Goal: Information Seeking & Learning: Learn about a topic

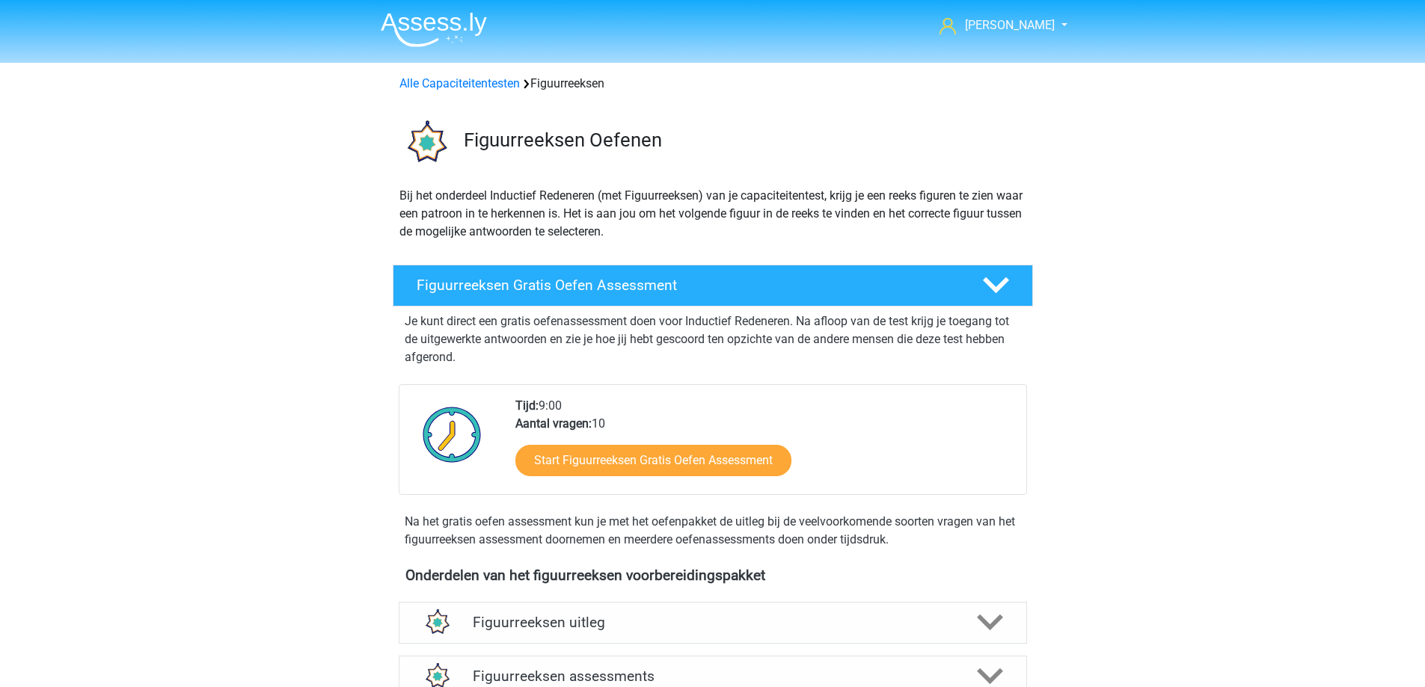
scroll to position [1248, 0]
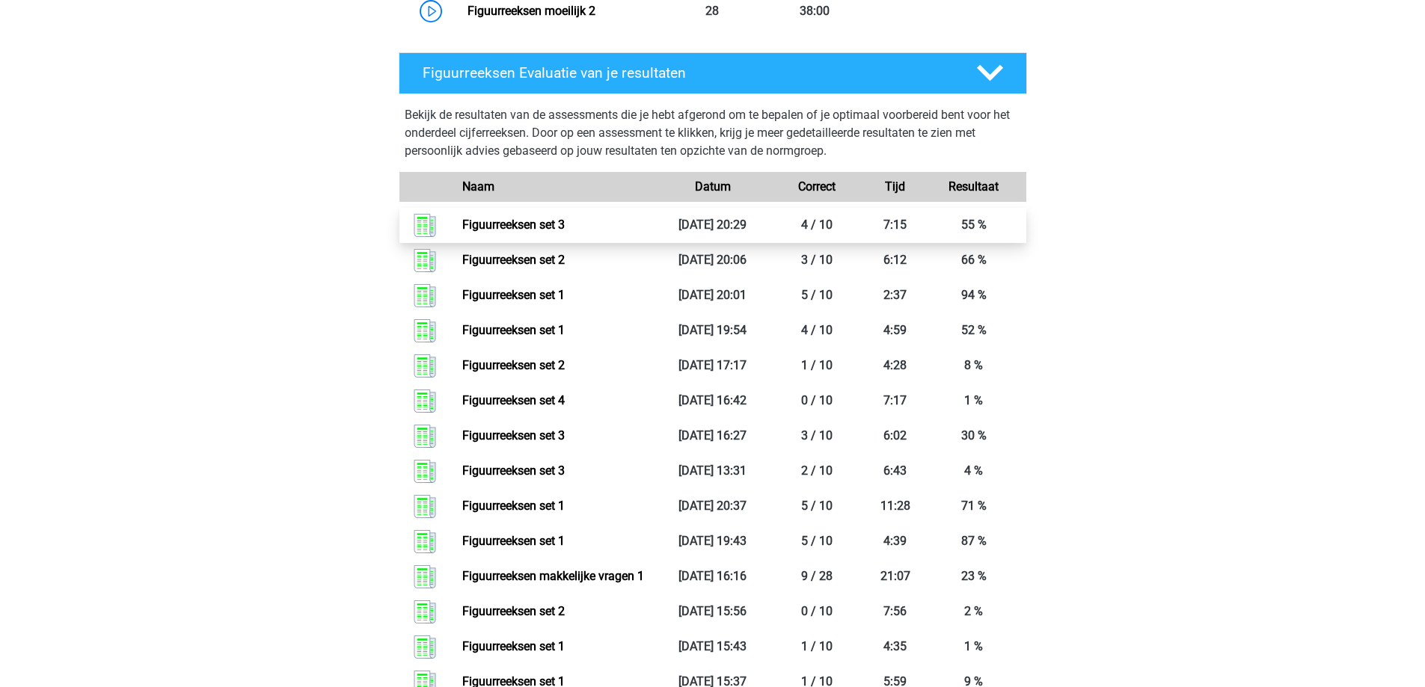
click at [541, 225] on link "Figuurreeksen set 3" at bounding box center [513, 225] width 102 height 14
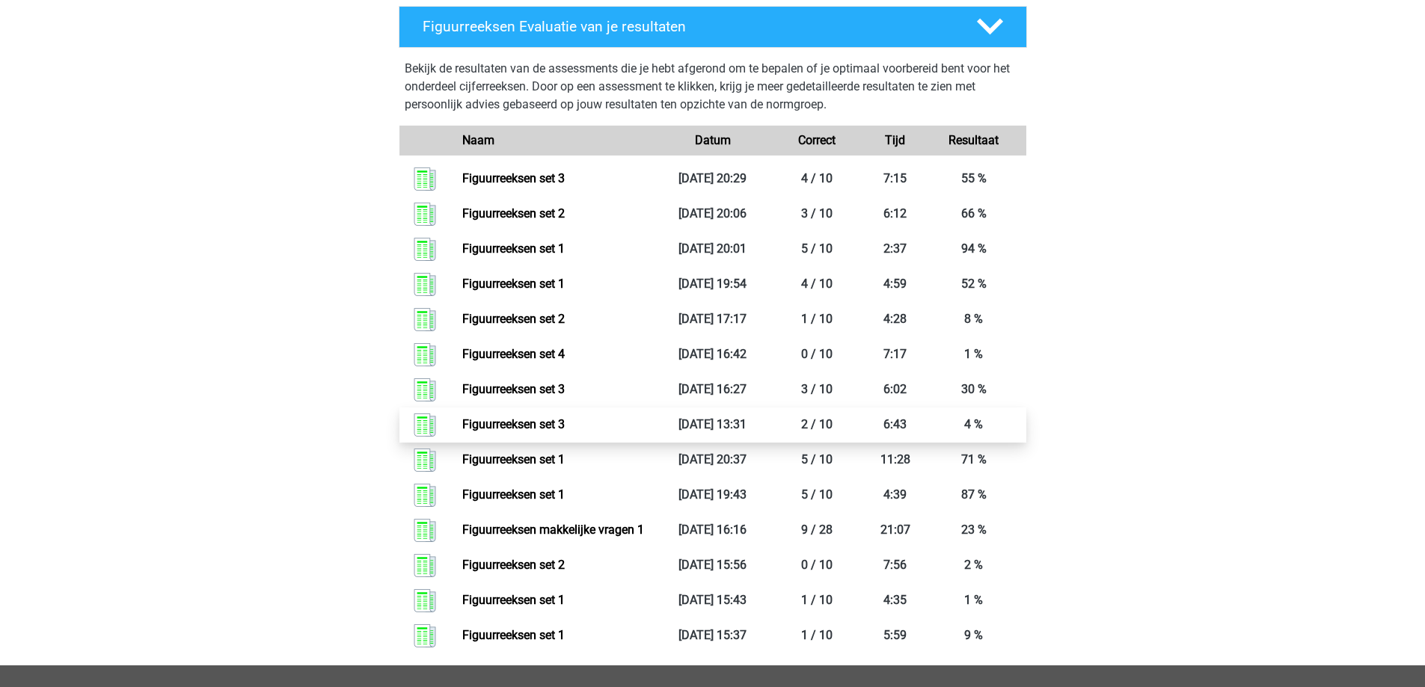
scroll to position [1294, 0]
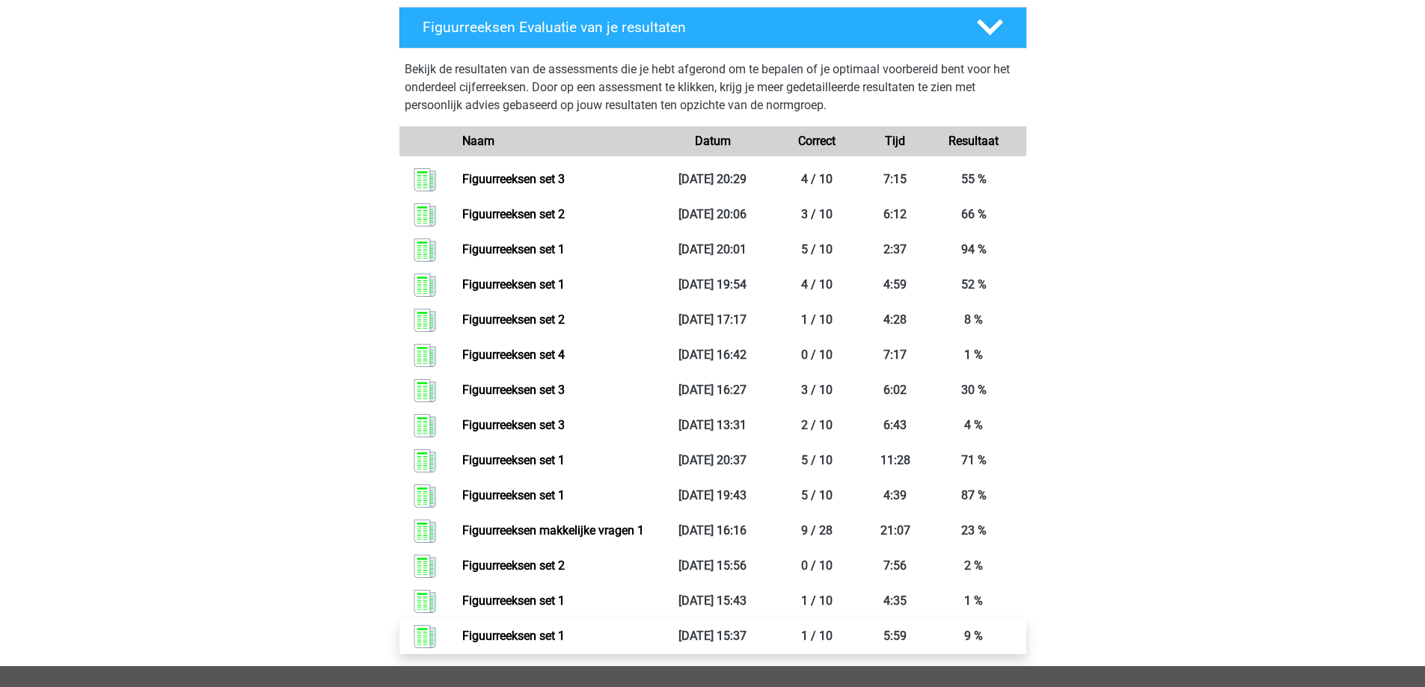
click at [539, 637] on link "Figuurreeksen set 1" at bounding box center [513, 636] width 102 height 14
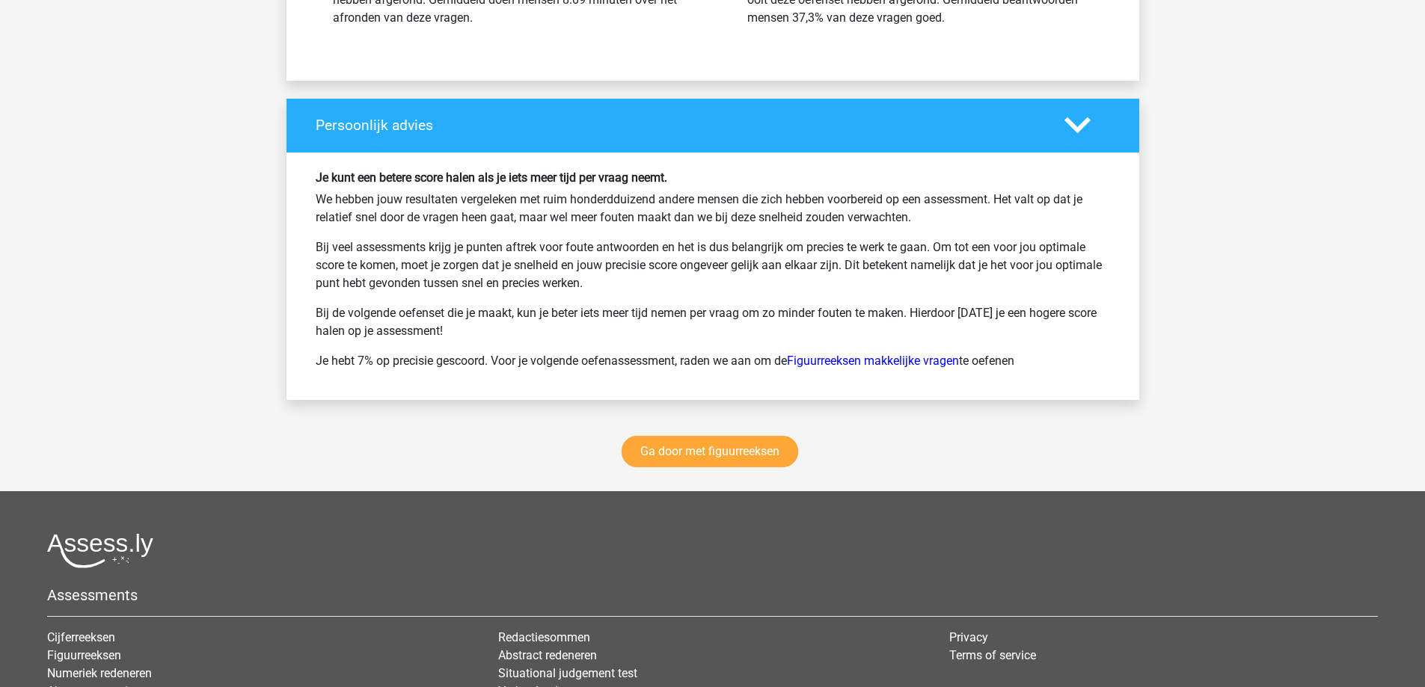
scroll to position [1945, 0]
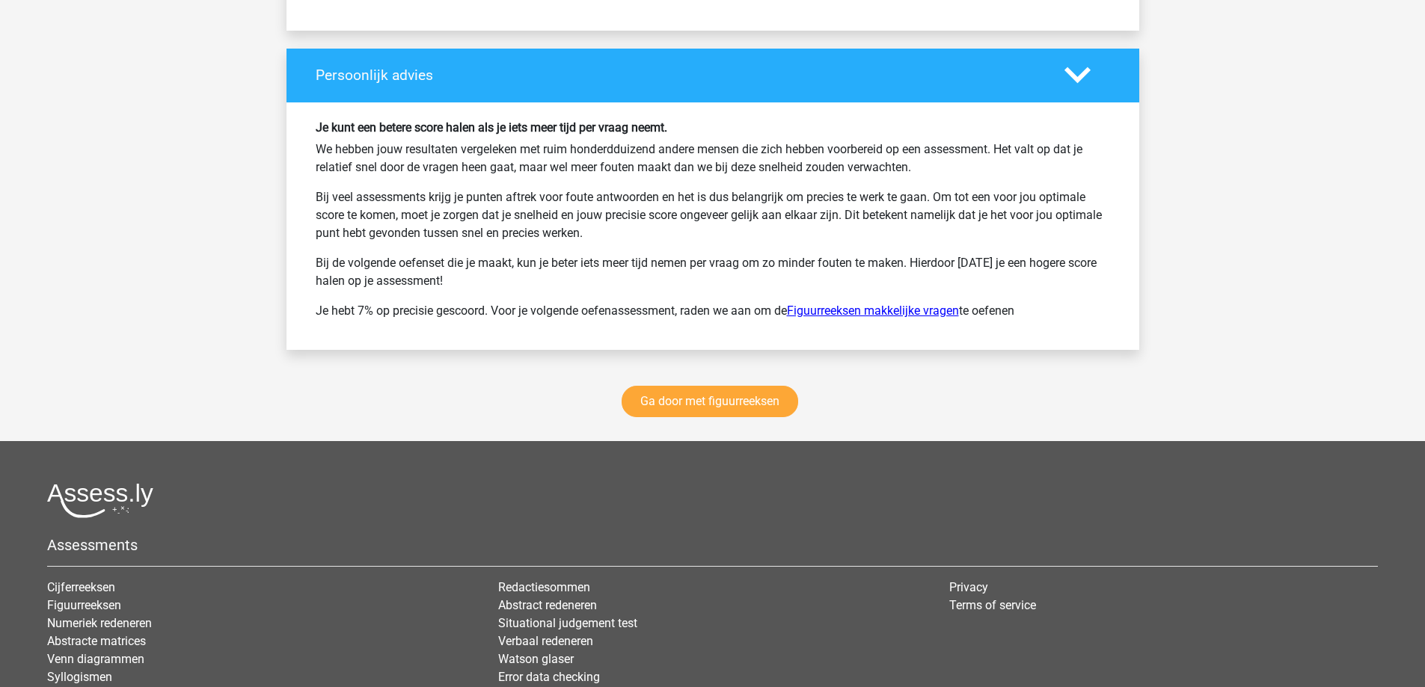
click at [879, 311] on link "Figuurreeksen makkelijke vragen" at bounding box center [873, 311] width 172 height 14
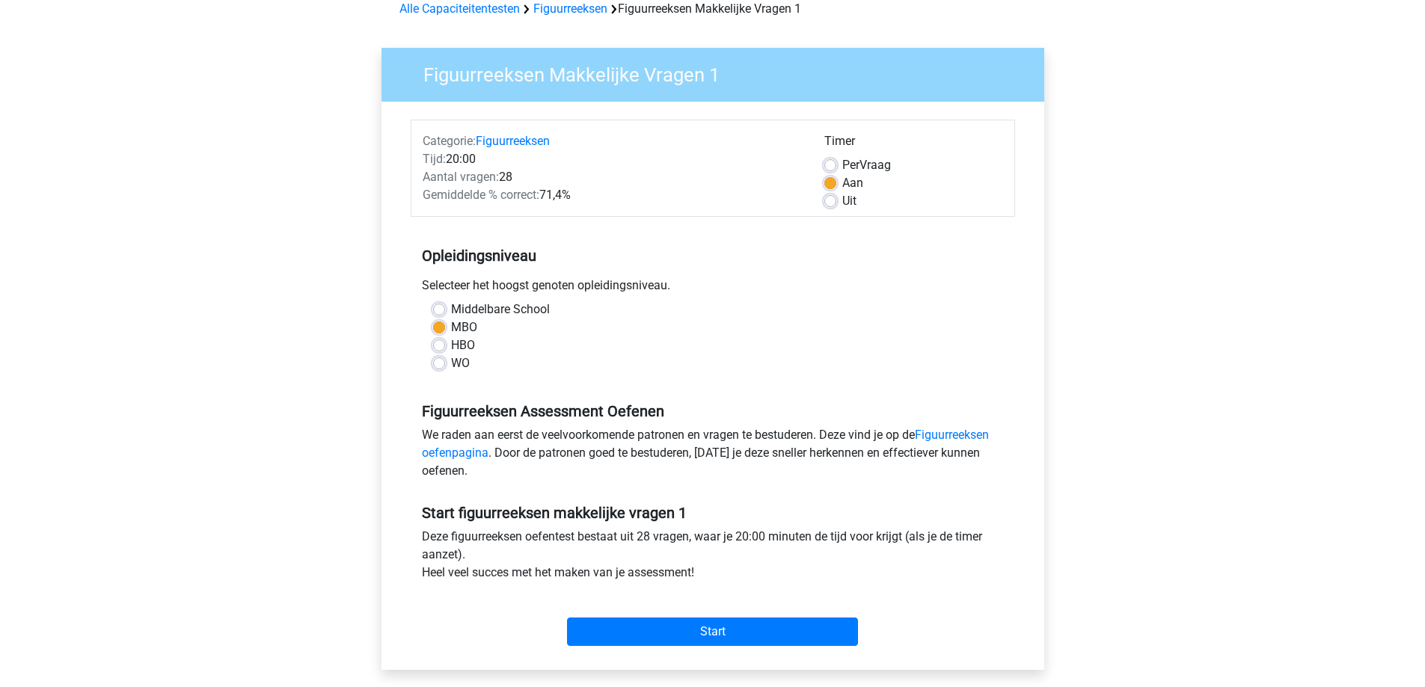
scroll to position [150, 0]
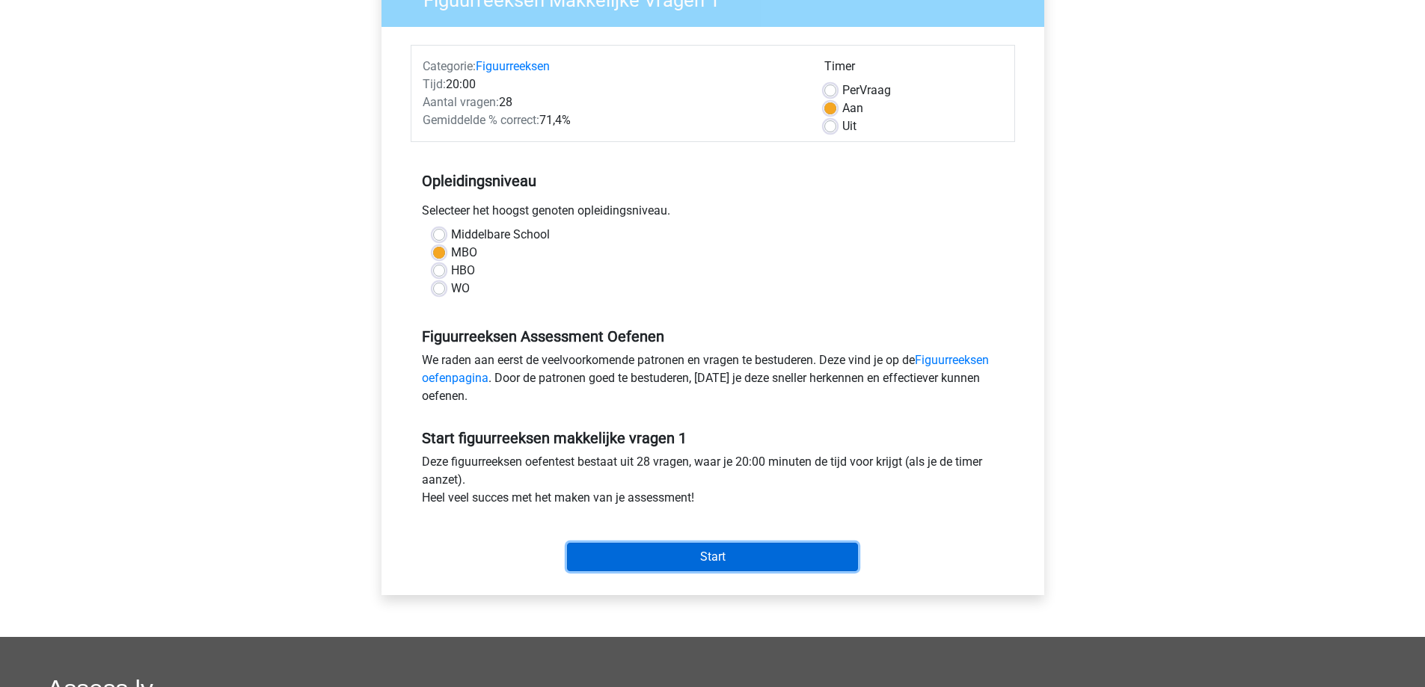
click at [713, 555] on input "Start" at bounding box center [712, 557] width 291 height 28
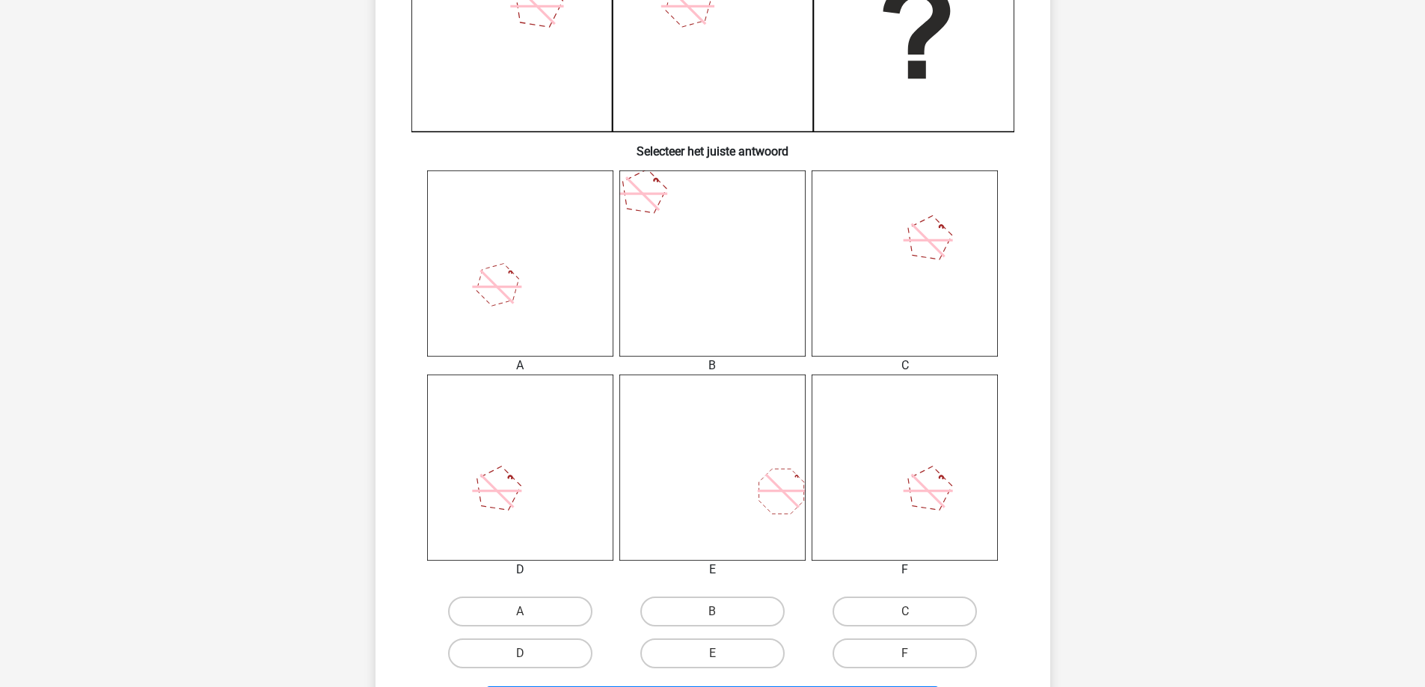
scroll to position [449, 0]
click at [558, 611] on label "A" at bounding box center [520, 607] width 144 height 30
click at [530, 611] on input "A" at bounding box center [525, 612] width 10 height 10
radio input "true"
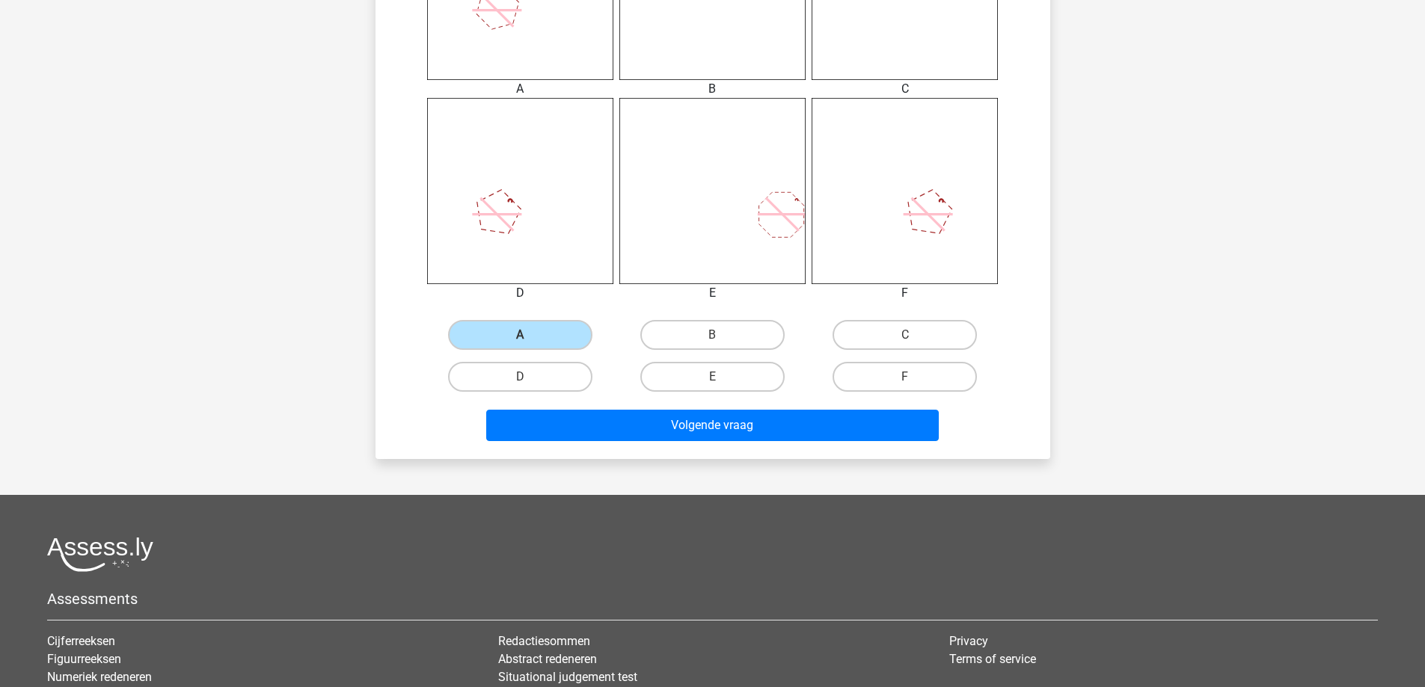
scroll to position [748, 0]
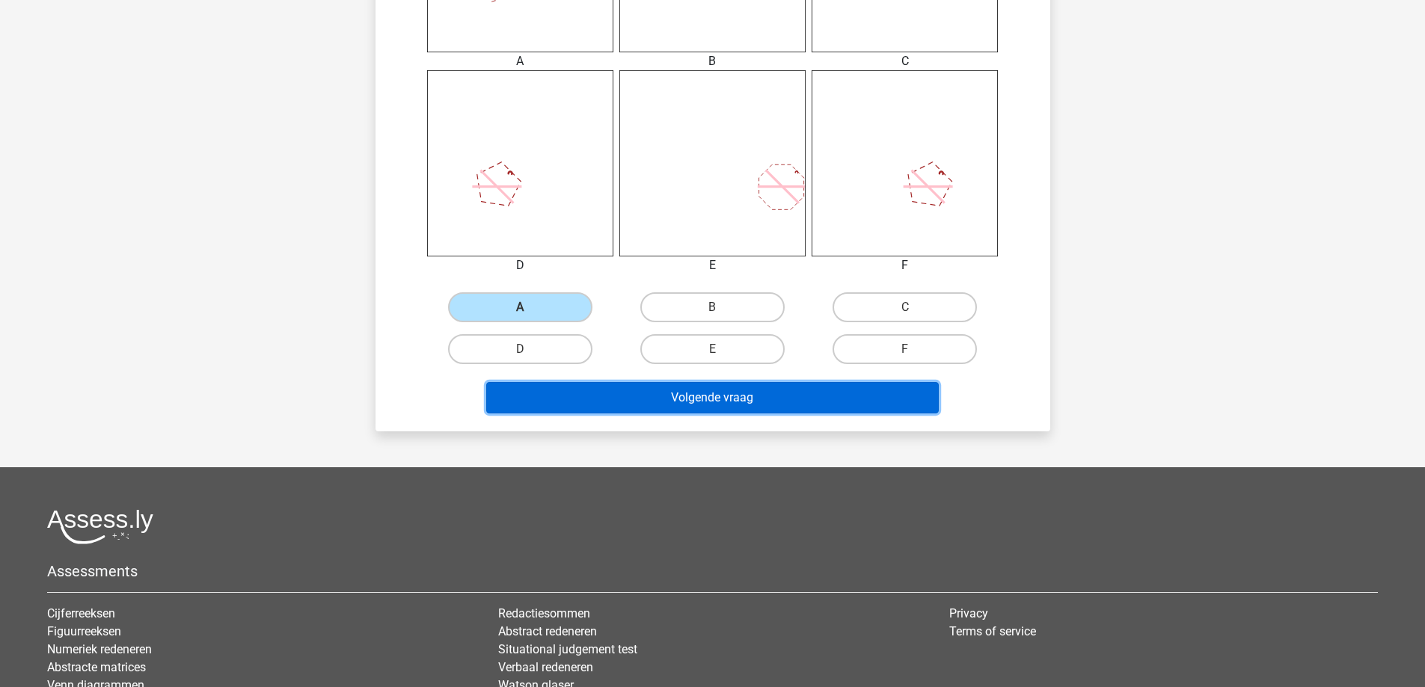
click at [752, 405] on button "Volgende vraag" at bounding box center [712, 397] width 453 height 31
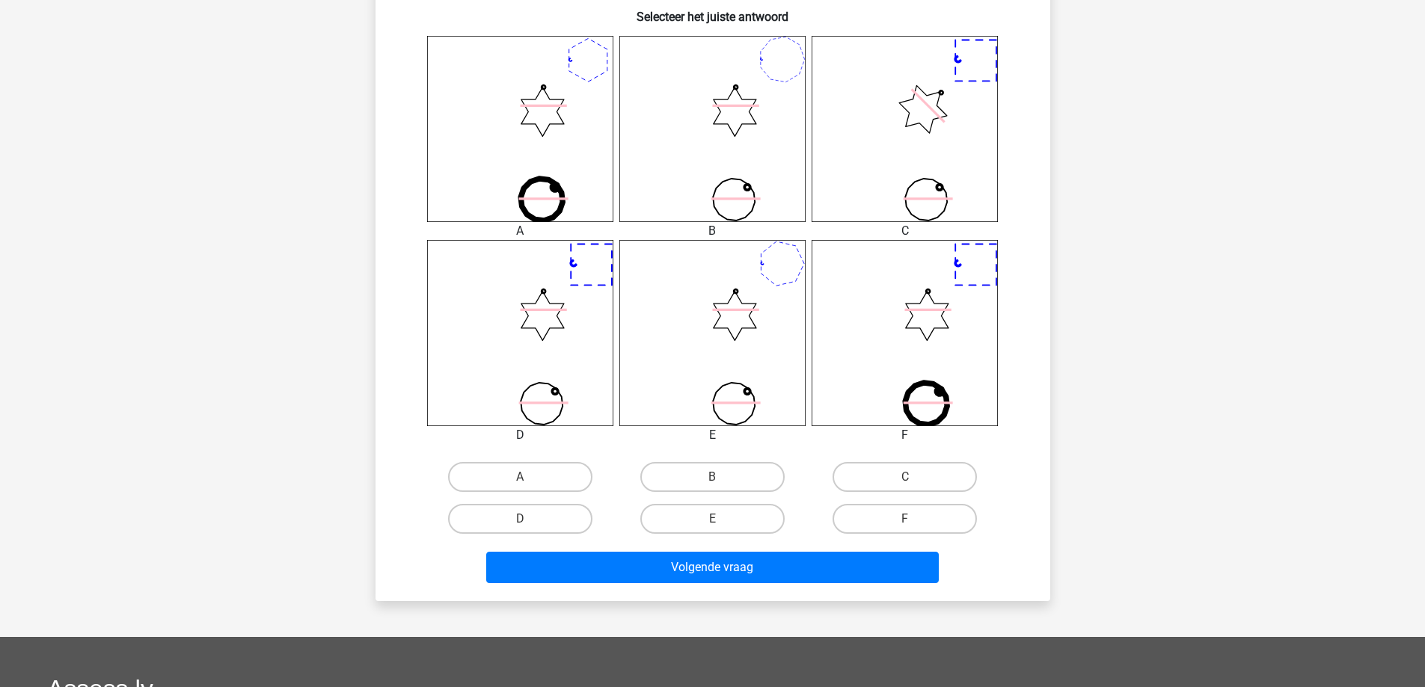
scroll to position [598, 0]
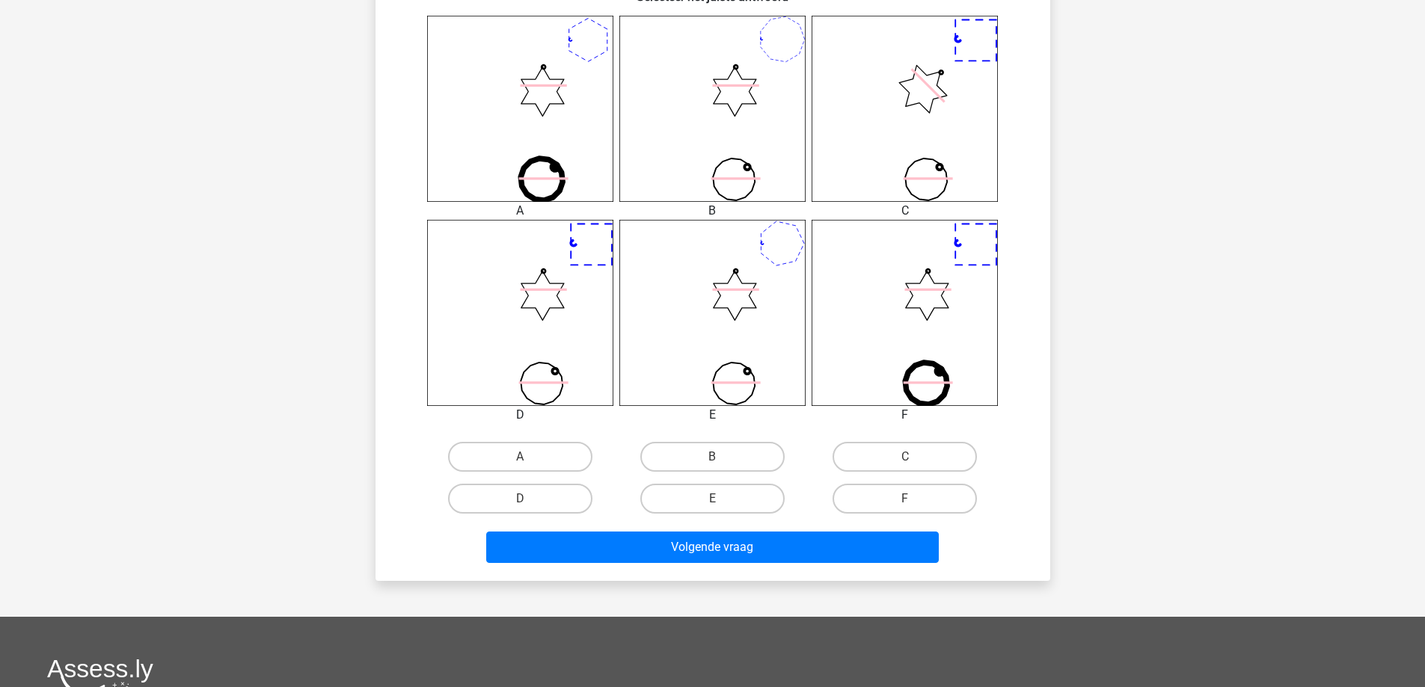
click at [913, 458] on input "C" at bounding box center [910, 462] width 10 height 10
radio input "true"
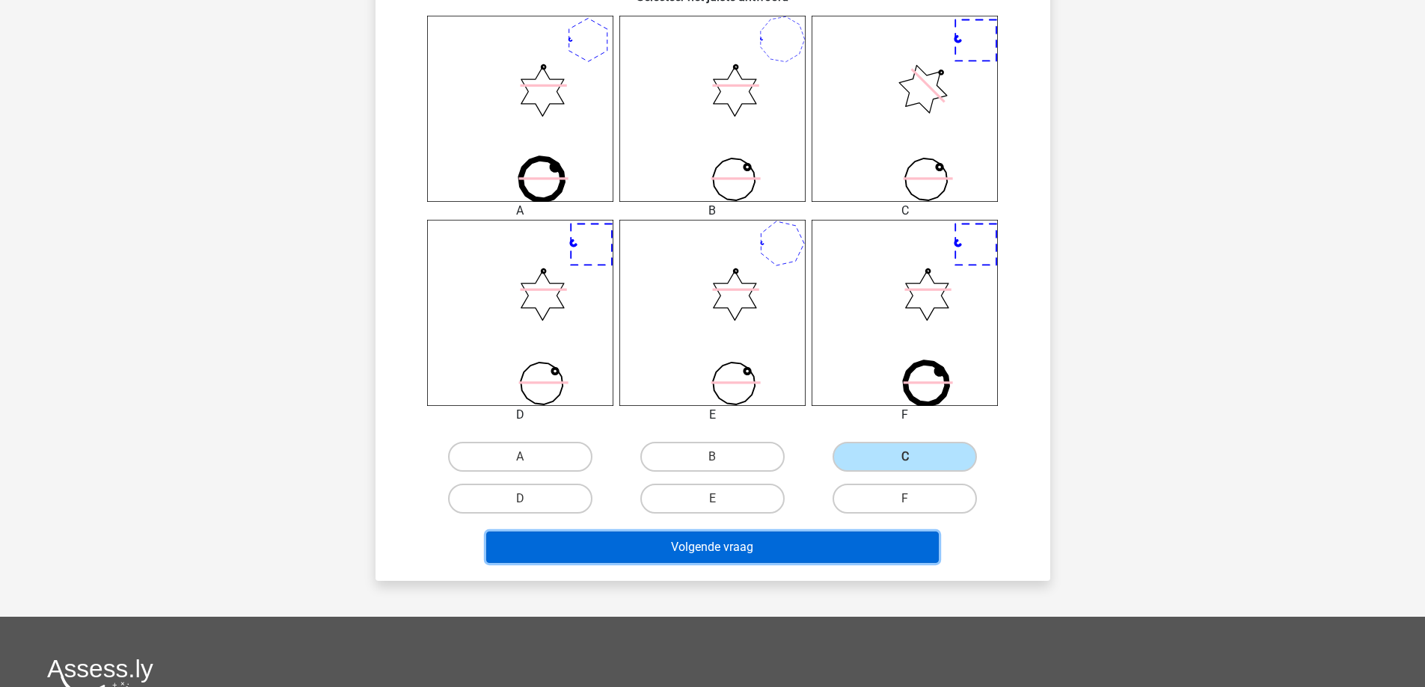
click at [820, 542] on button "Volgende vraag" at bounding box center [712, 547] width 453 height 31
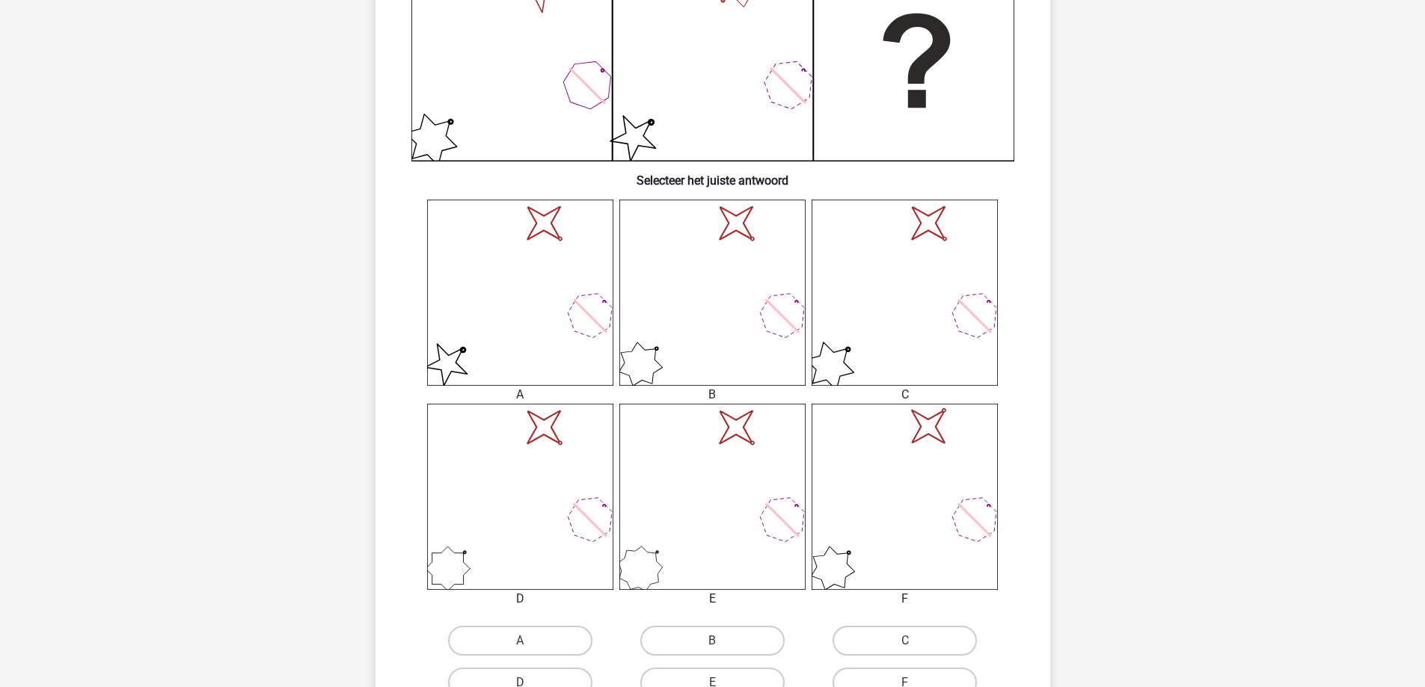
scroll to position [449, 0]
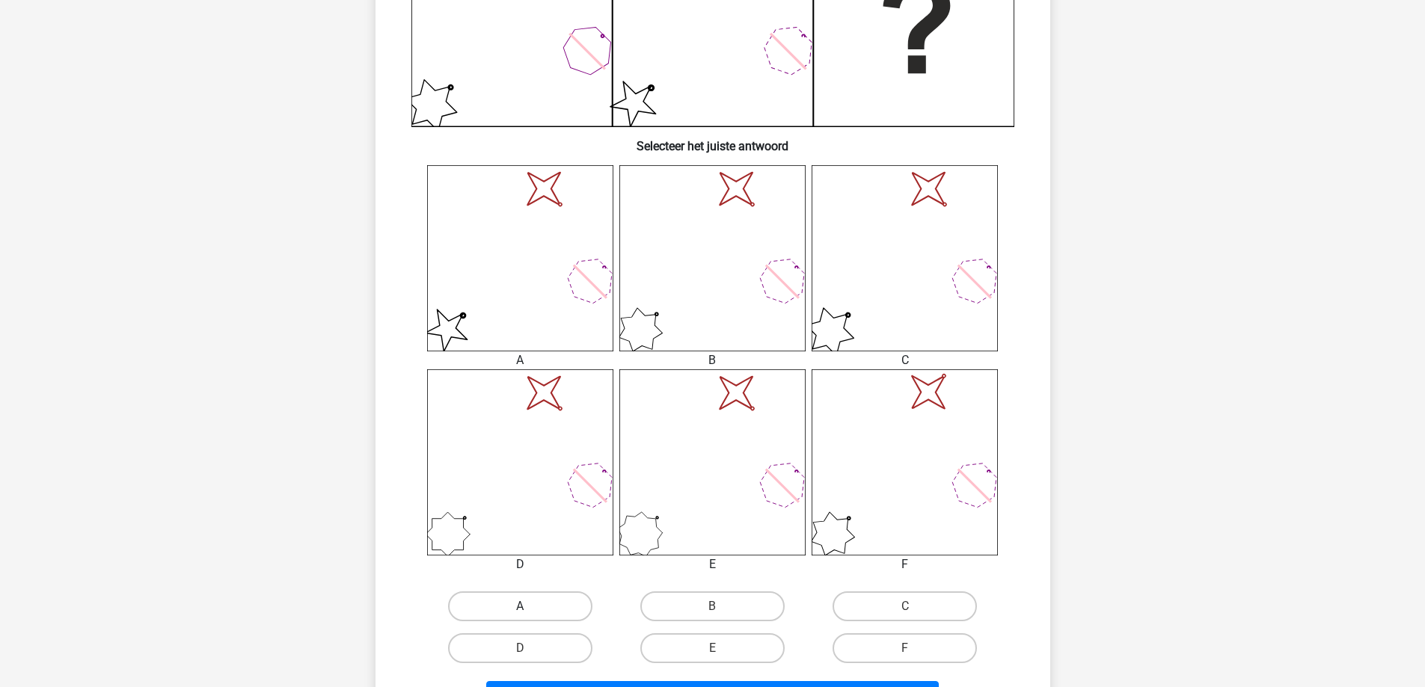
click at [544, 607] on label "A" at bounding box center [520, 607] width 144 height 30
click at [530, 607] on input "A" at bounding box center [525, 612] width 10 height 10
radio input "true"
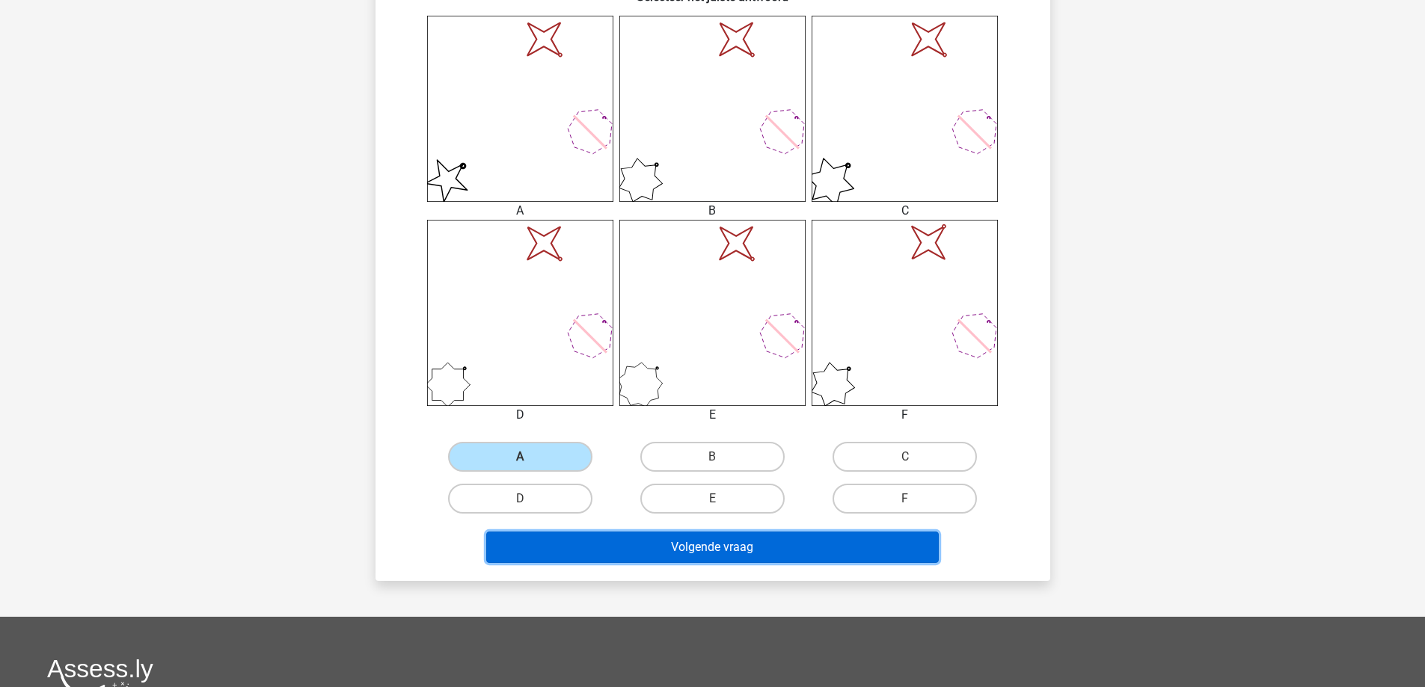
click at [739, 551] on button "Volgende vraag" at bounding box center [712, 547] width 453 height 31
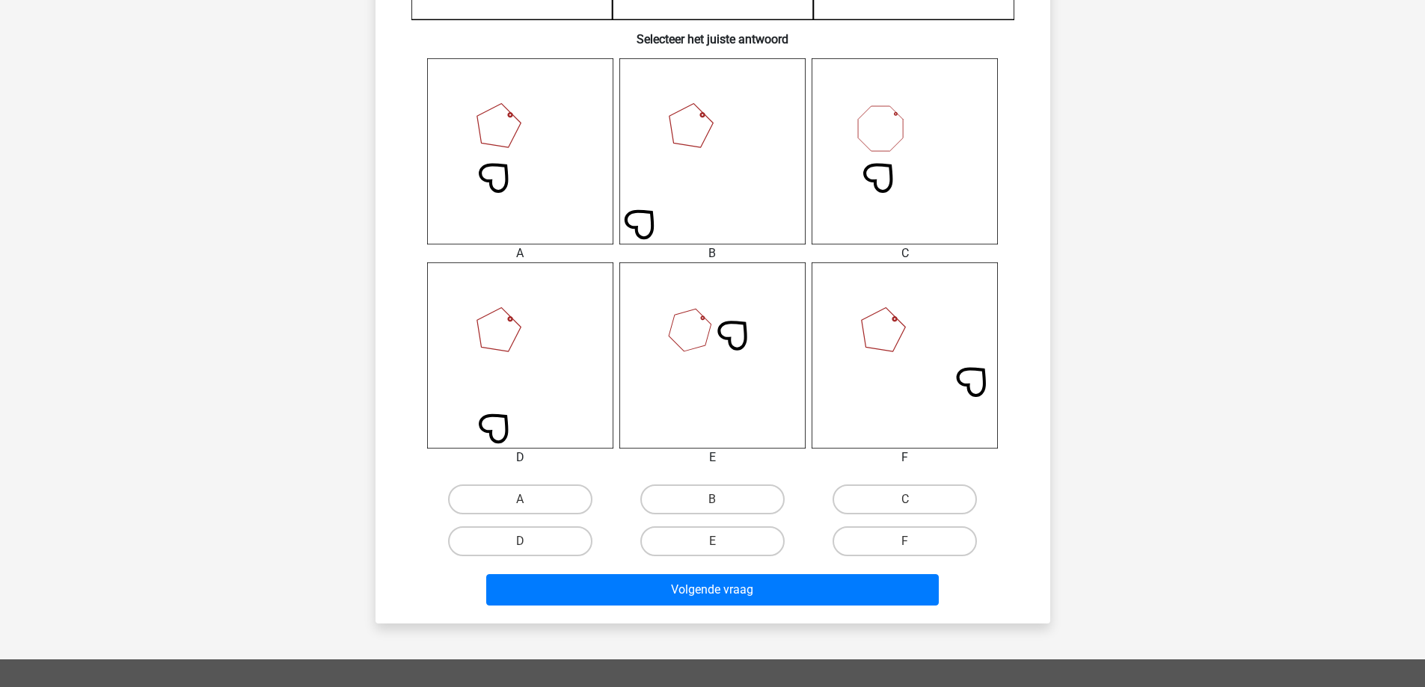
scroll to position [598, 0]
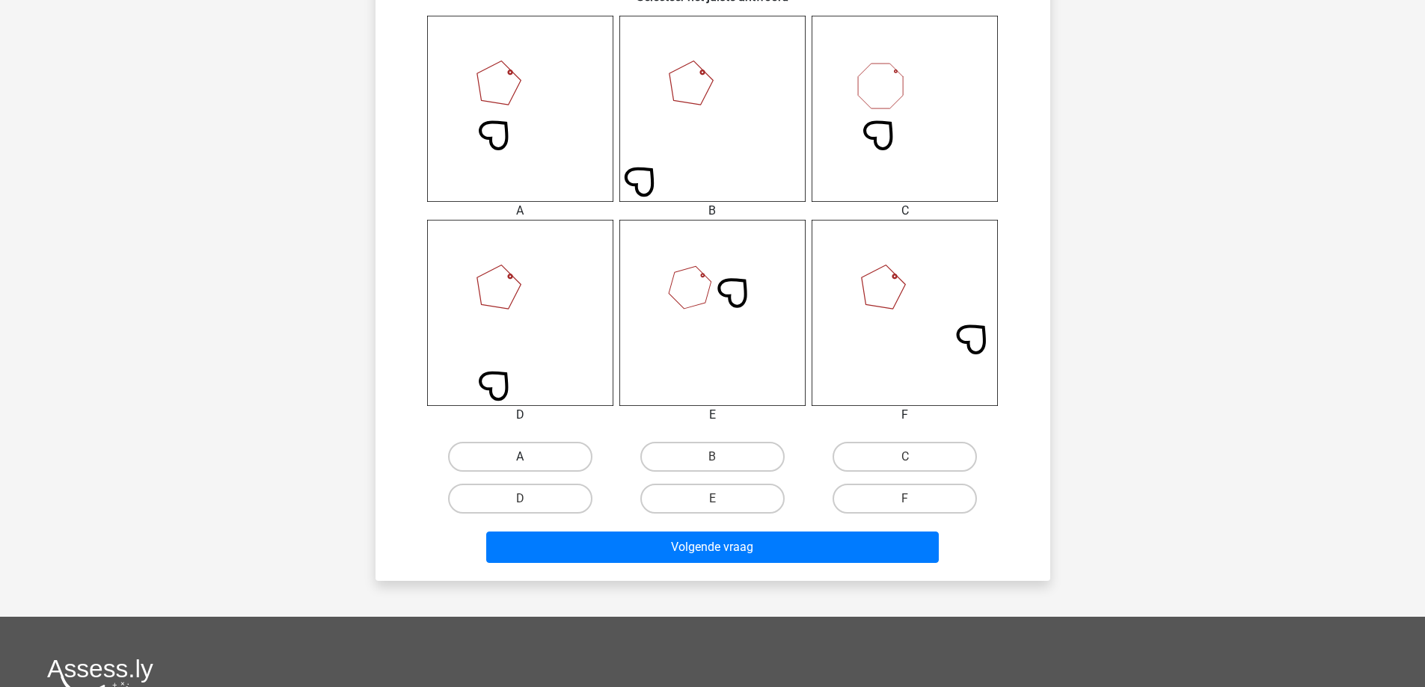
click at [542, 463] on label "A" at bounding box center [520, 457] width 144 height 30
click at [530, 463] on input "A" at bounding box center [525, 462] width 10 height 10
radio input "true"
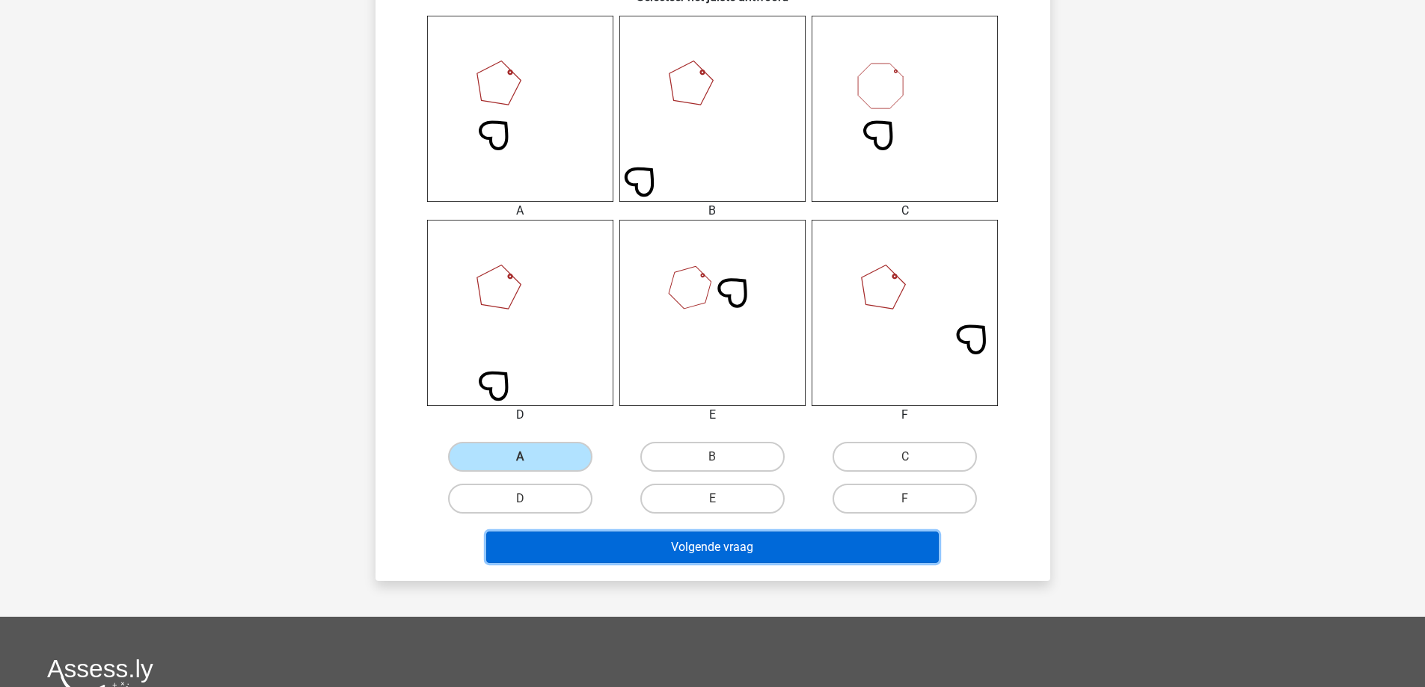
click at [728, 544] on button "Volgende vraag" at bounding box center [712, 547] width 453 height 31
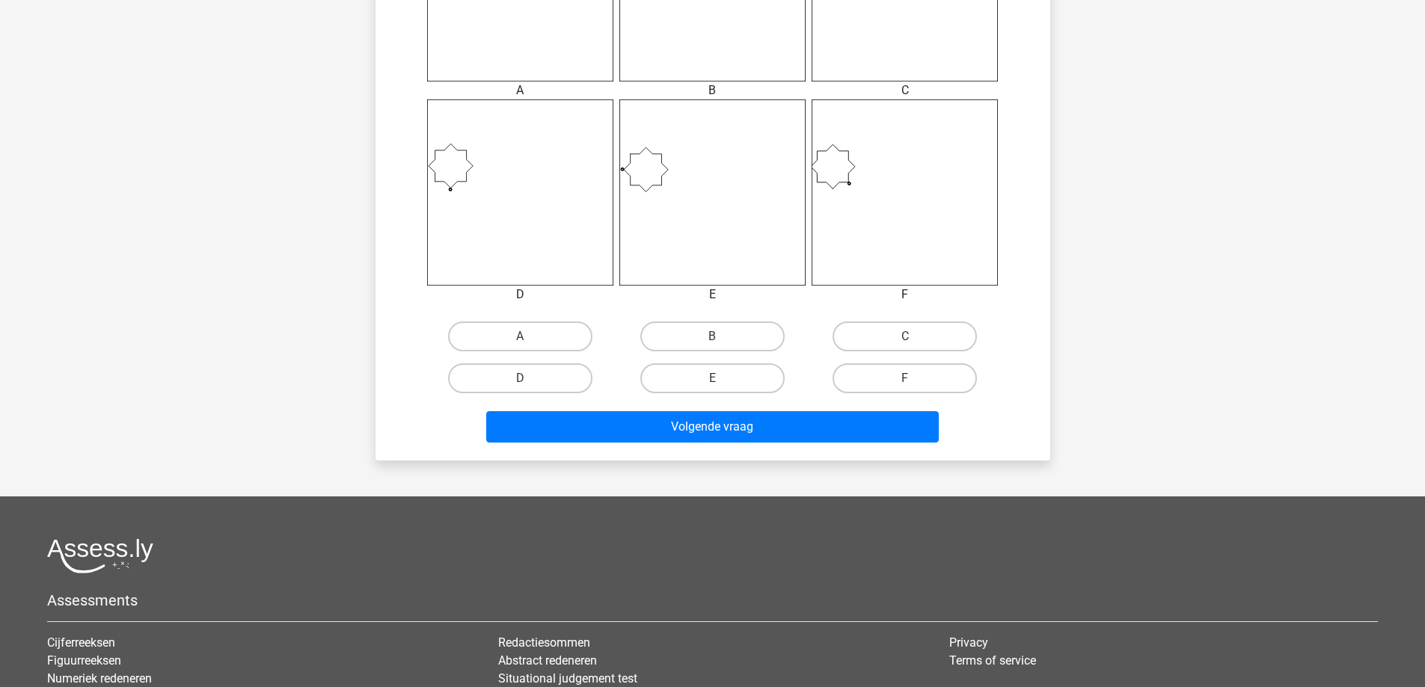
scroll to position [748, 0]
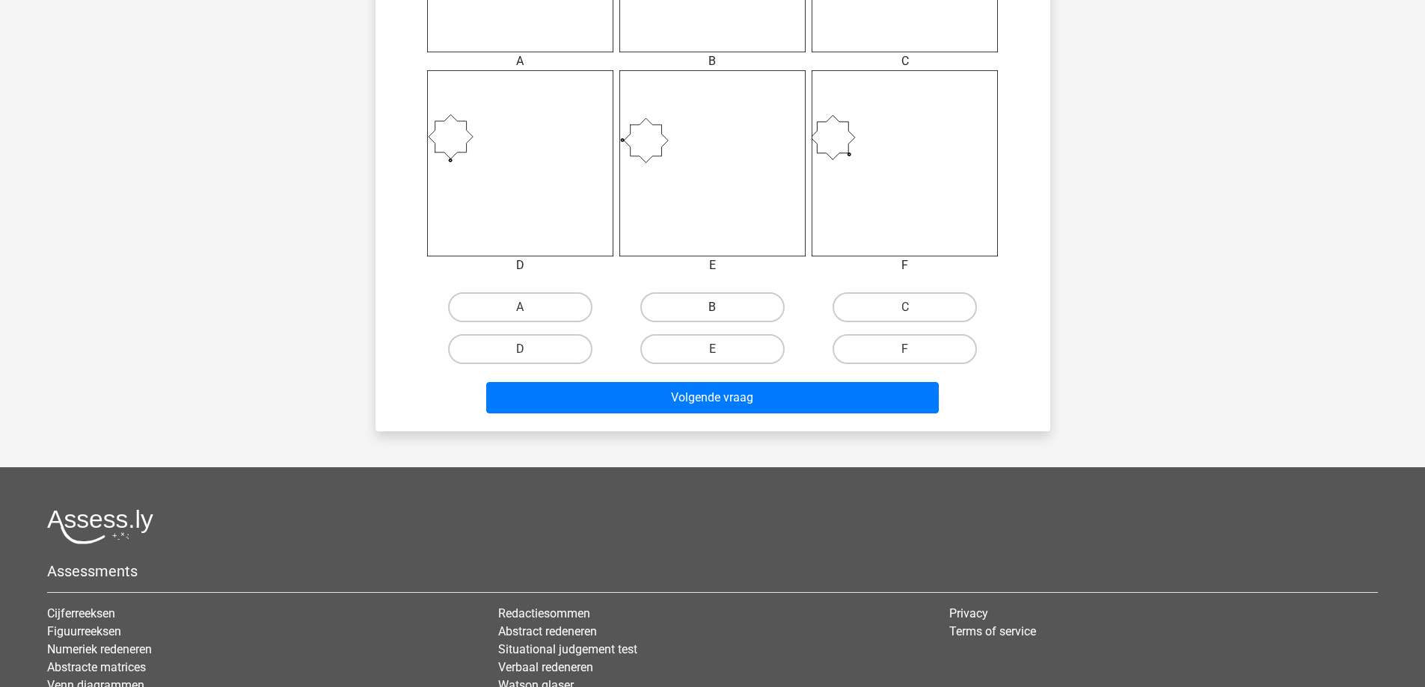
click at [728, 310] on label "B" at bounding box center [712, 307] width 144 height 30
click at [722, 310] on input "B" at bounding box center [717, 312] width 10 height 10
radio input "true"
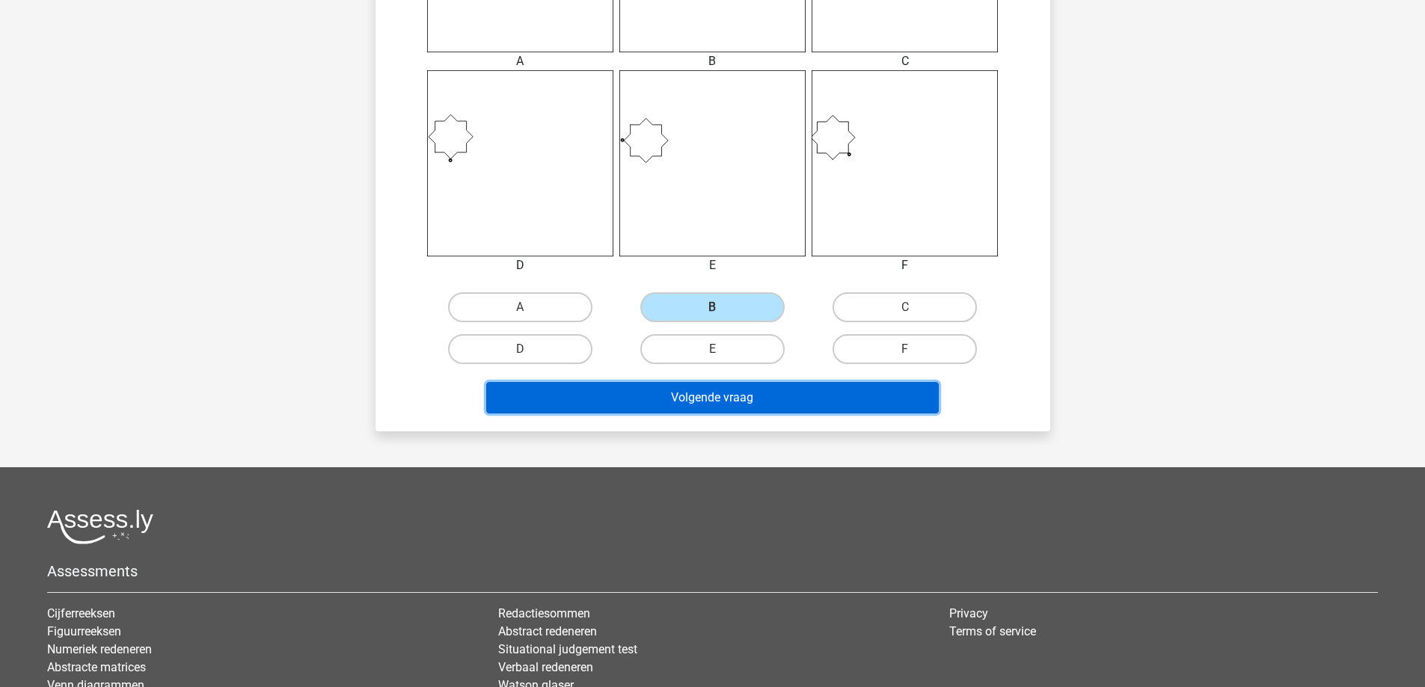
click at [740, 390] on button "Volgende vraag" at bounding box center [712, 397] width 453 height 31
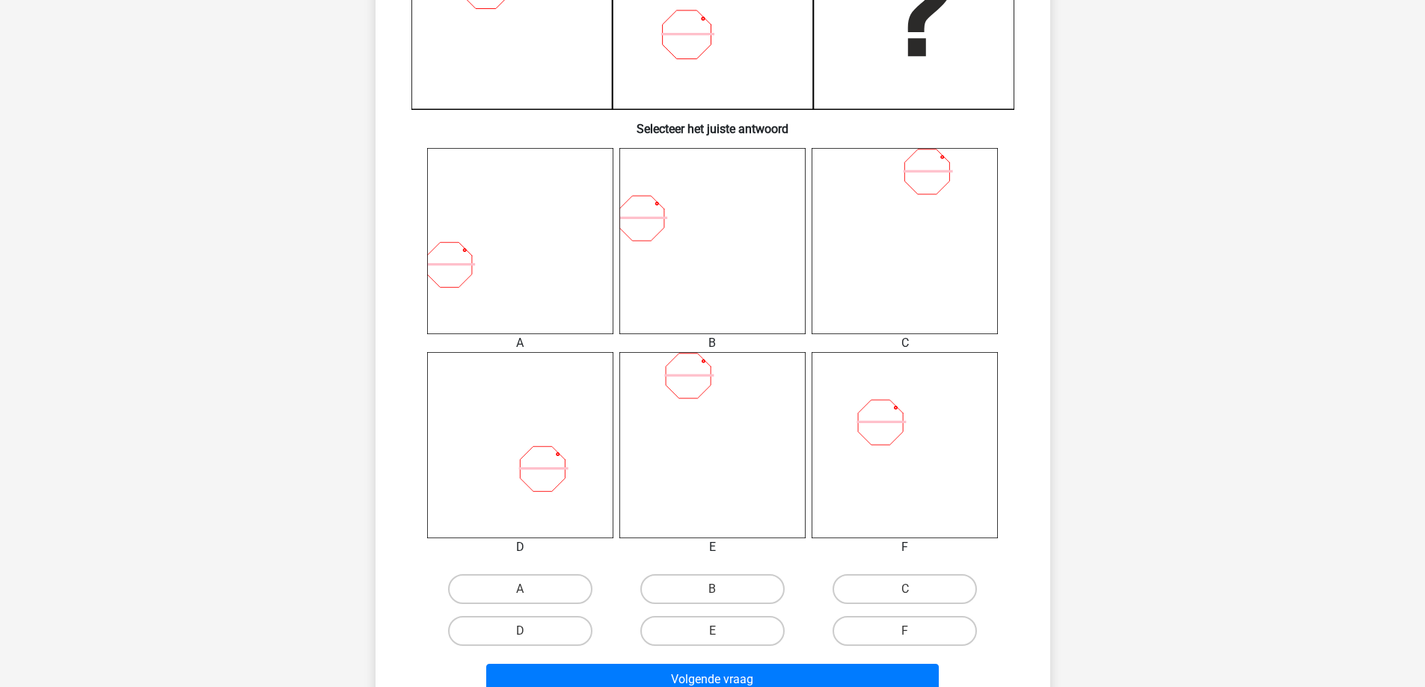
scroll to position [598, 0]
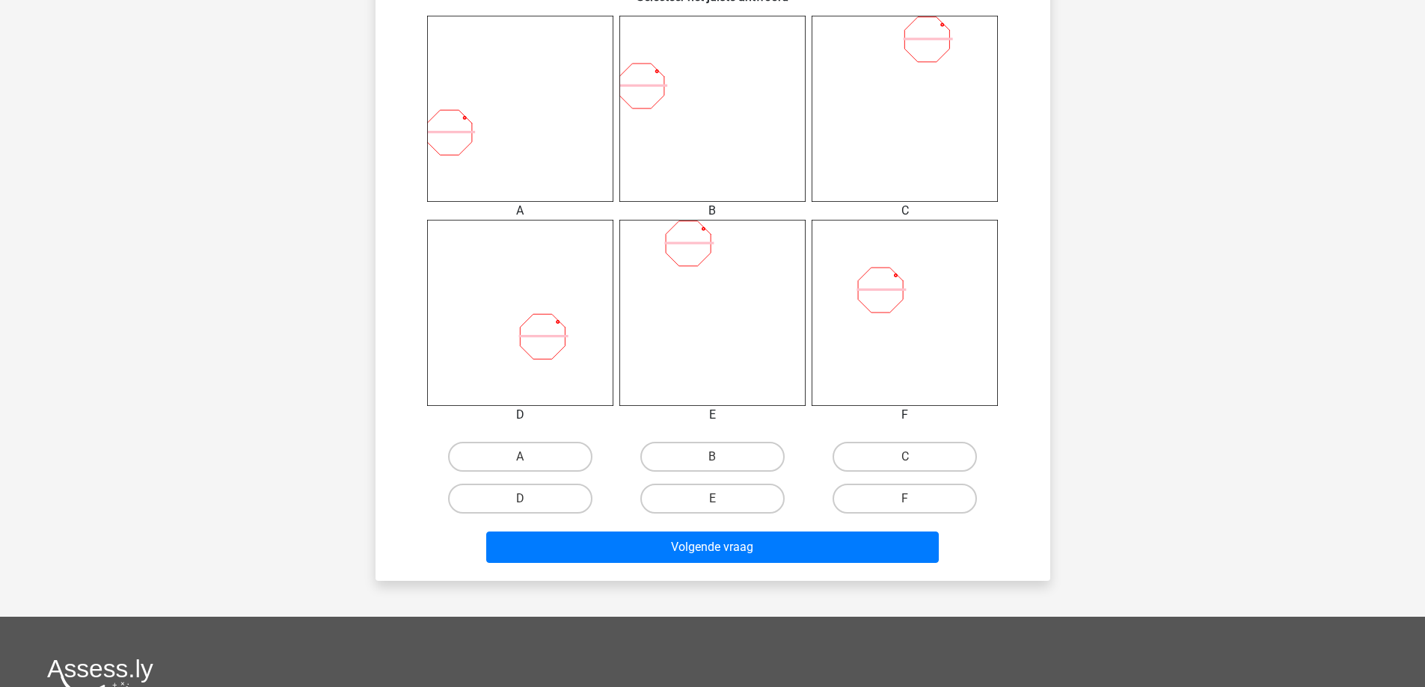
click at [910, 499] on input "F" at bounding box center [910, 504] width 10 height 10
radio input "true"
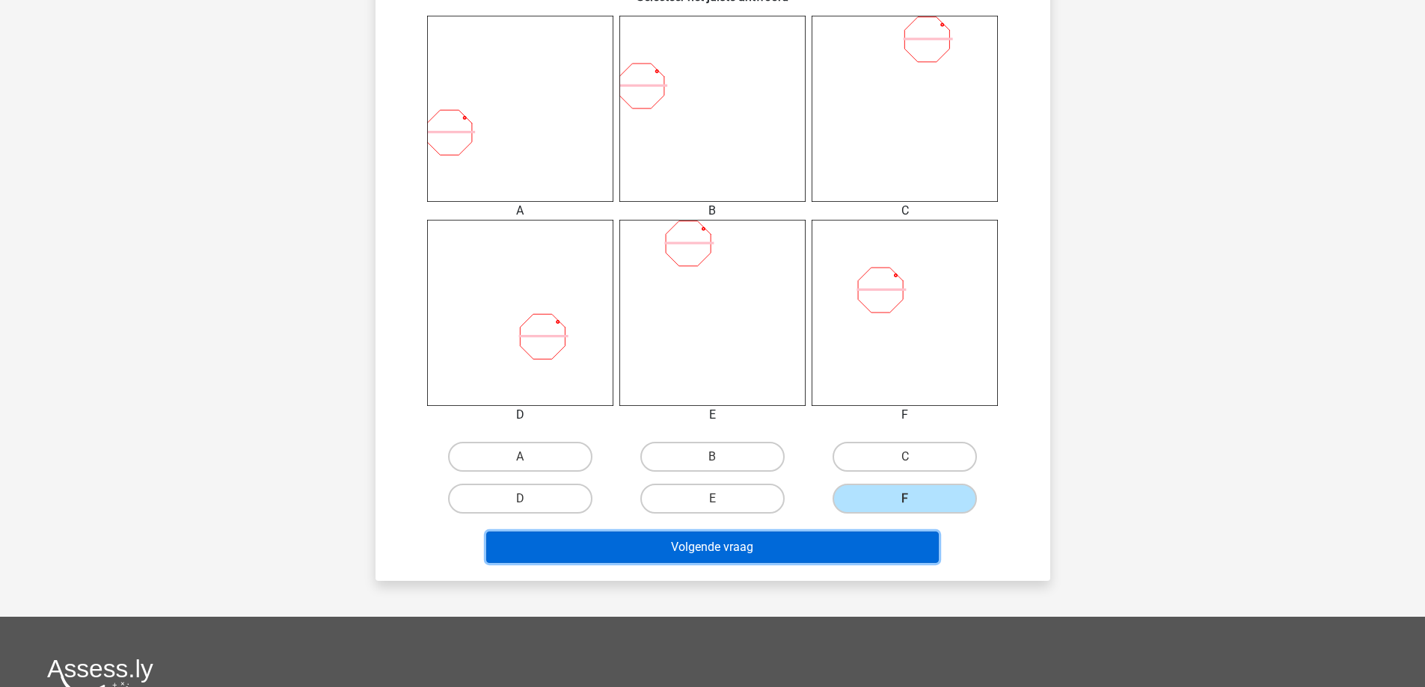
click at [889, 550] on button "Volgende vraag" at bounding box center [712, 547] width 453 height 31
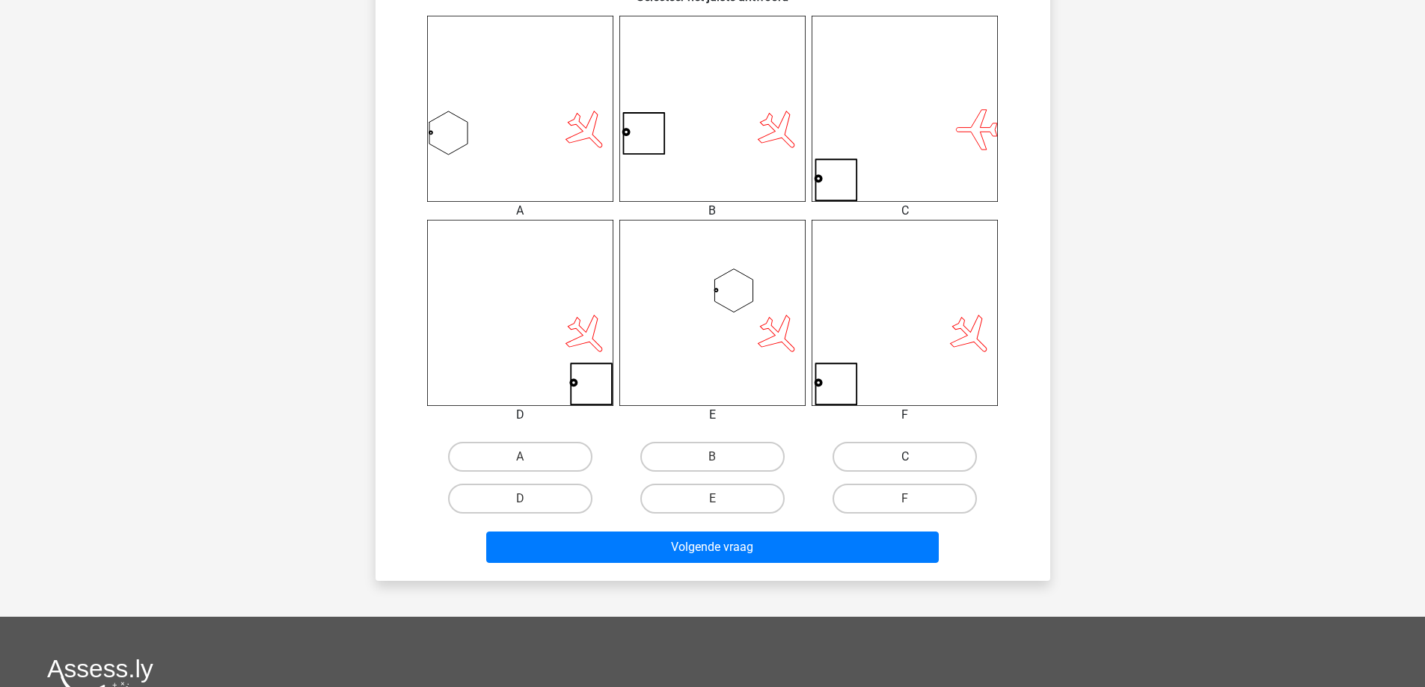
click at [904, 450] on label "C" at bounding box center [904, 457] width 144 height 30
click at [905, 457] on input "C" at bounding box center [910, 462] width 10 height 10
radio input "true"
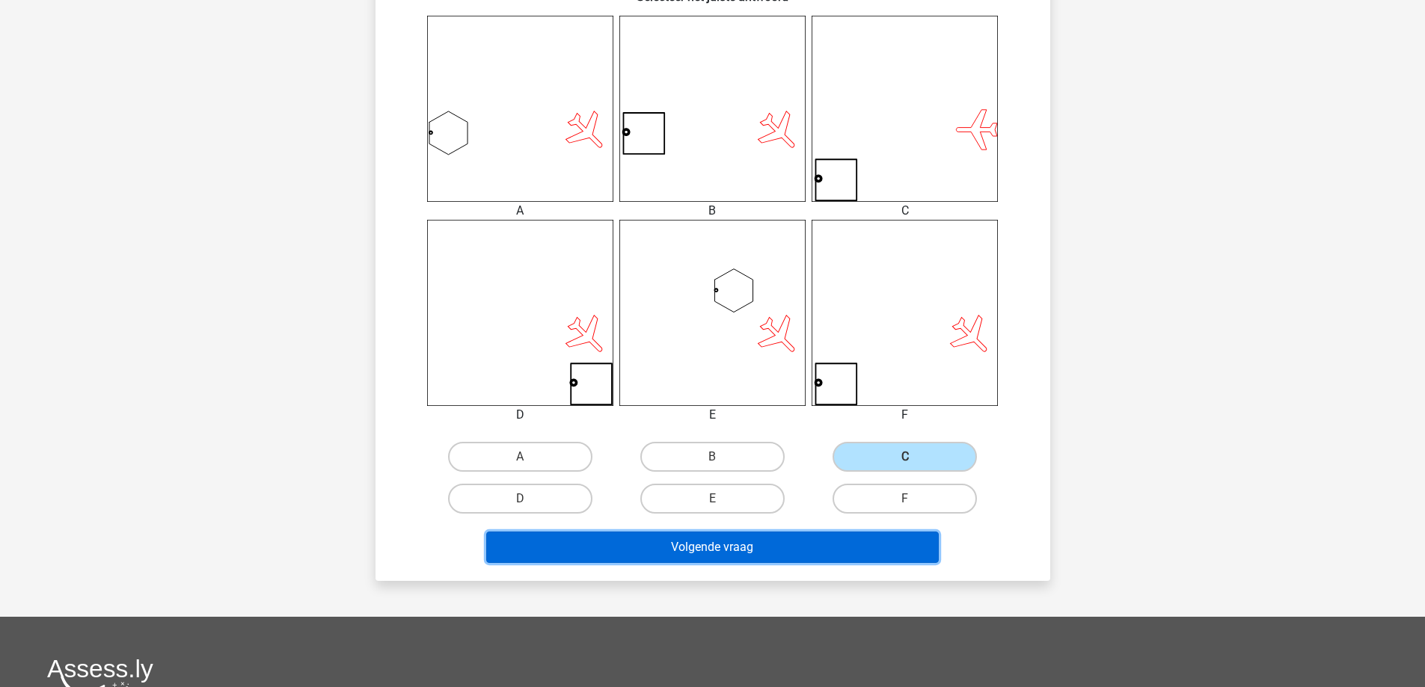
click at [850, 550] on button "Volgende vraag" at bounding box center [712, 547] width 453 height 31
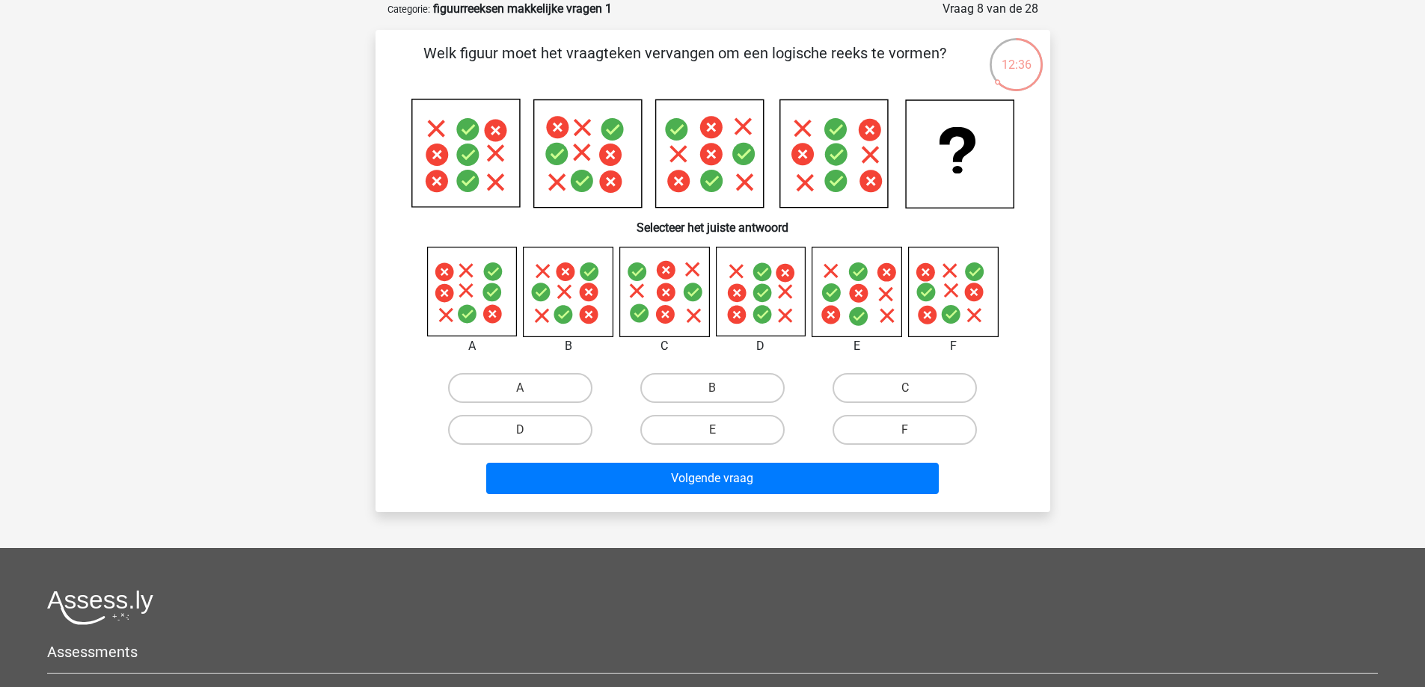
scroll to position [0, 0]
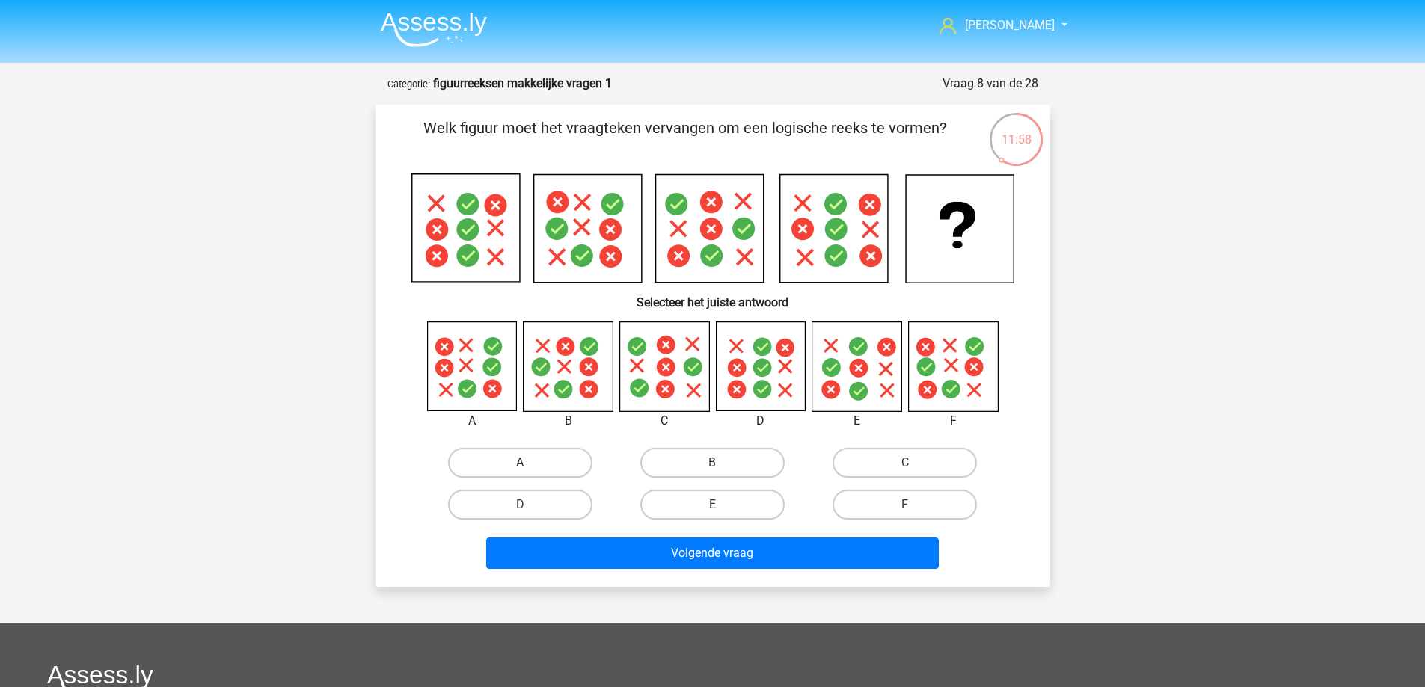
click at [524, 505] on input "D" at bounding box center [525, 510] width 10 height 10
radio input "true"
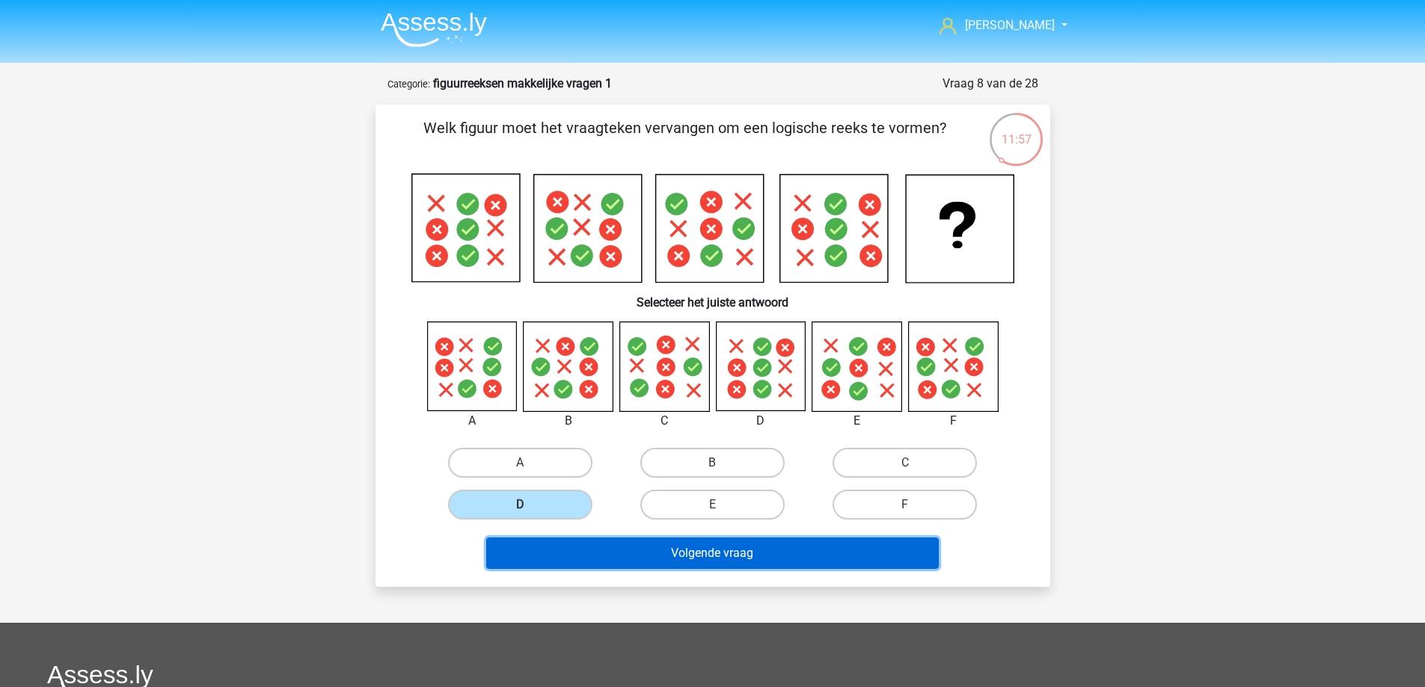
click at [732, 557] on button "Volgende vraag" at bounding box center [712, 553] width 453 height 31
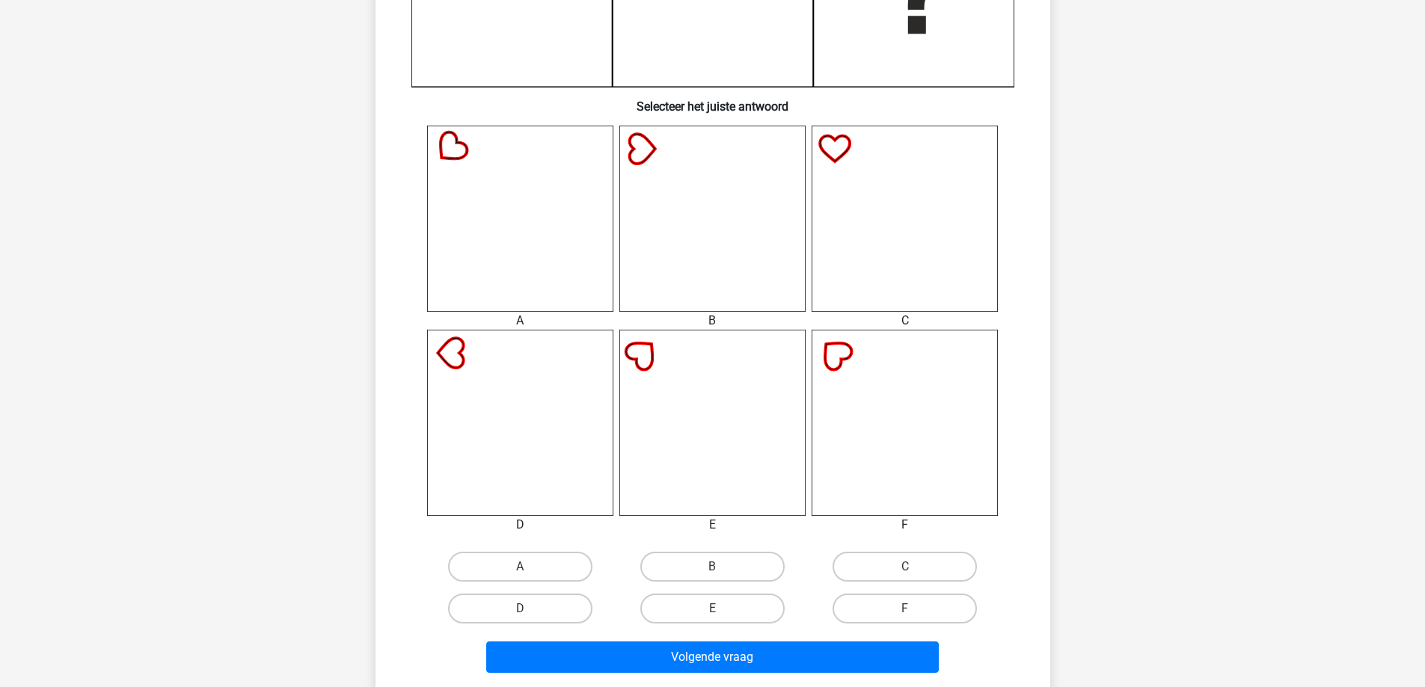
scroll to position [598, 0]
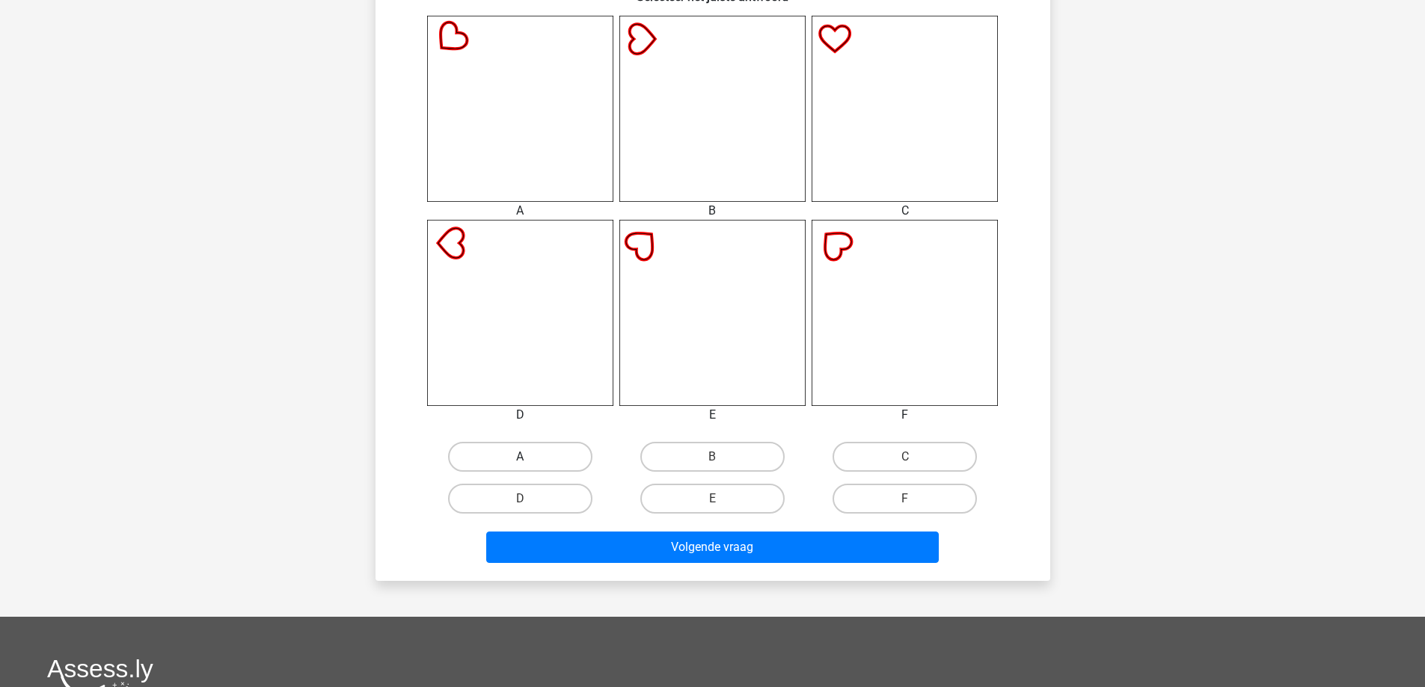
click at [530, 473] on div "A" at bounding box center [520, 457] width 192 height 42
click at [531, 458] on label "A" at bounding box center [520, 457] width 144 height 30
click at [530, 458] on input "A" at bounding box center [525, 462] width 10 height 10
radio input "true"
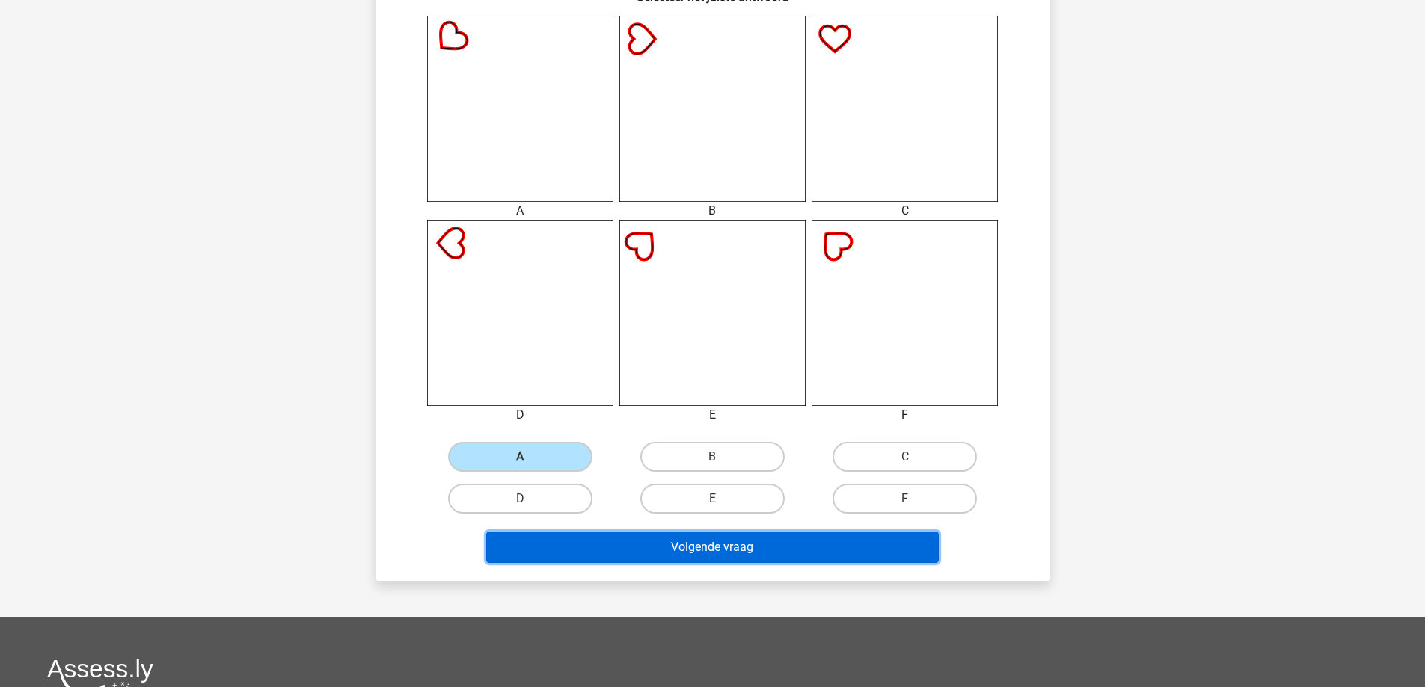
click at [778, 549] on button "Volgende vraag" at bounding box center [712, 547] width 453 height 31
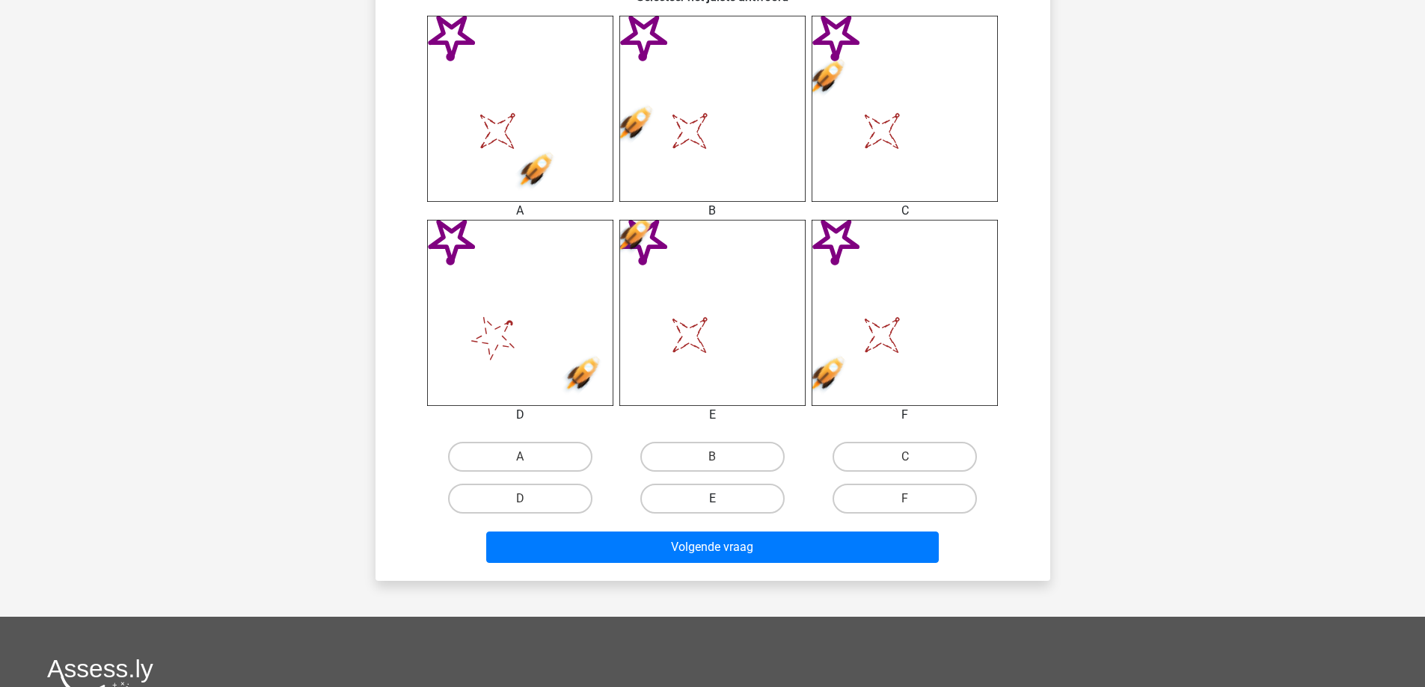
click at [727, 501] on label "E" at bounding box center [712, 499] width 144 height 30
click at [722, 501] on input "E" at bounding box center [717, 504] width 10 height 10
radio input "true"
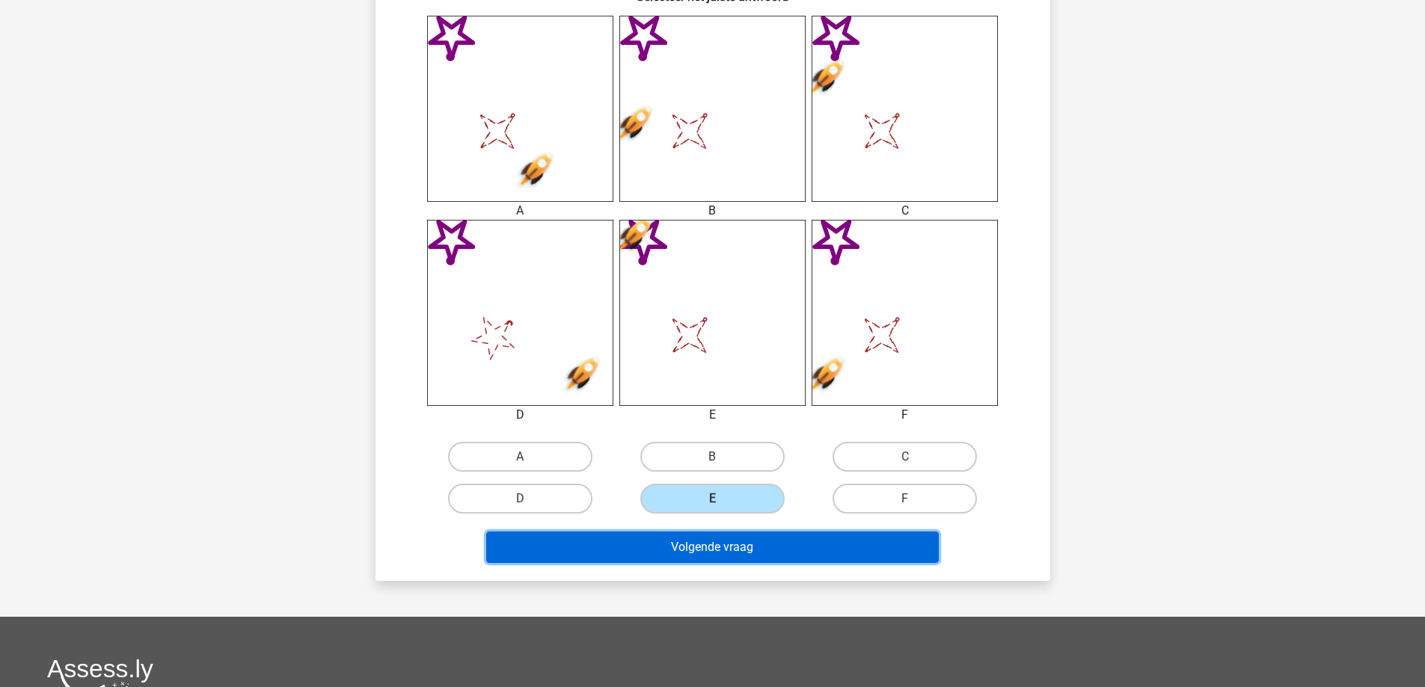
click at [730, 542] on button "Volgende vraag" at bounding box center [712, 547] width 453 height 31
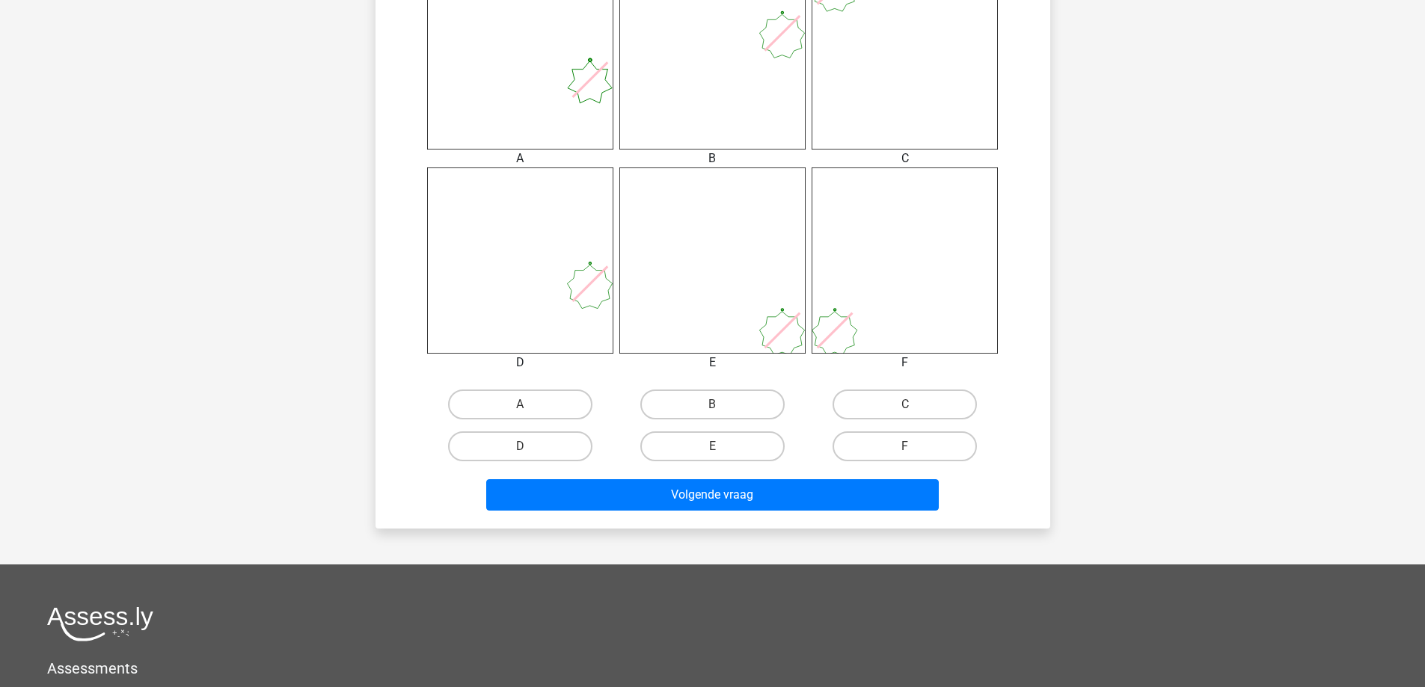
scroll to position [673, 0]
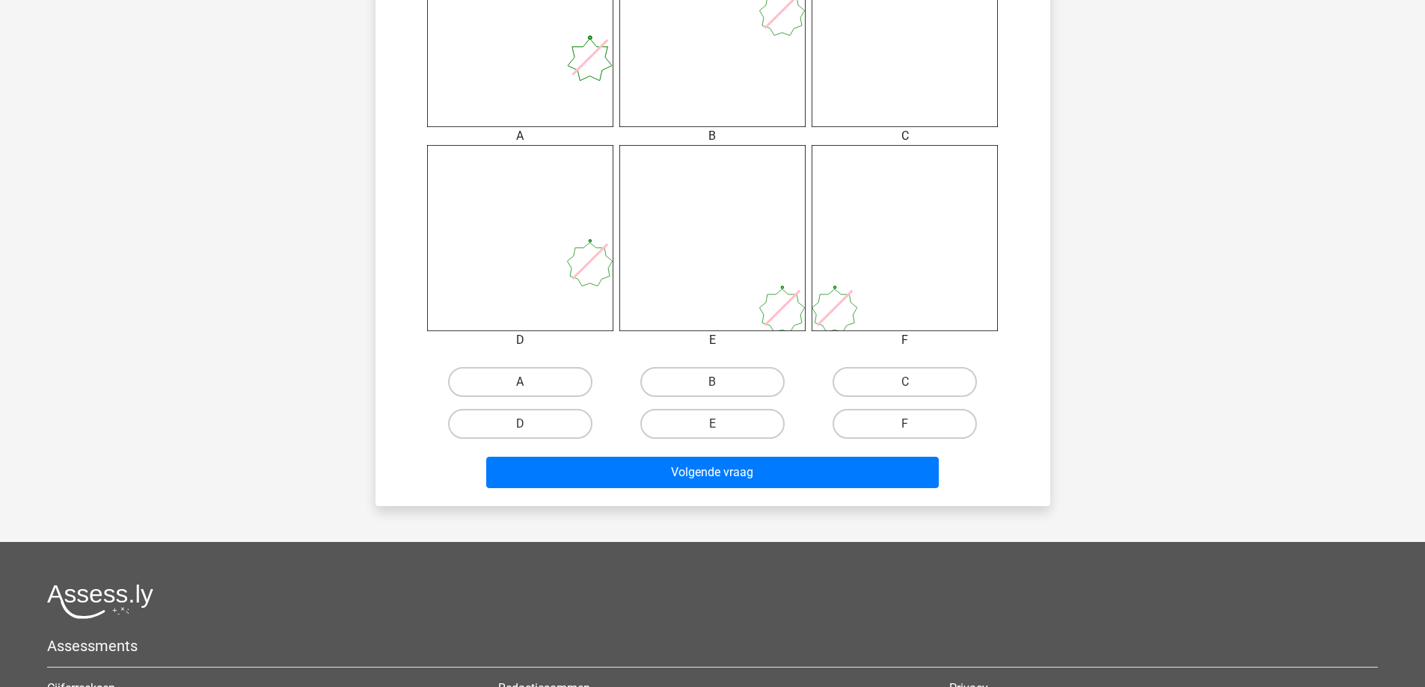
click at [556, 386] on label "A" at bounding box center [520, 382] width 144 height 30
click at [530, 386] on input "A" at bounding box center [525, 387] width 10 height 10
radio input "true"
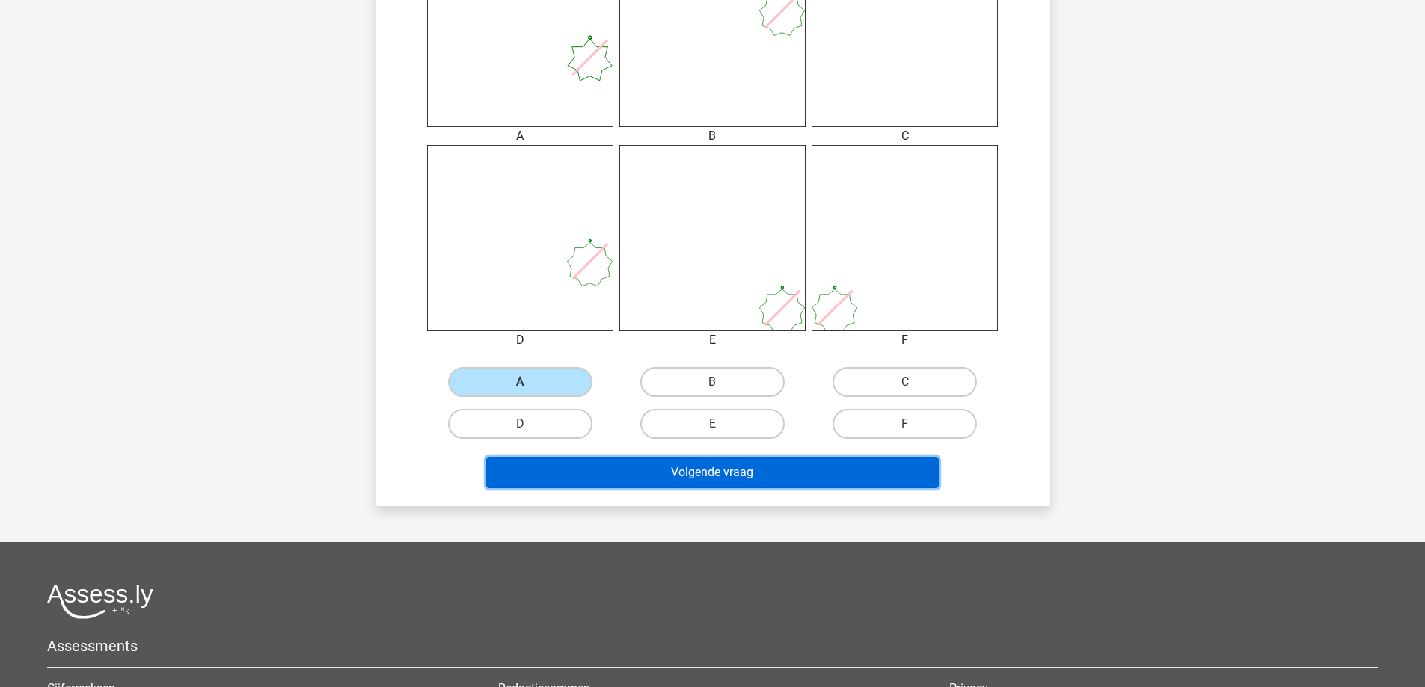
click at [781, 476] on button "Volgende vraag" at bounding box center [712, 472] width 453 height 31
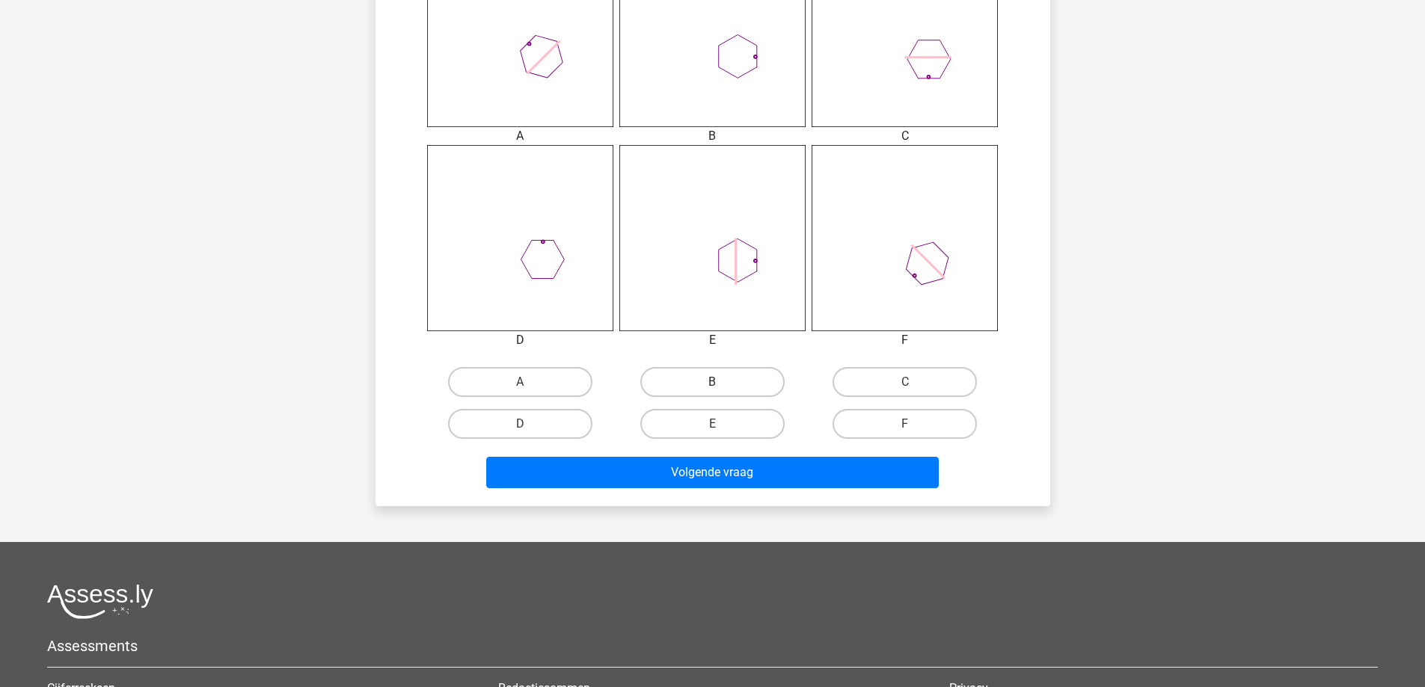
click at [742, 381] on label "B" at bounding box center [712, 382] width 144 height 30
click at [722, 382] on input "B" at bounding box center [717, 387] width 10 height 10
radio input "true"
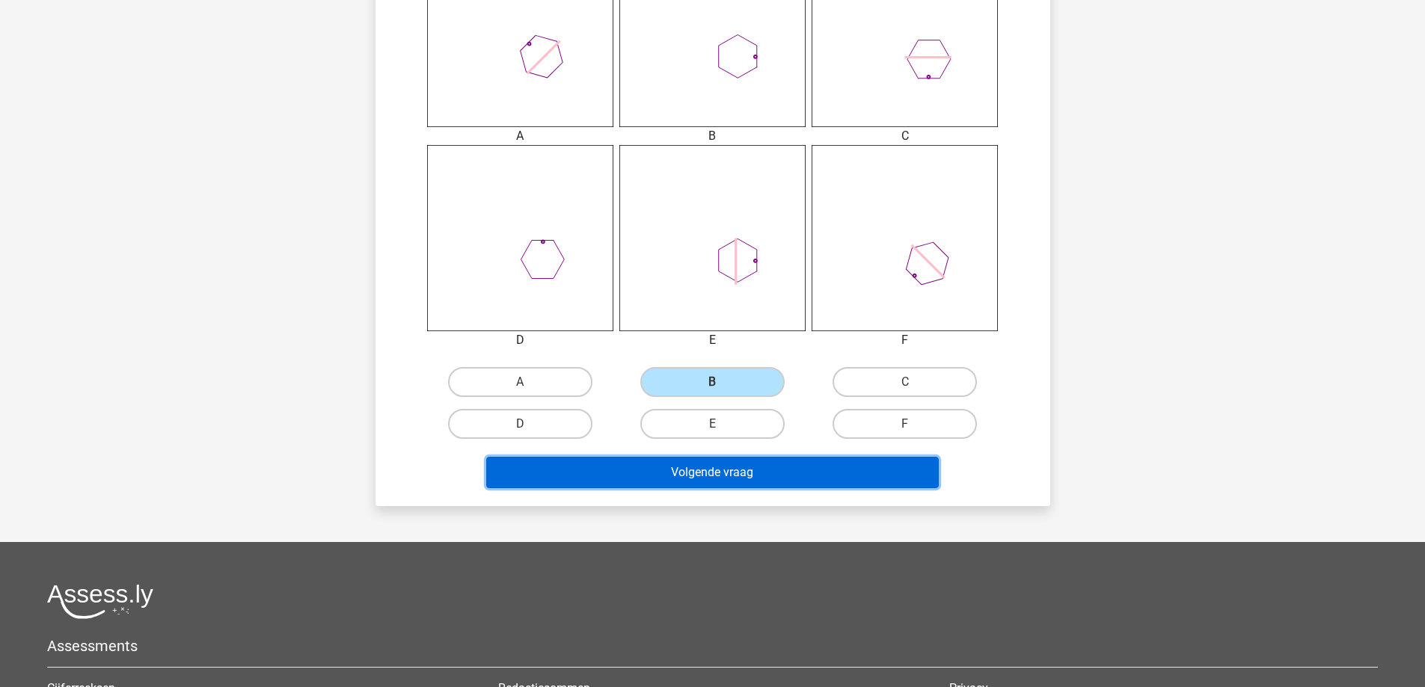
click at [751, 473] on button "Volgende vraag" at bounding box center [712, 472] width 453 height 31
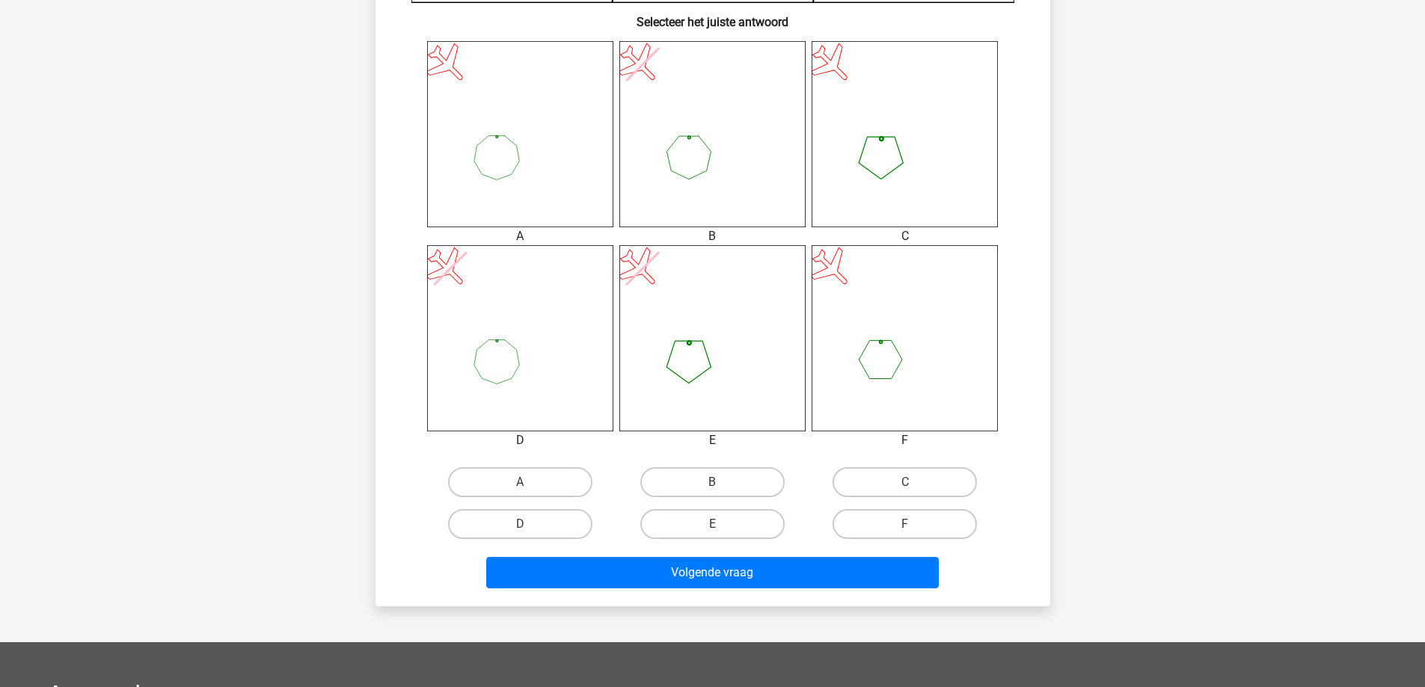
scroll to position [598, 0]
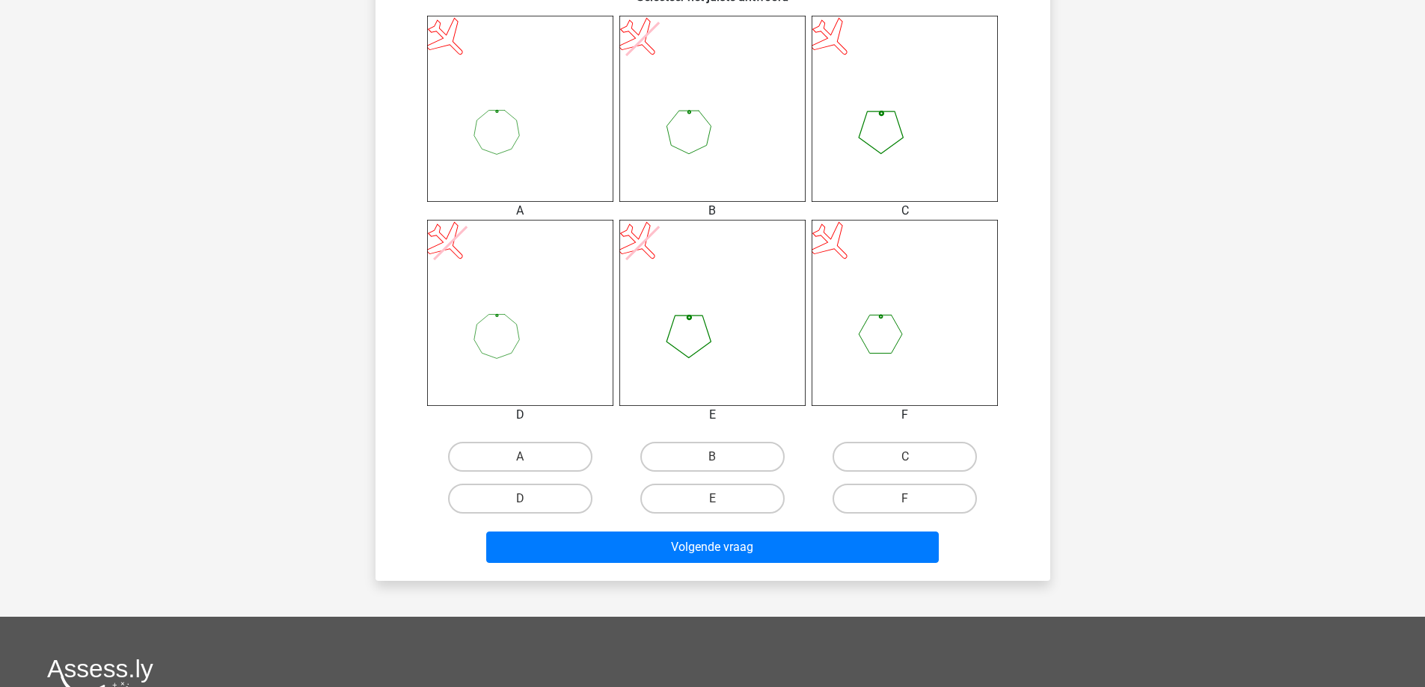
click at [912, 461] on input "C" at bounding box center [910, 462] width 10 height 10
radio input "true"
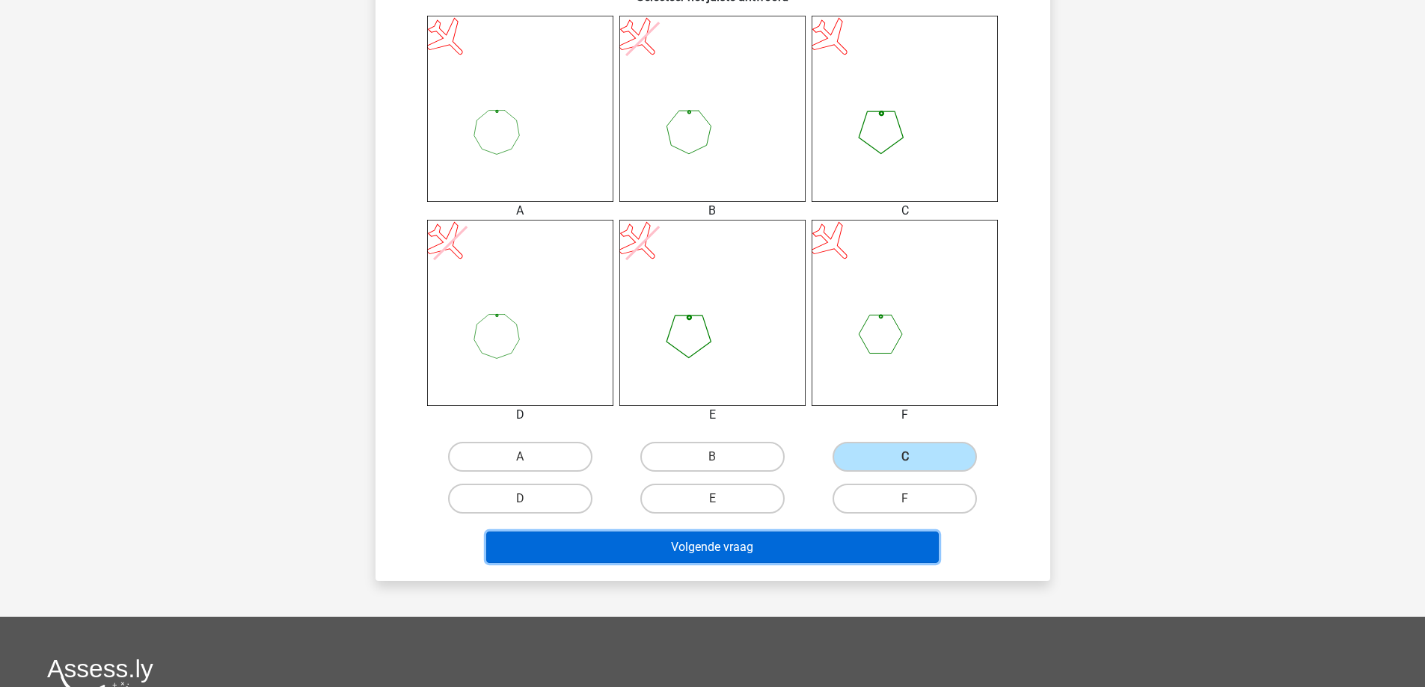
click at [860, 544] on button "Volgende vraag" at bounding box center [712, 547] width 453 height 31
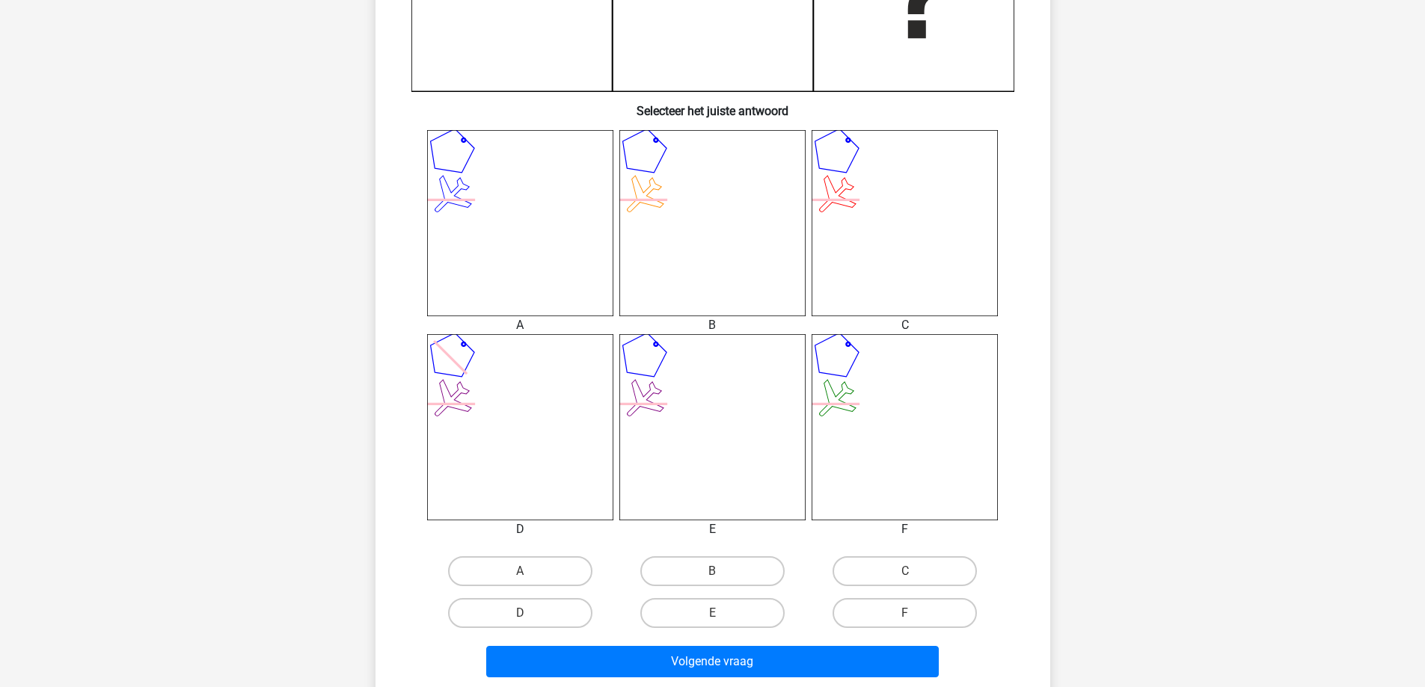
scroll to position [524, 0]
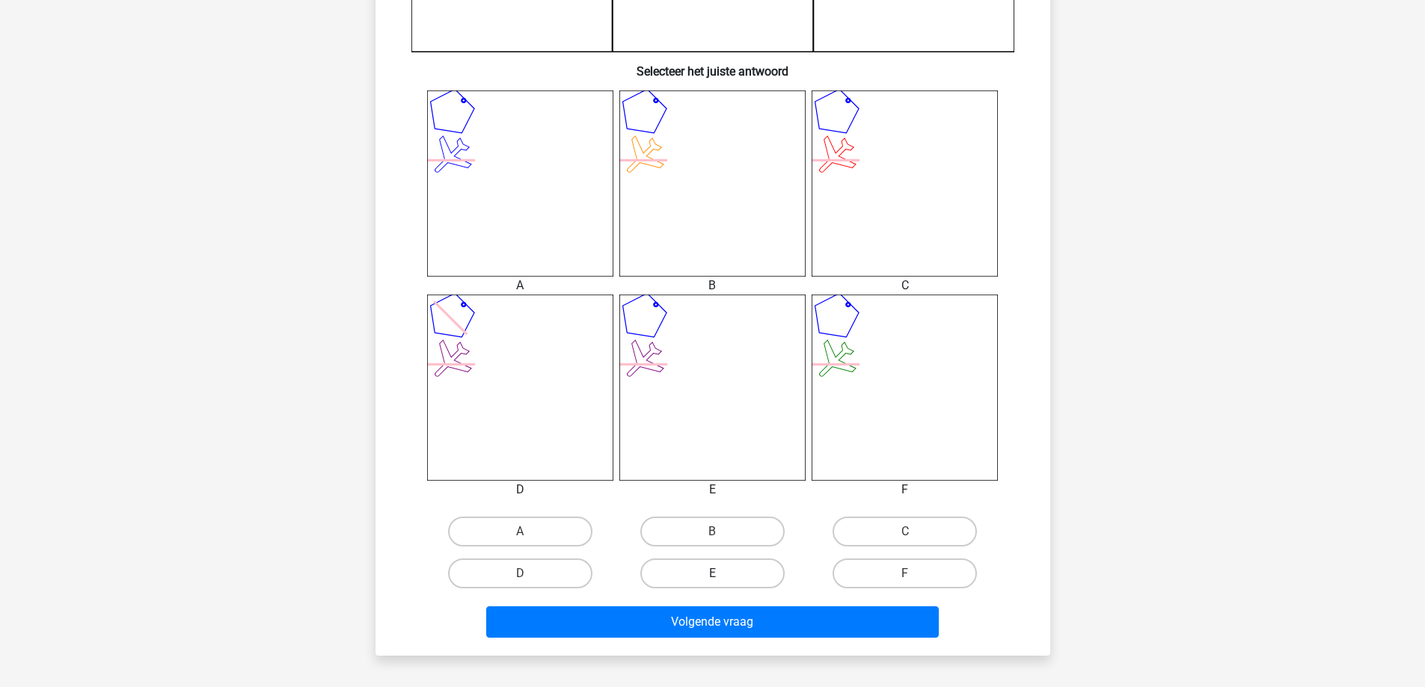
click at [706, 571] on label "E" at bounding box center [712, 574] width 144 height 30
click at [712, 574] on input "E" at bounding box center [717, 579] width 10 height 10
radio input "true"
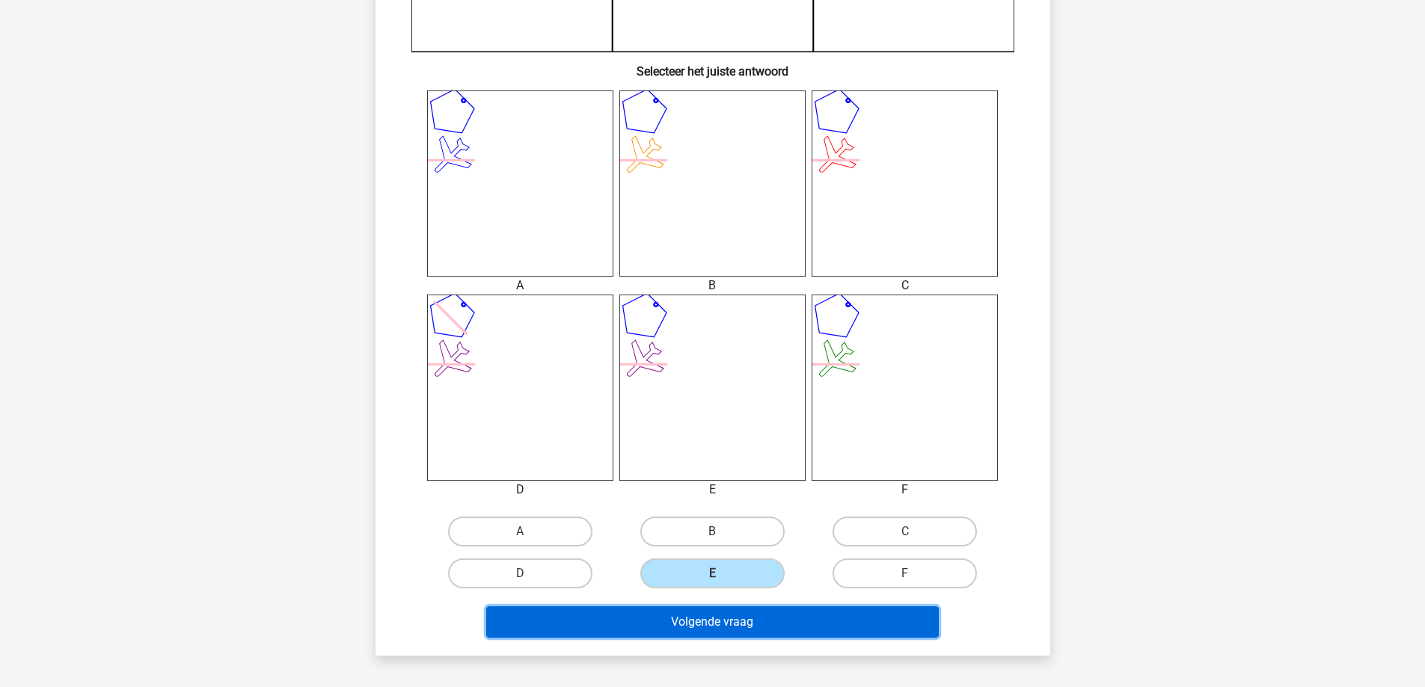
click at [718, 628] on button "Volgende vraag" at bounding box center [712, 622] width 453 height 31
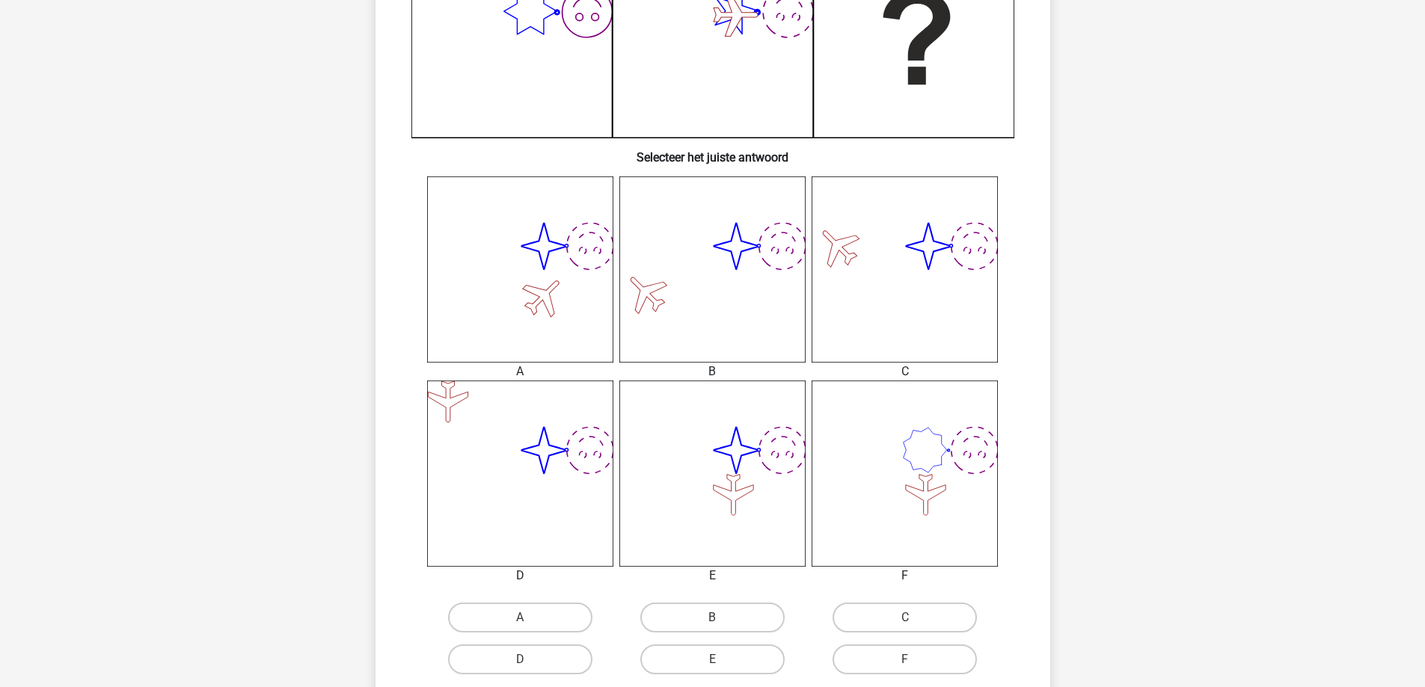
scroll to position [449, 0]
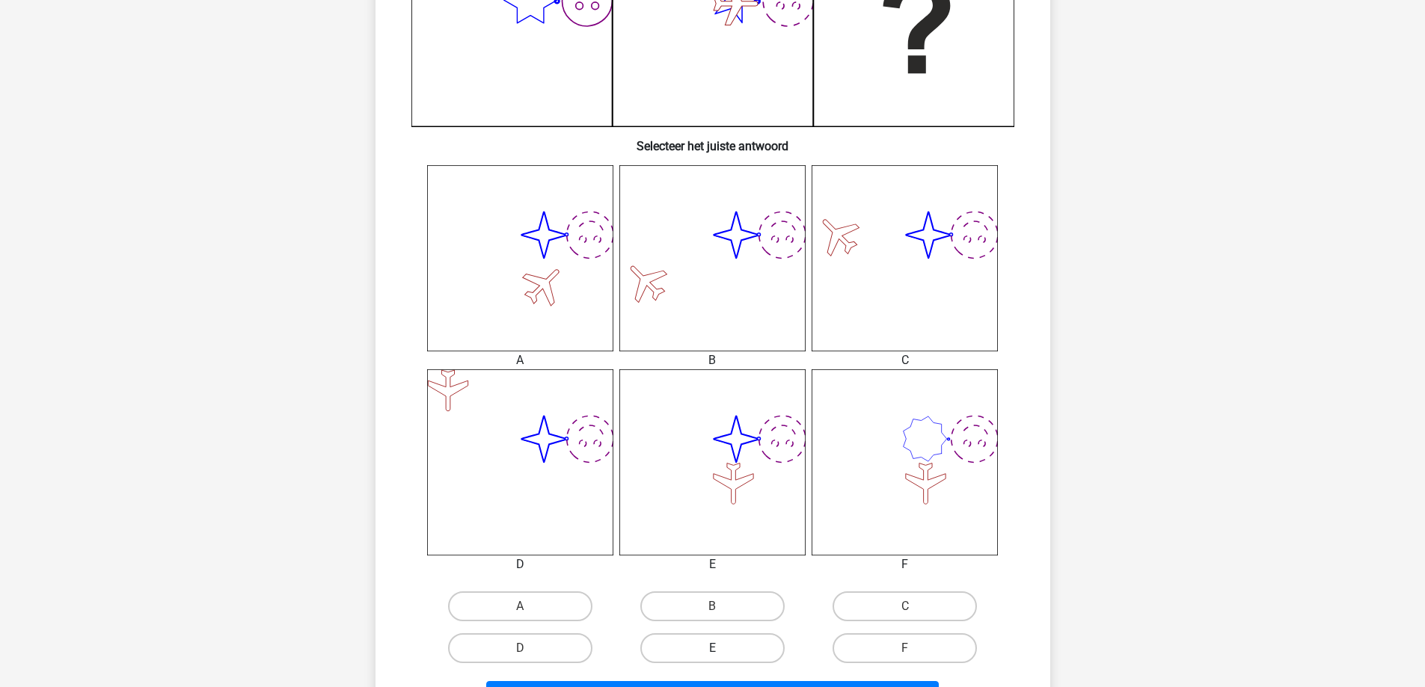
click at [723, 651] on label "E" at bounding box center [712, 649] width 144 height 30
click at [722, 651] on input "E" at bounding box center [717, 653] width 10 height 10
radio input "true"
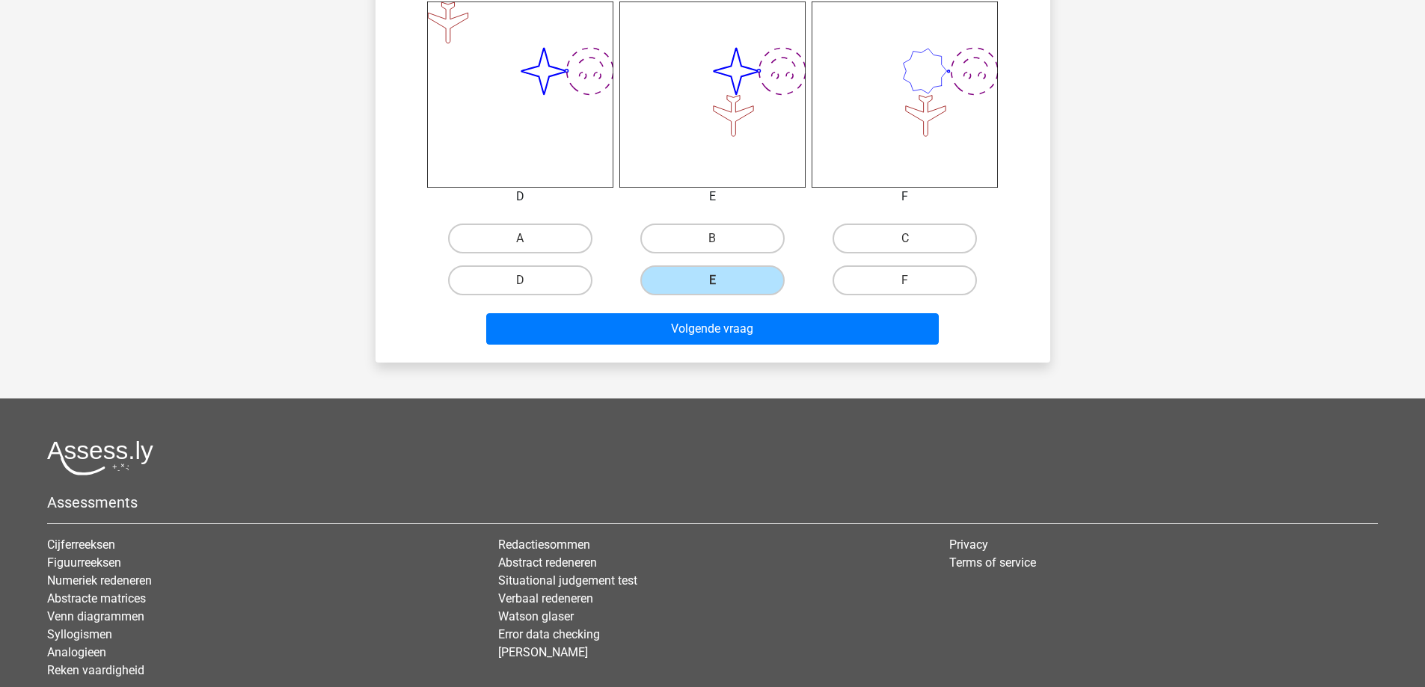
scroll to position [823, 0]
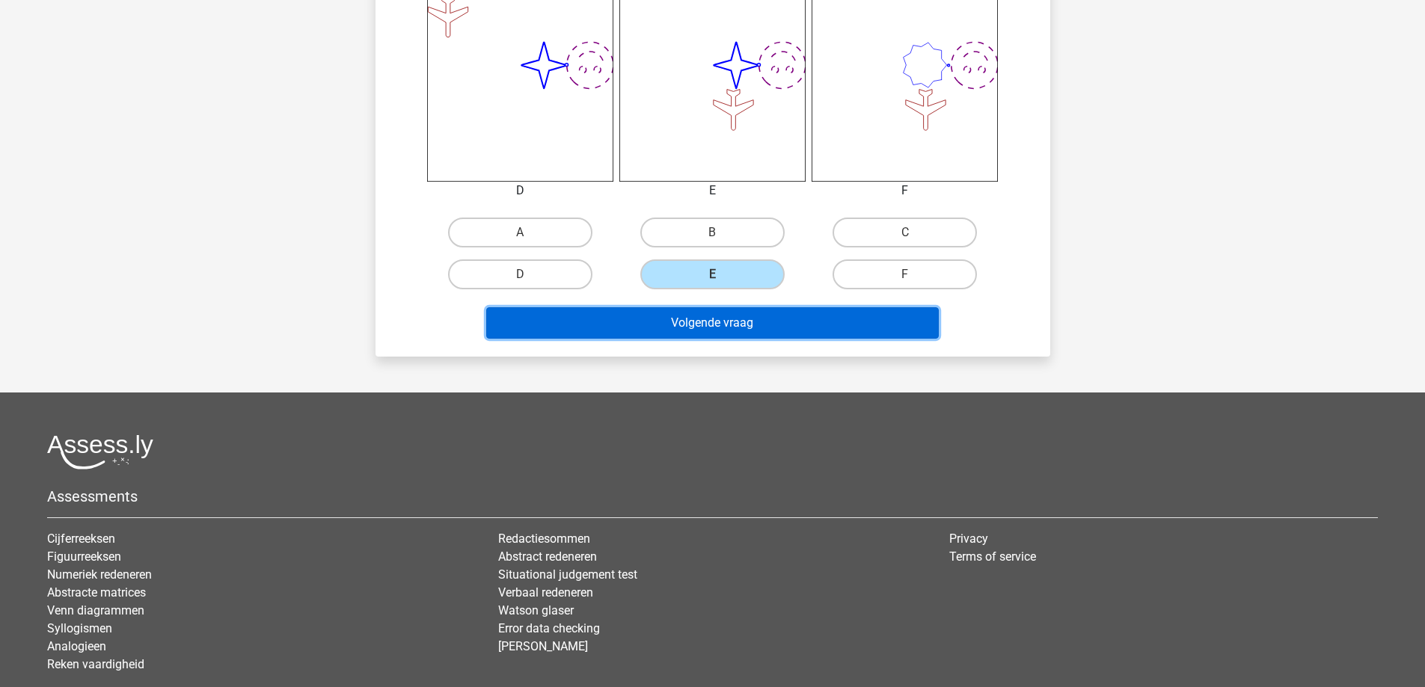
click at [757, 319] on button "Volgende vraag" at bounding box center [712, 322] width 453 height 31
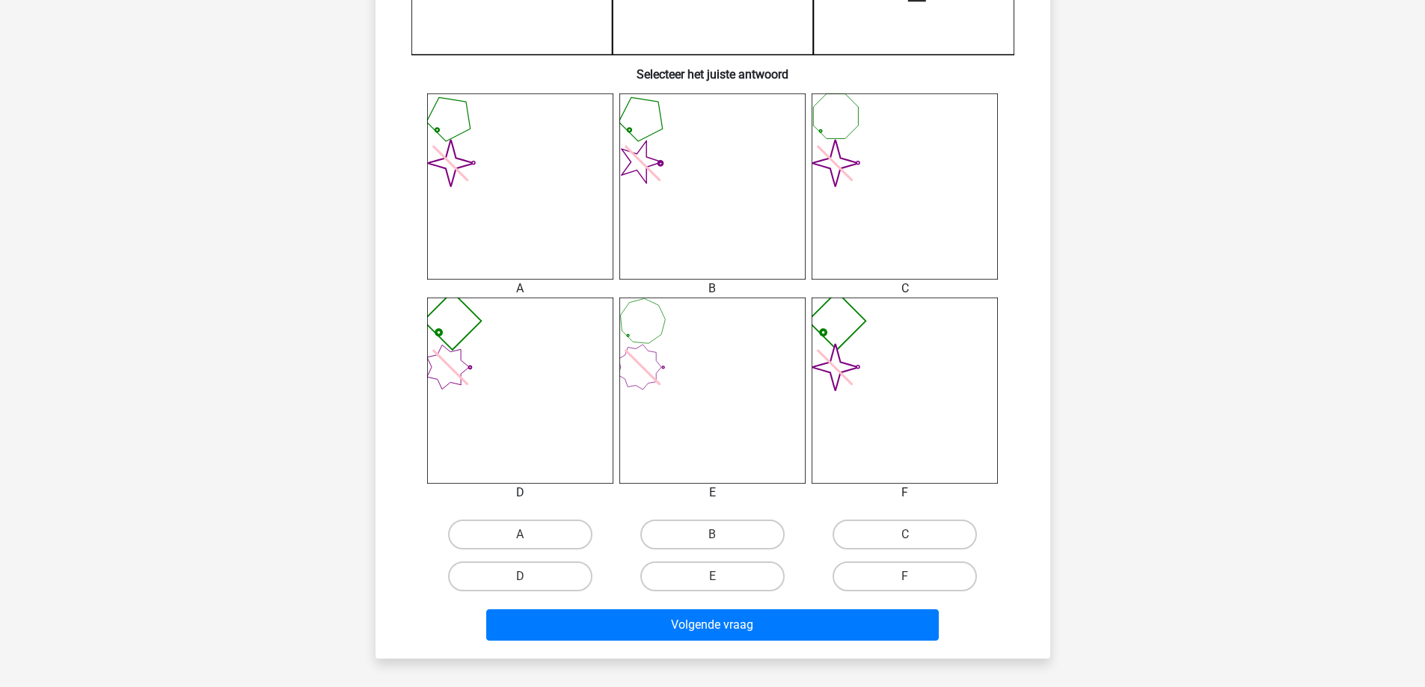
scroll to position [524, 0]
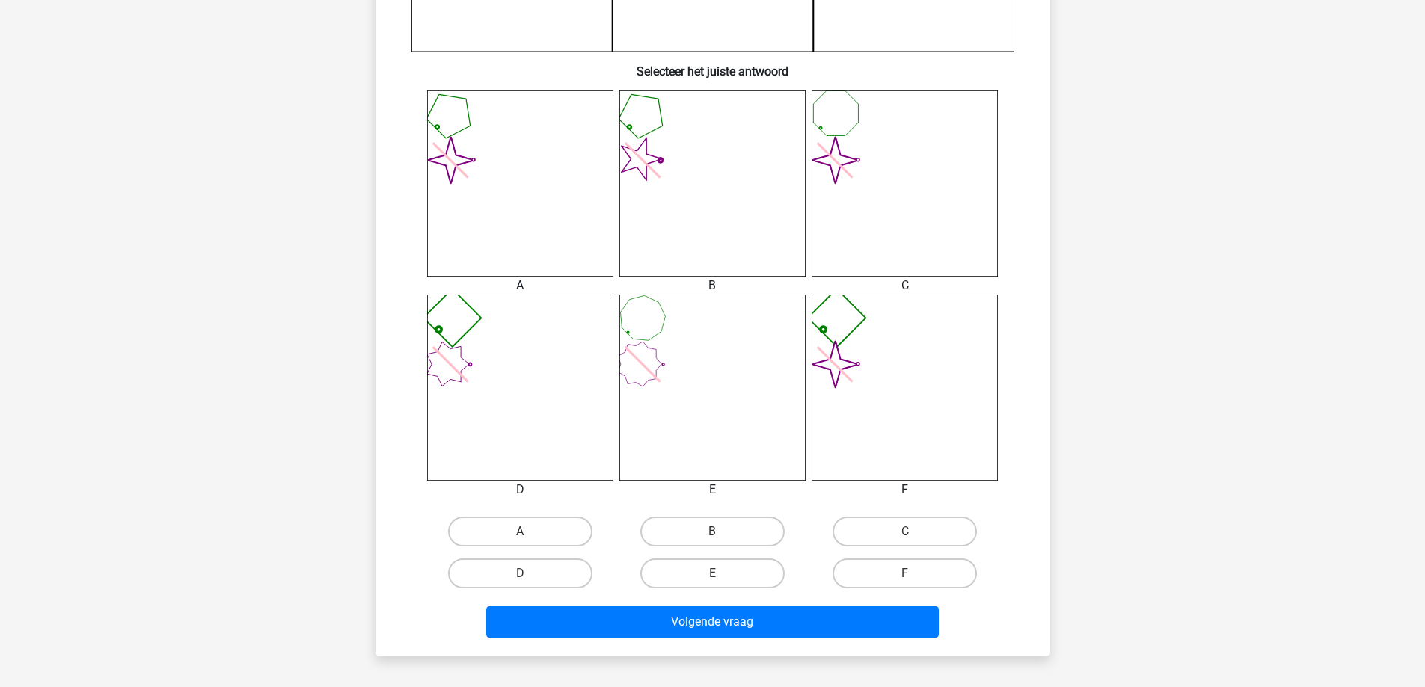
click at [907, 576] on input "F" at bounding box center [910, 579] width 10 height 10
radio input "true"
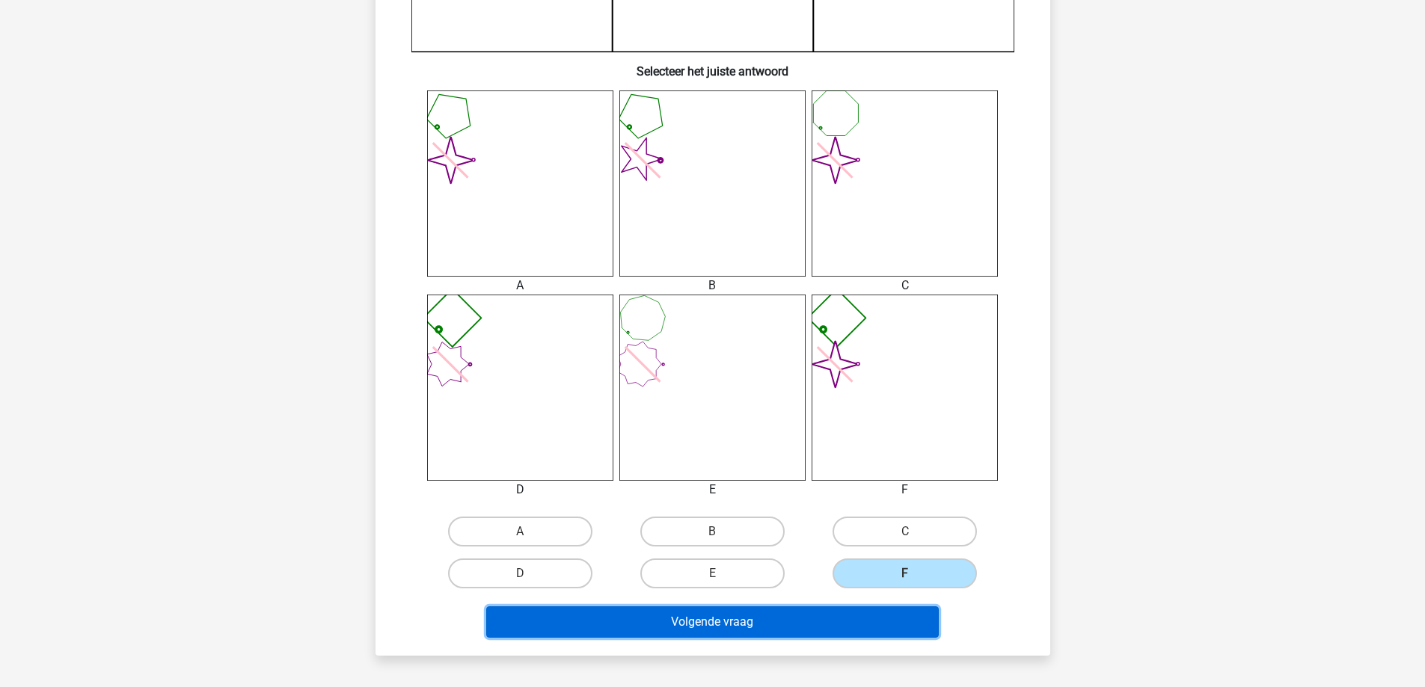
click at [852, 624] on button "Volgende vraag" at bounding box center [712, 622] width 453 height 31
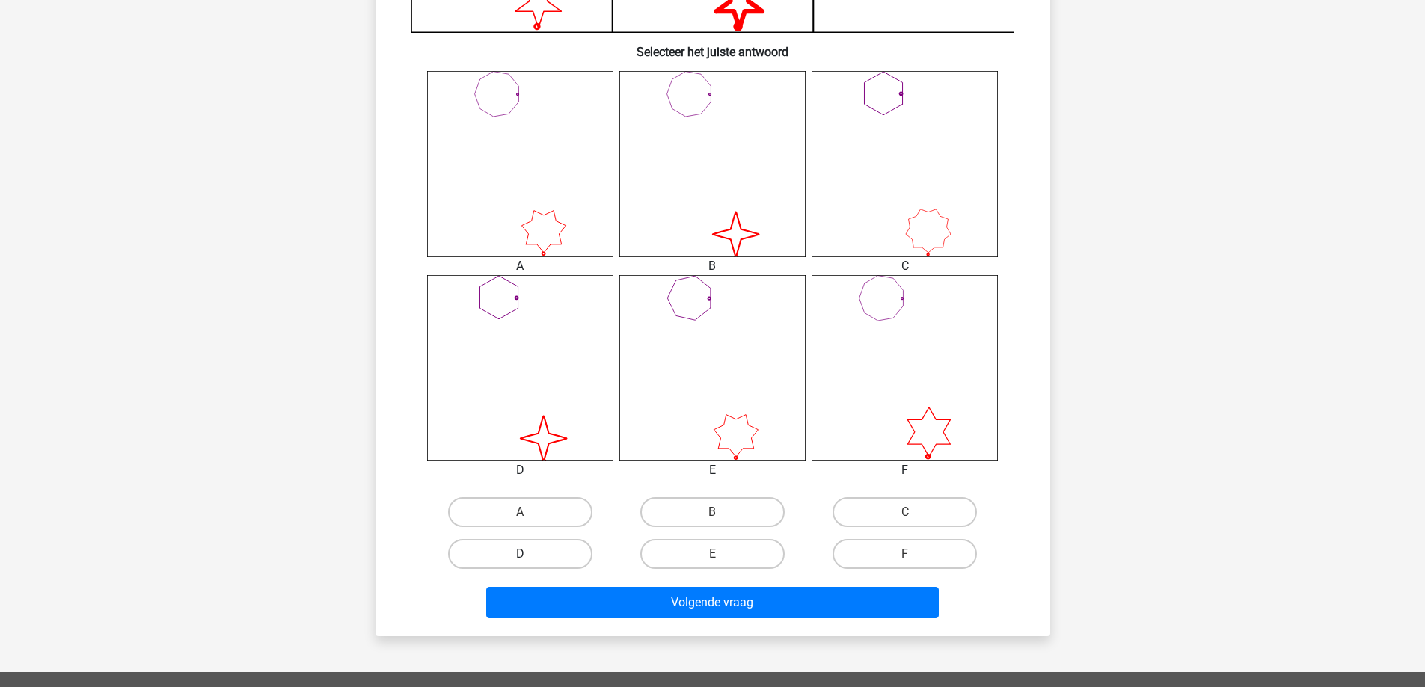
scroll to position [598, 0]
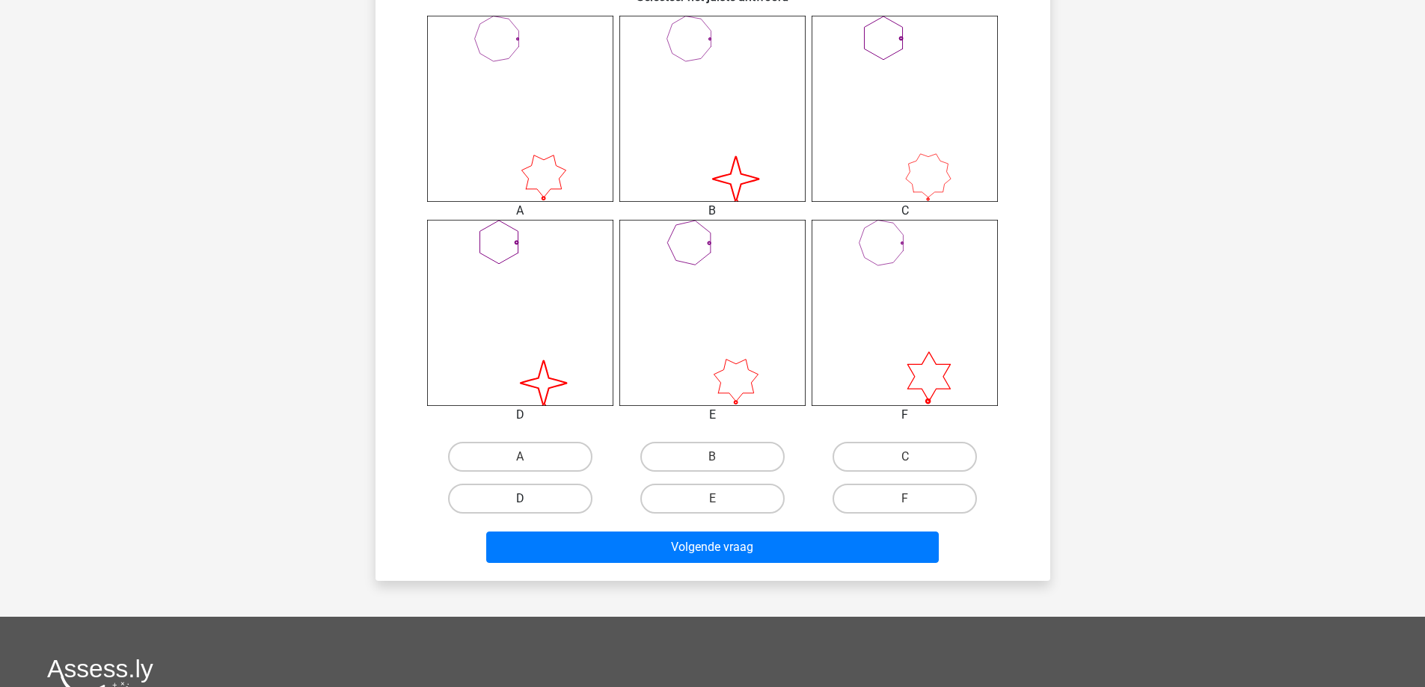
click at [548, 496] on label "D" at bounding box center [520, 499] width 144 height 30
click at [530, 499] on input "D" at bounding box center [525, 504] width 10 height 10
radio input "true"
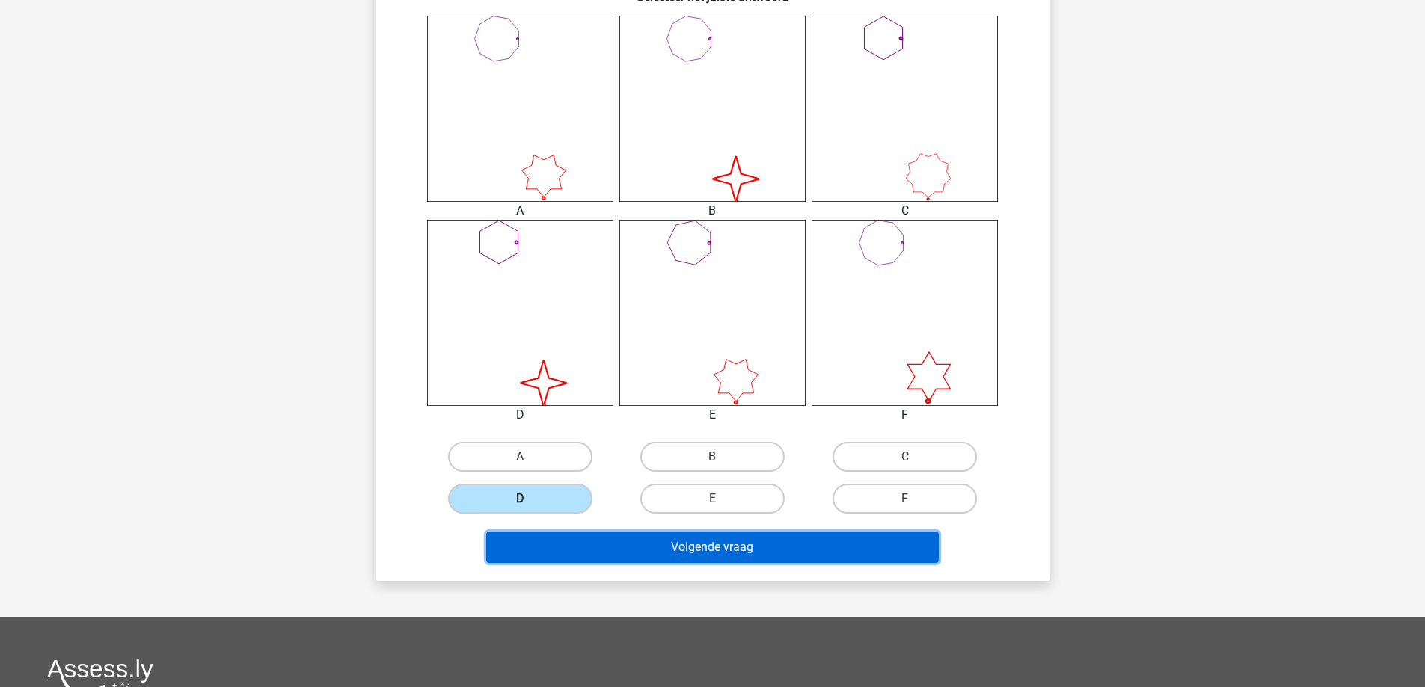
click at [684, 559] on button "Volgende vraag" at bounding box center [712, 547] width 453 height 31
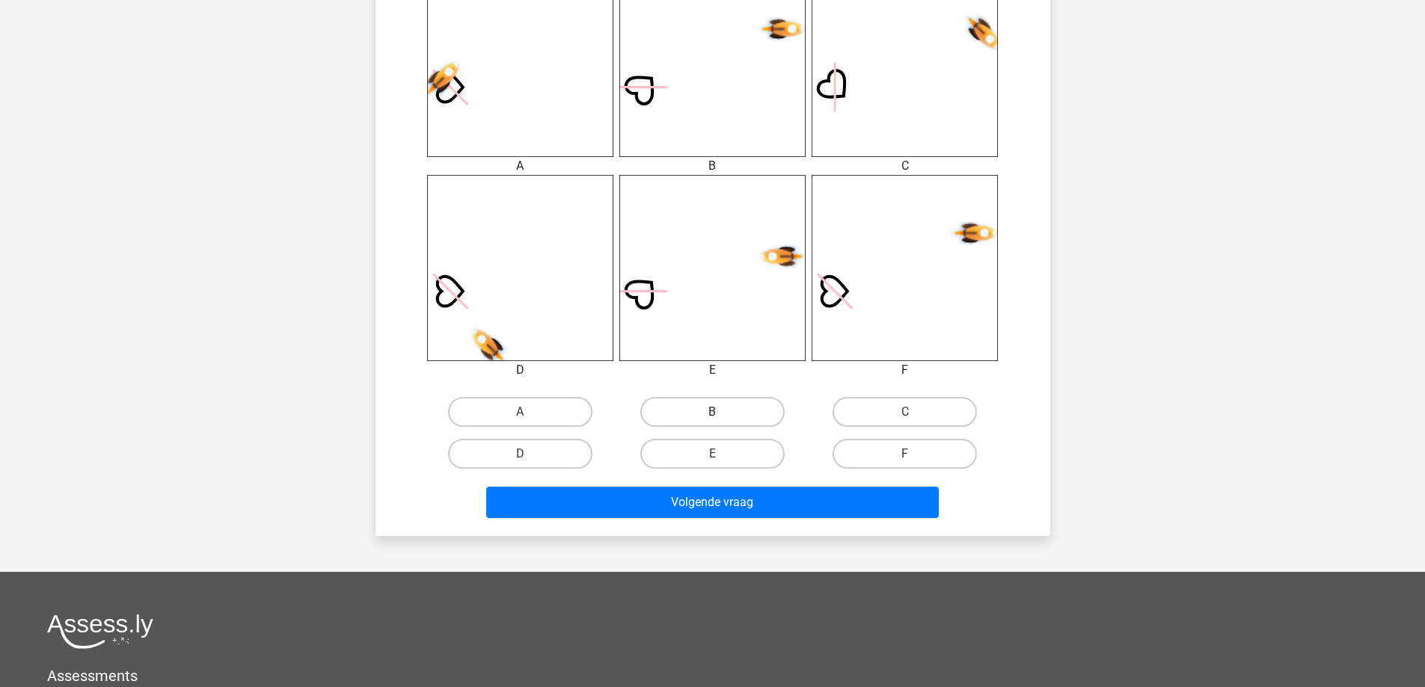
scroll to position [673, 0]
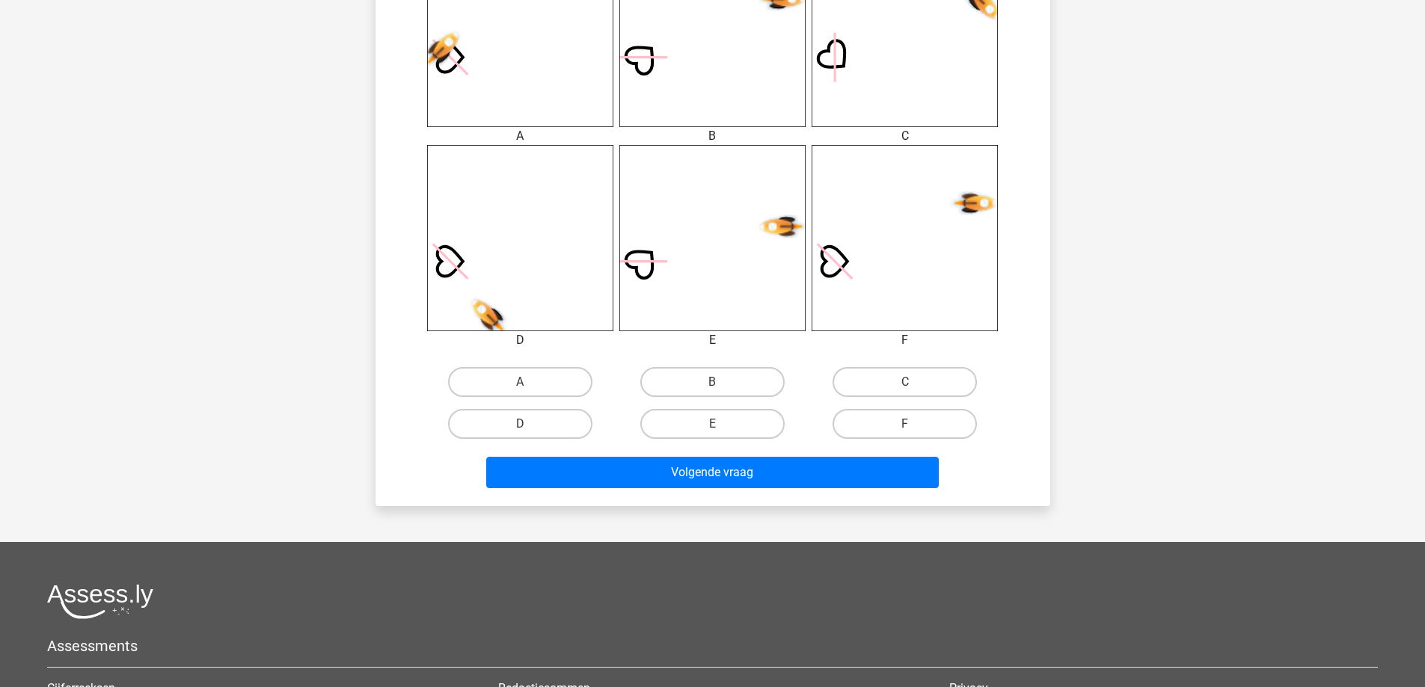
click at [715, 382] on input "B" at bounding box center [717, 387] width 10 height 10
radio input "true"
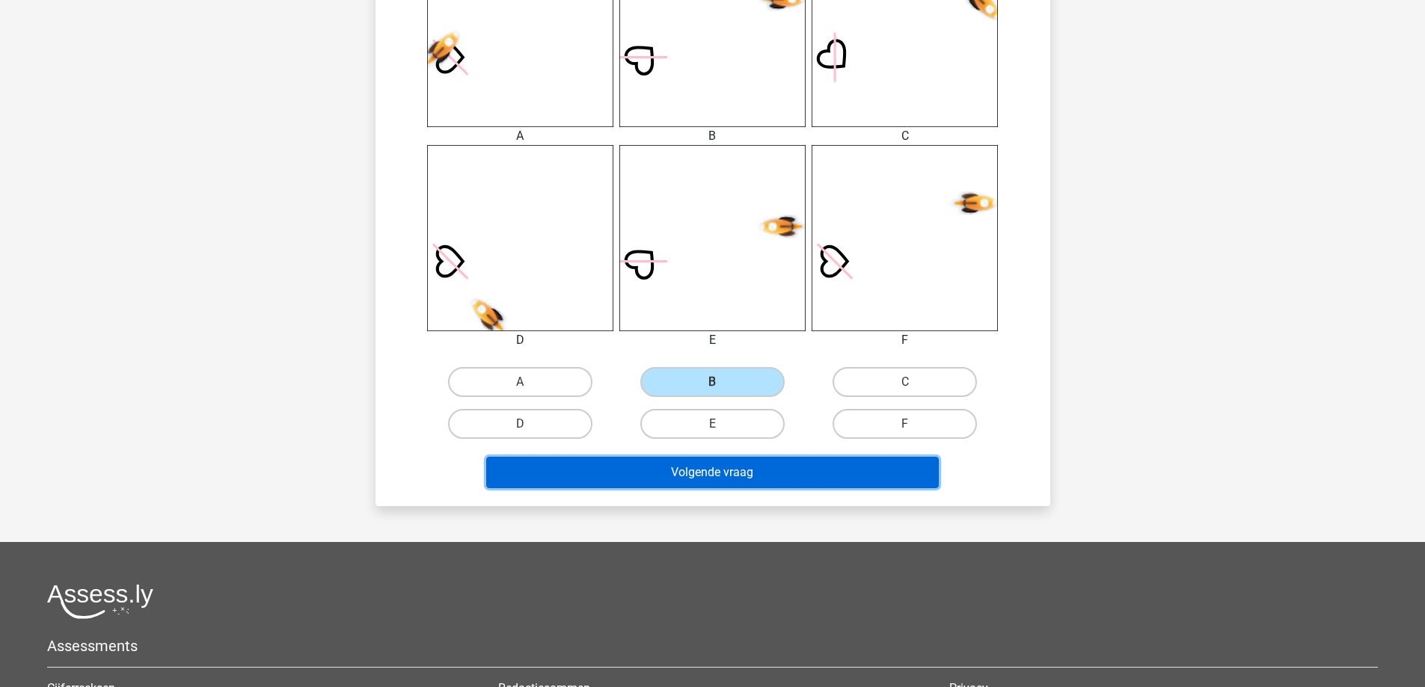
click at [740, 469] on button "Volgende vraag" at bounding box center [712, 472] width 453 height 31
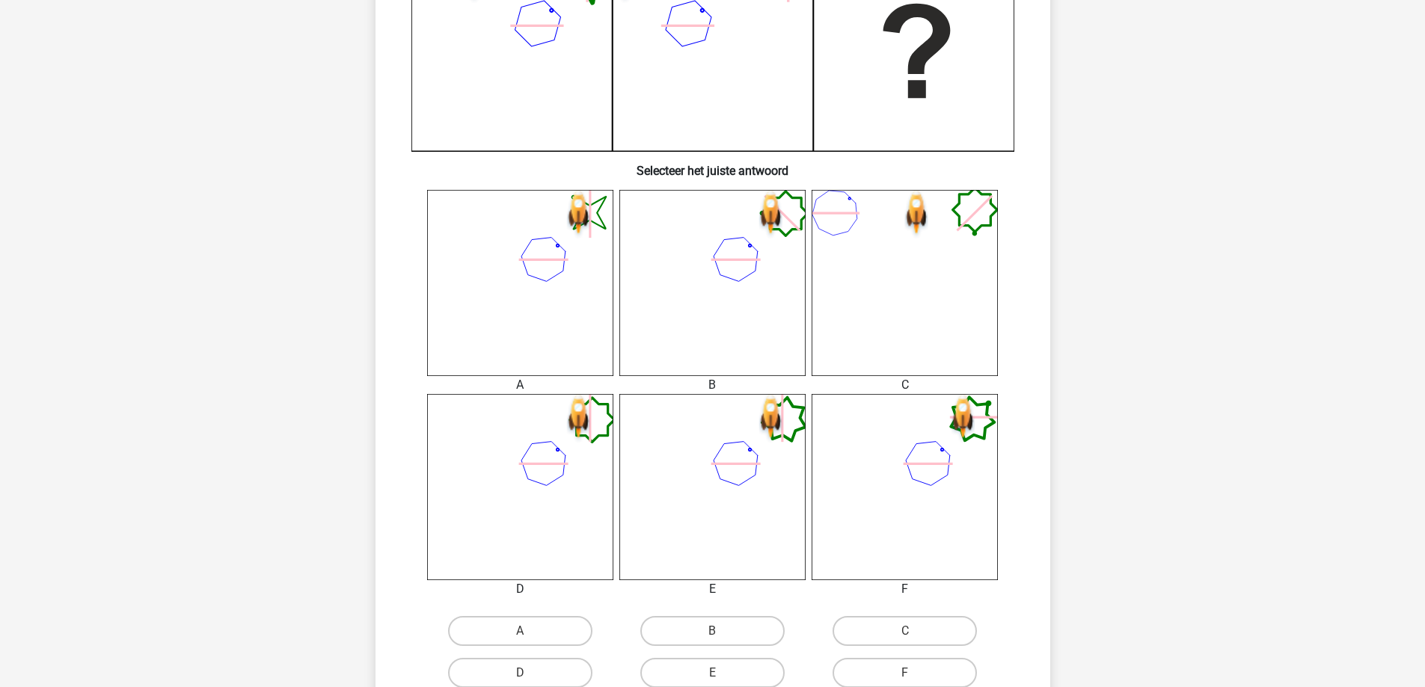
scroll to position [449, 0]
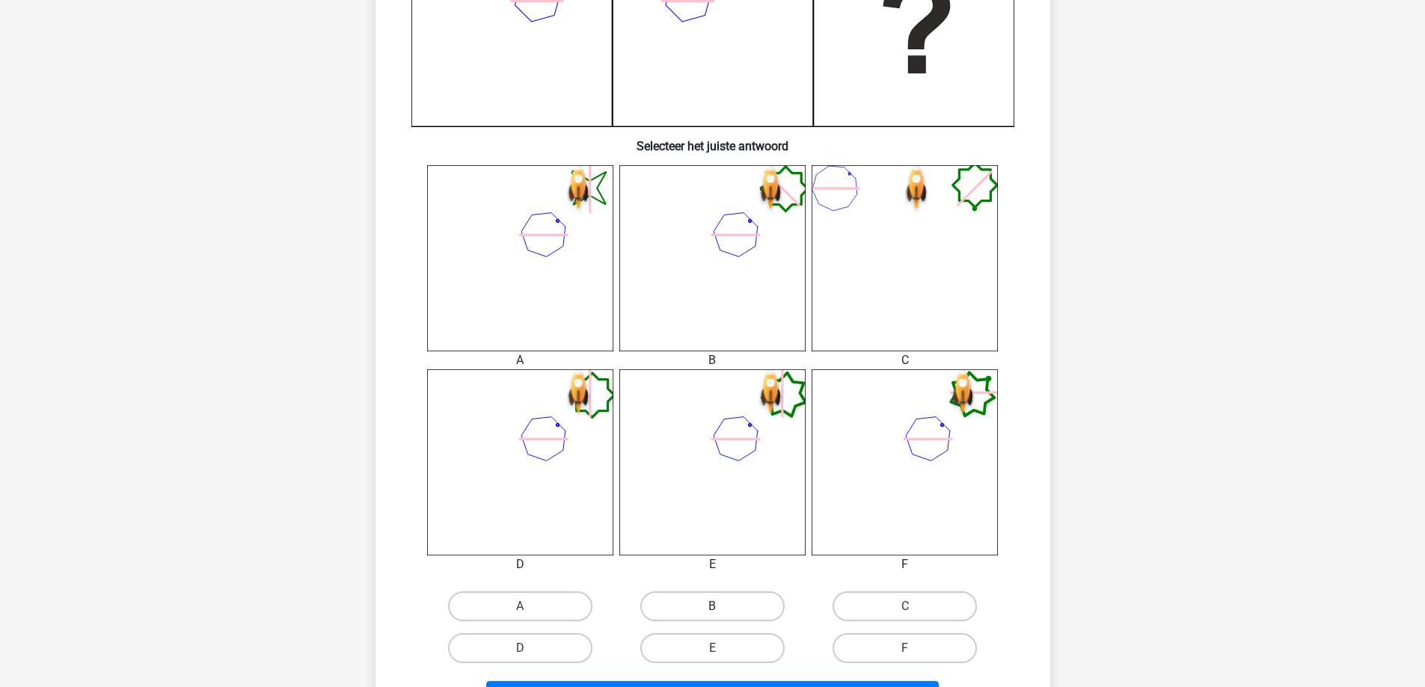
click at [705, 604] on label "B" at bounding box center [712, 607] width 144 height 30
click at [712, 607] on input "B" at bounding box center [717, 612] width 10 height 10
radio input "true"
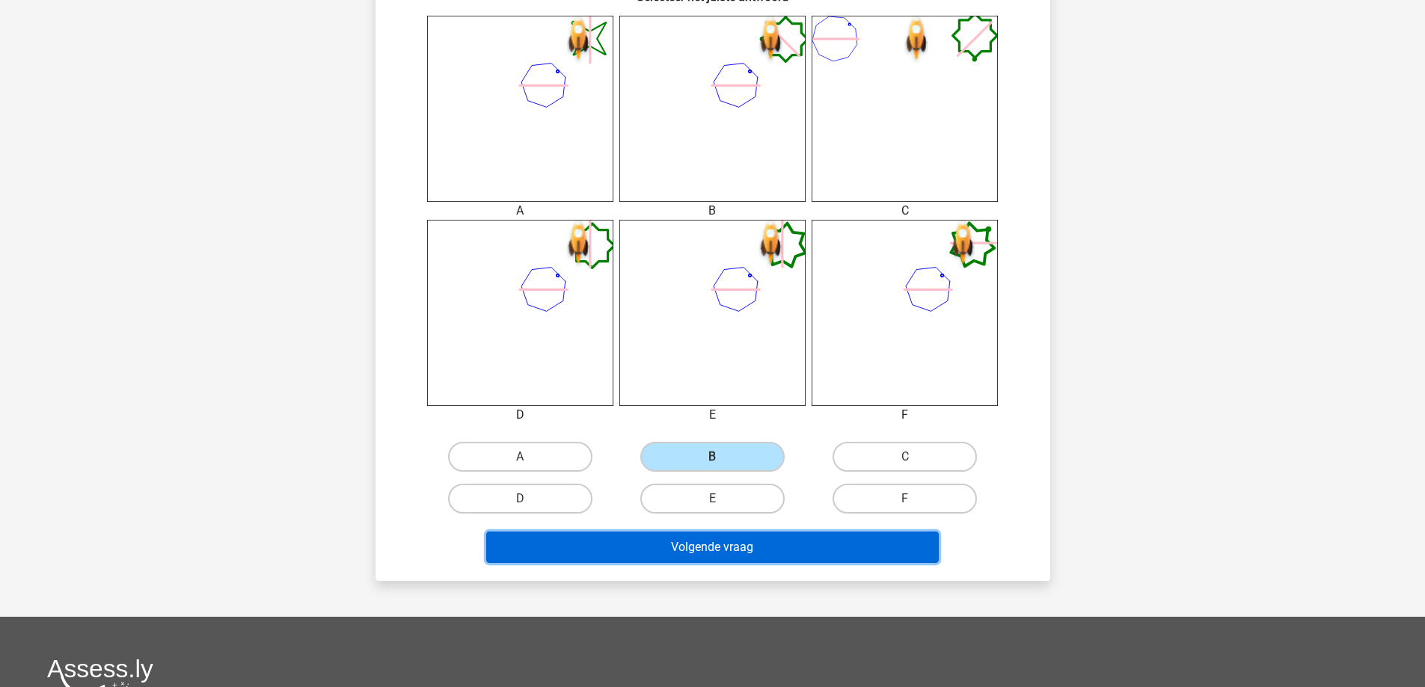
click at [717, 547] on button "Volgende vraag" at bounding box center [712, 547] width 453 height 31
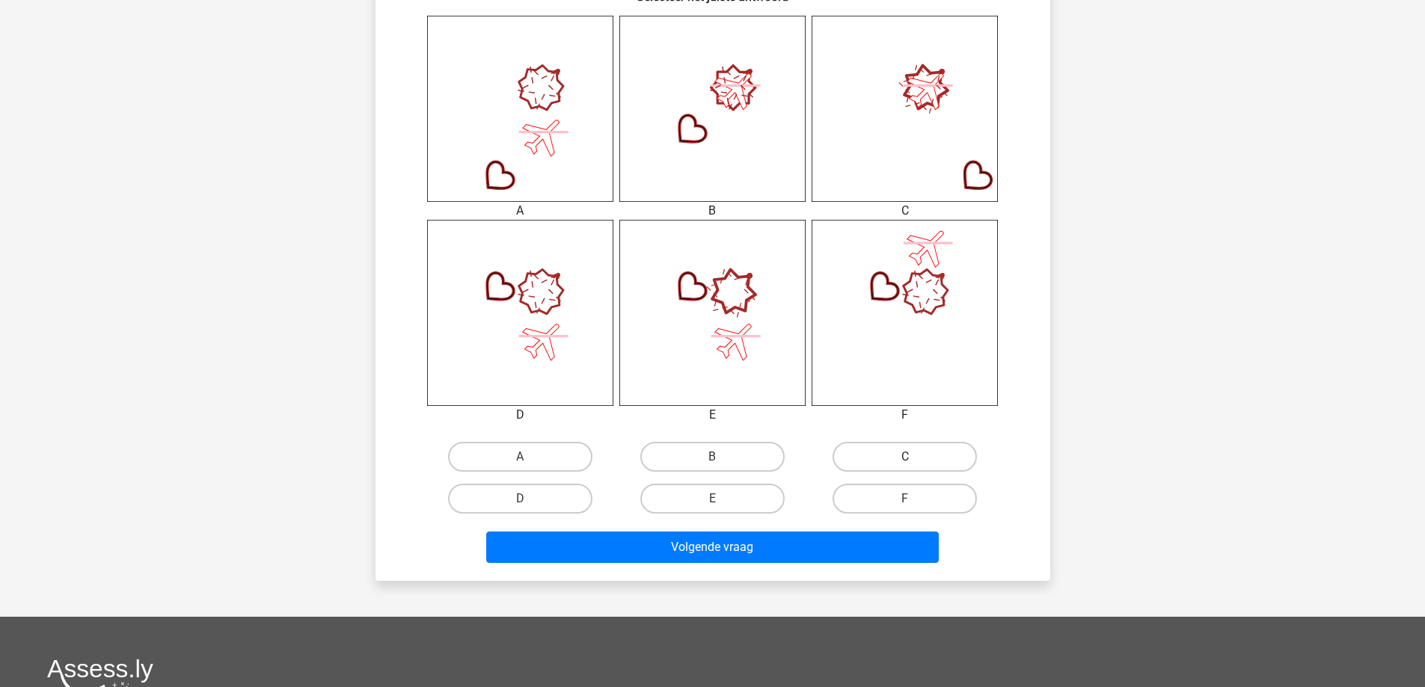
click at [912, 455] on label "C" at bounding box center [904, 457] width 144 height 30
click at [912, 457] on input "C" at bounding box center [910, 462] width 10 height 10
radio input "true"
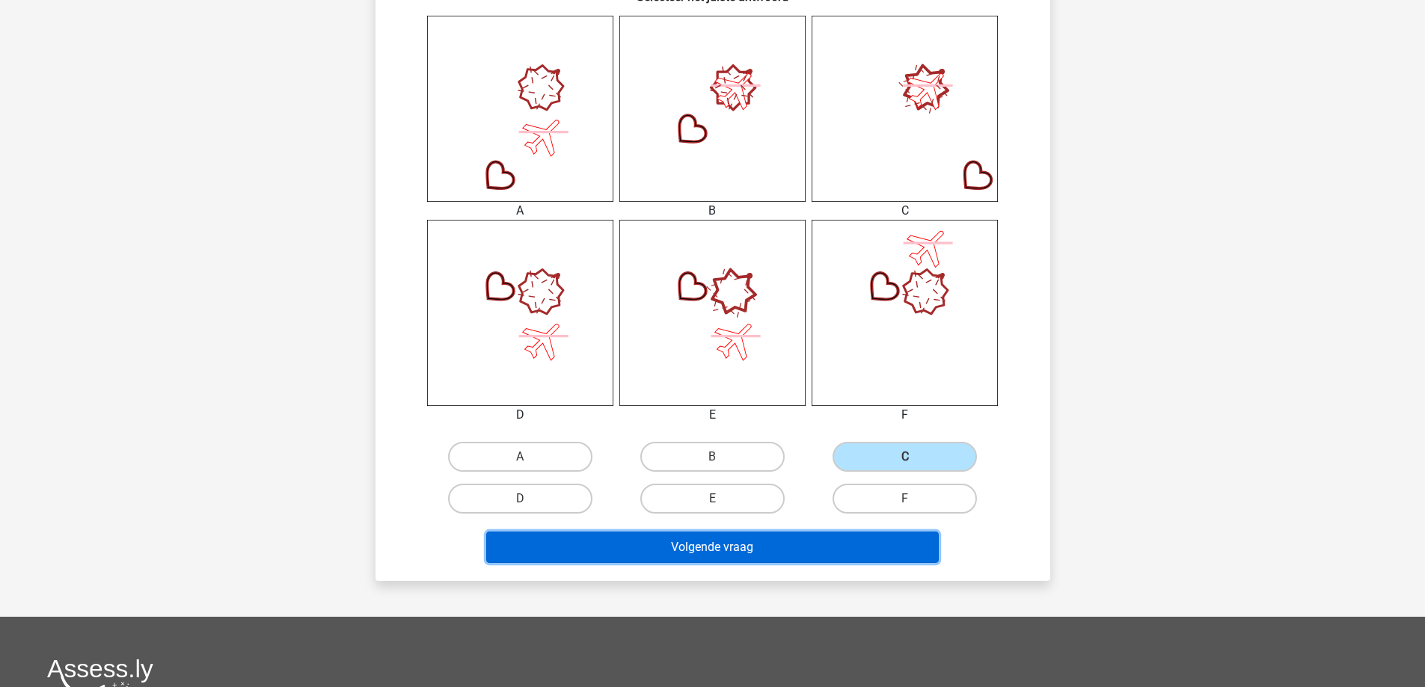
click at [837, 540] on button "Volgende vraag" at bounding box center [712, 547] width 453 height 31
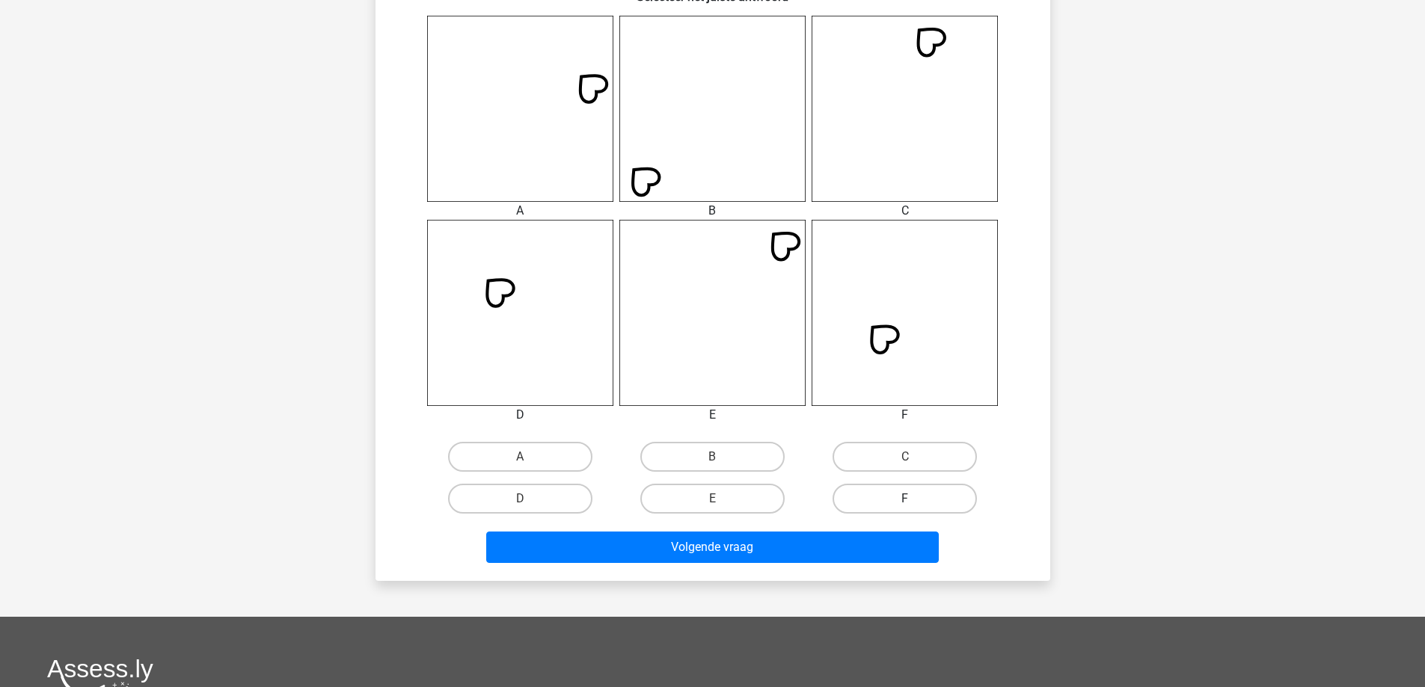
click at [897, 507] on label "F" at bounding box center [904, 499] width 144 height 30
click at [905, 507] on input "F" at bounding box center [910, 504] width 10 height 10
radio input "true"
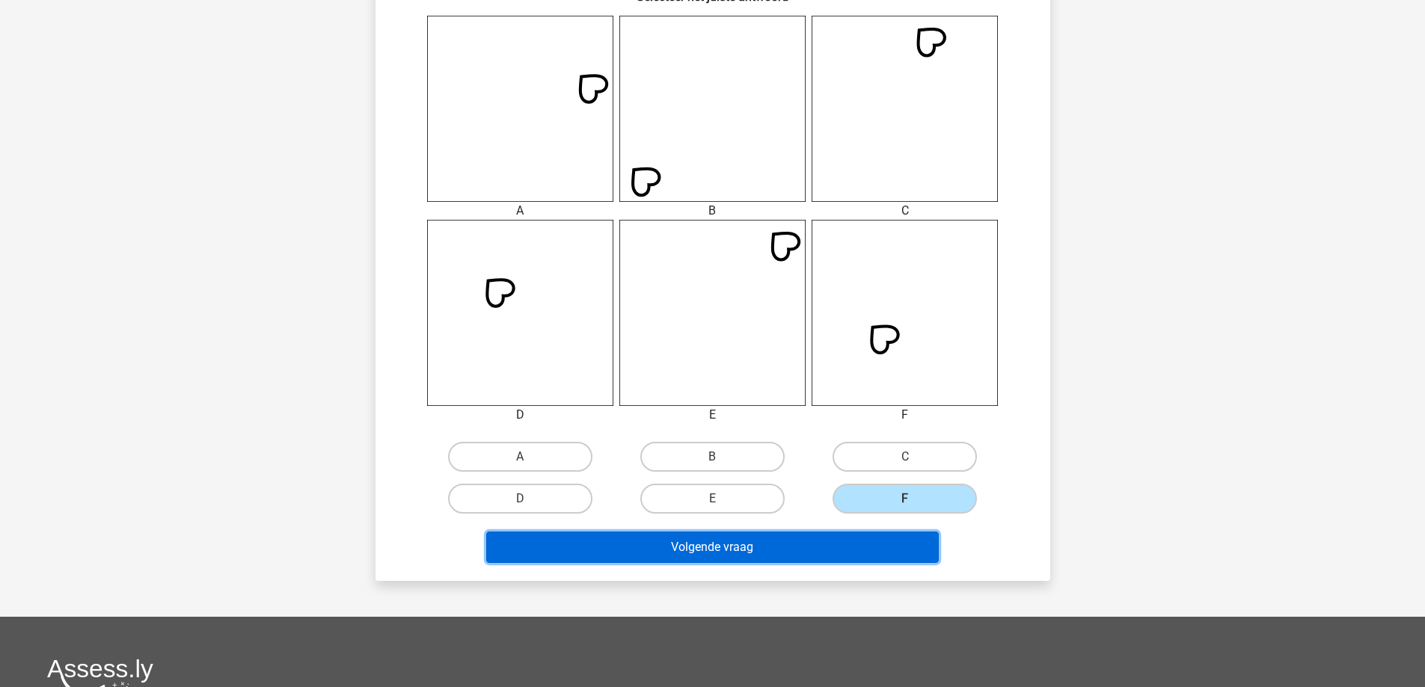
click at [862, 537] on button "Volgende vraag" at bounding box center [712, 547] width 453 height 31
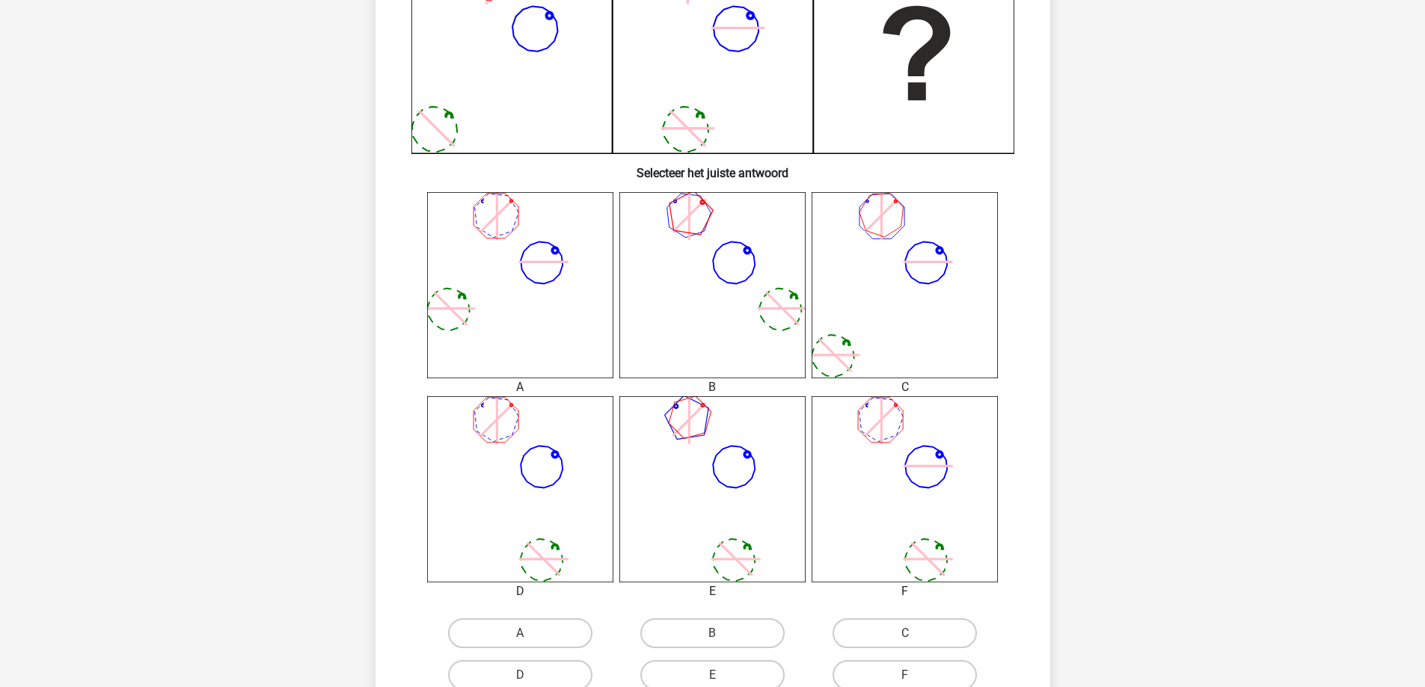
scroll to position [449, 0]
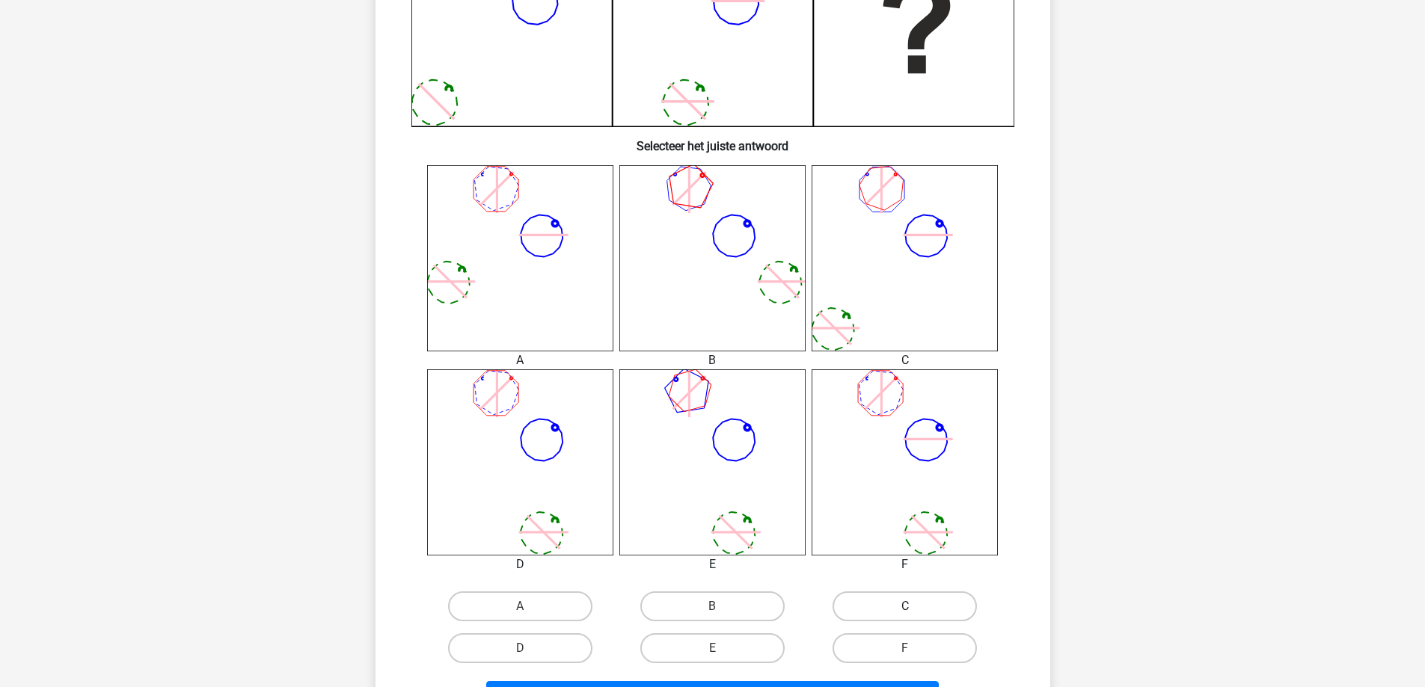
click at [906, 603] on label "C" at bounding box center [904, 607] width 144 height 30
click at [906, 607] on input "C" at bounding box center [910, 612] width 10 height 10
radio input "true"
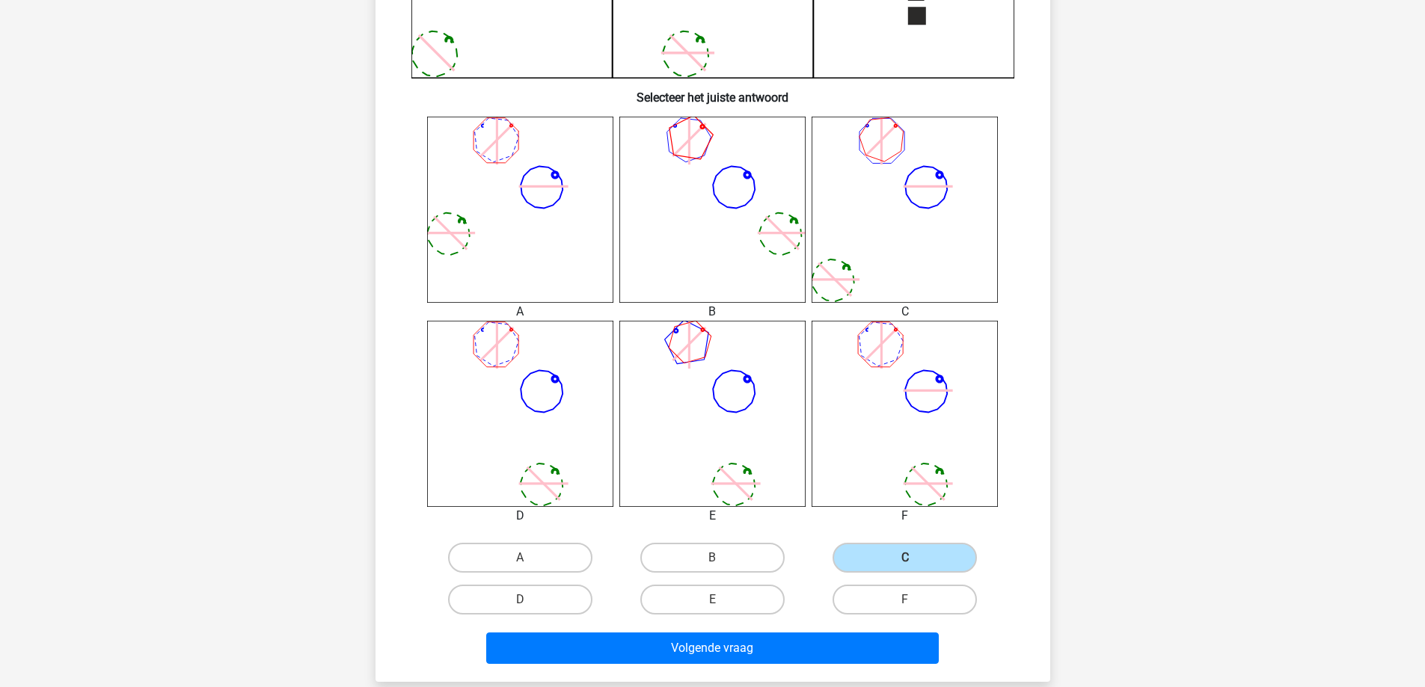
scroll to position [524, 0]
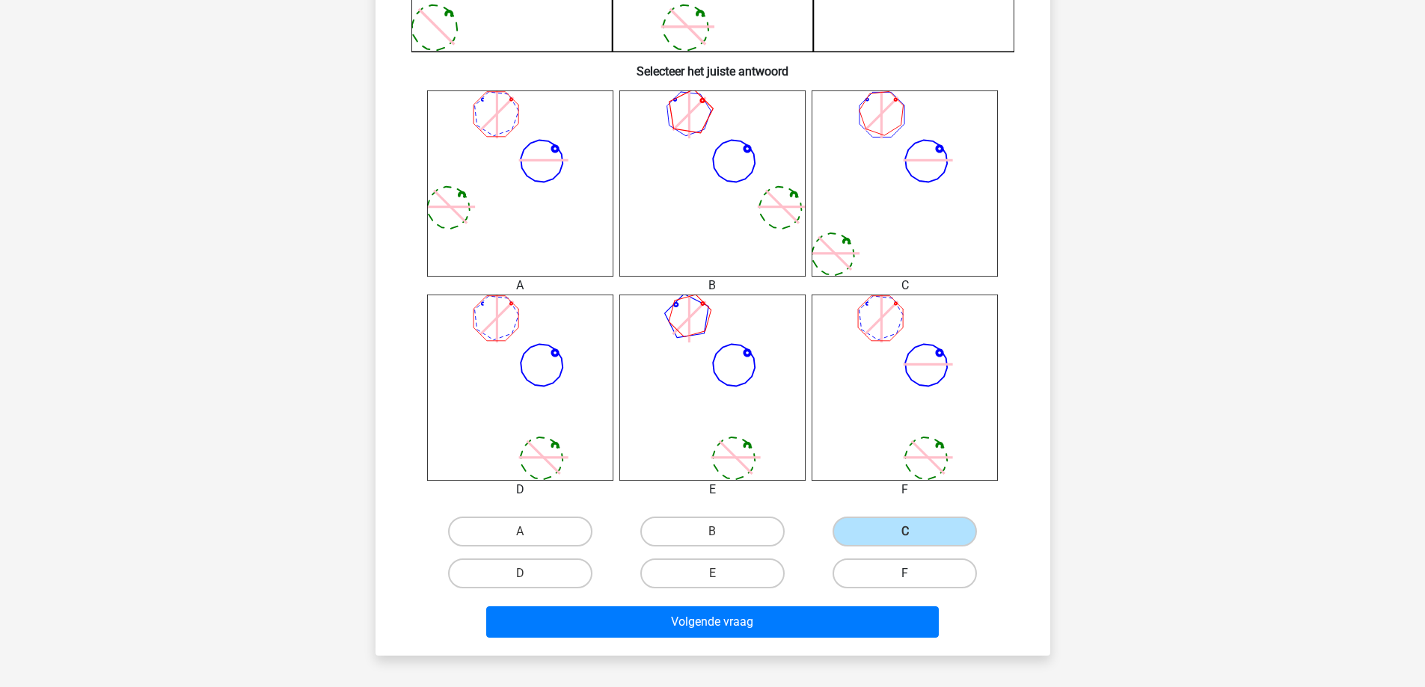
click at [898, 579] on label "F" at bounding box center [904, 574] width 144 height 30
click at [905, 579] on input "F" at bounding box center [910, 579] width 10 height 10
radio input "true"
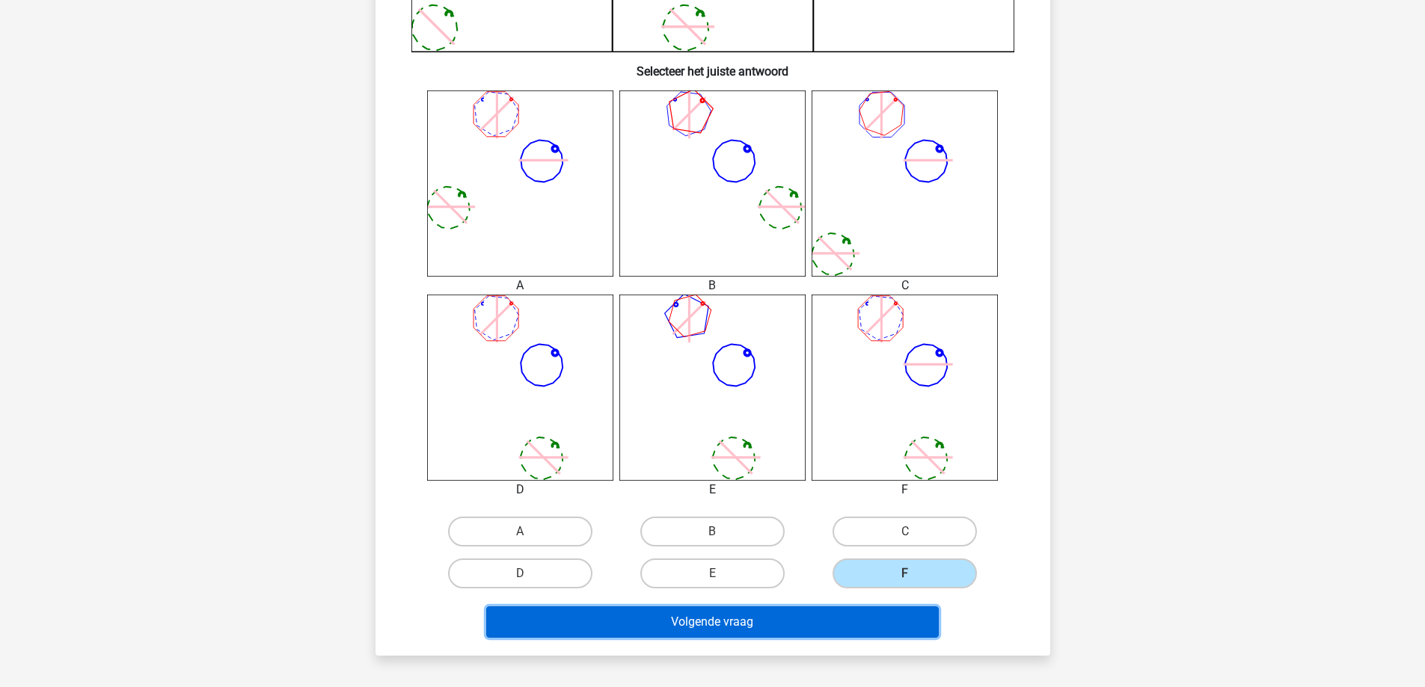
click at [838, 620] on button "Volgende vraag" at bounding box center [712, 622] width 453 height 31
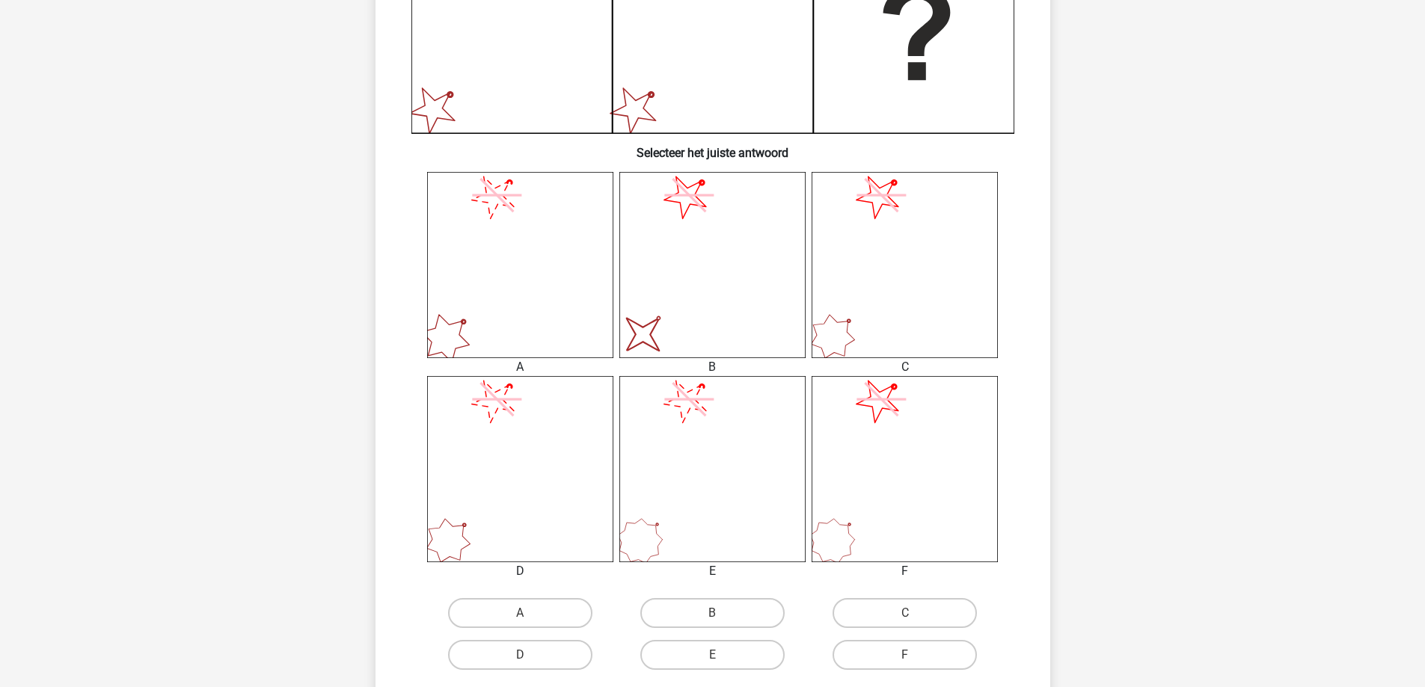
scroll to position [449, 0]
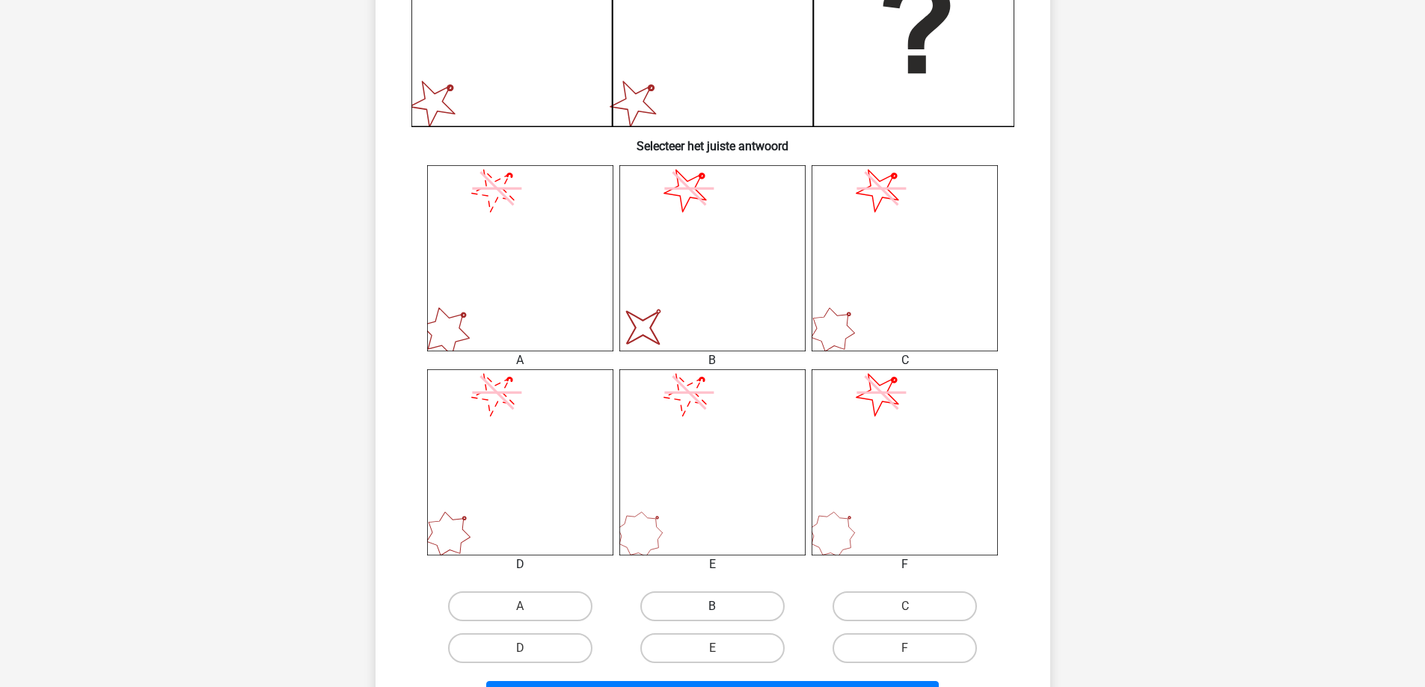
click at [710, 601] on label "B" at bounding box center [712, 607] width 144 height 30
click at [712, 607] on input "B" at bounding box center [717, 612] width 10 height 10
radio input "true"
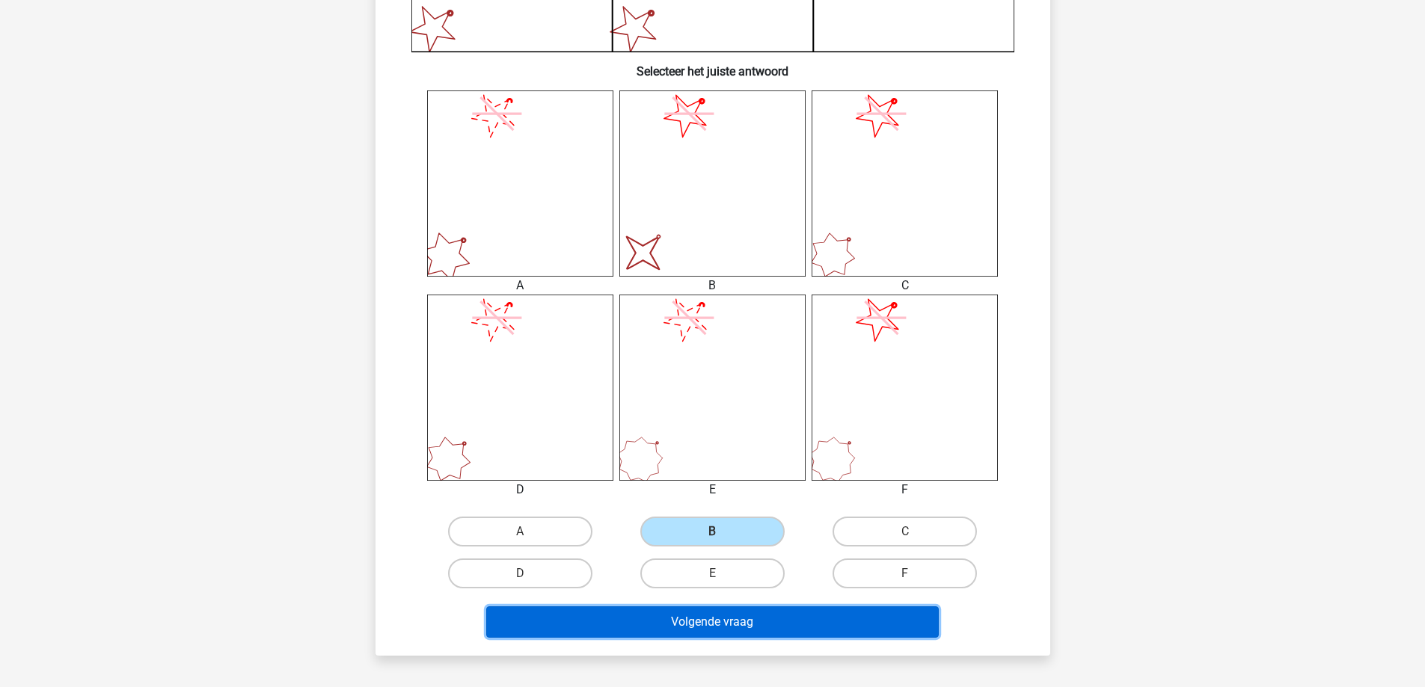
click at [760, 616] on button "Volgende vraag" at bounding box center [712, 622] width 453 height 31
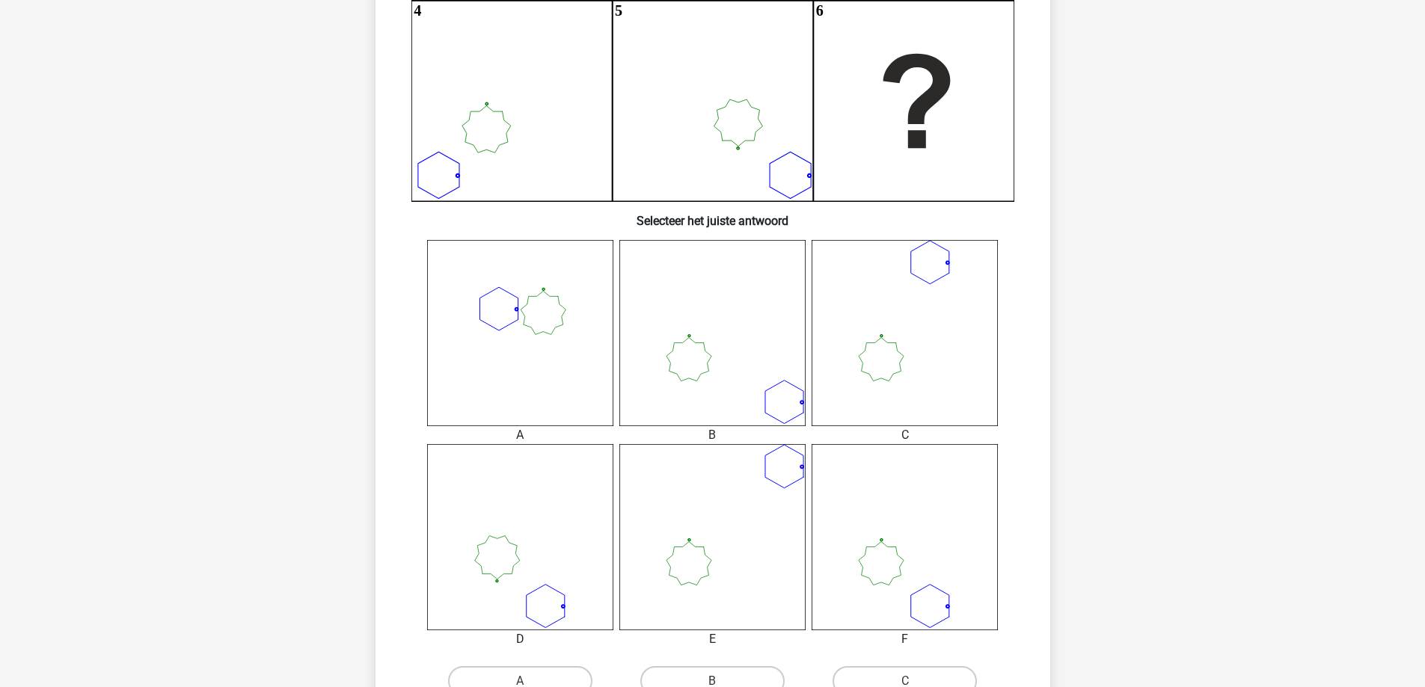
scroll to position [524, 0]
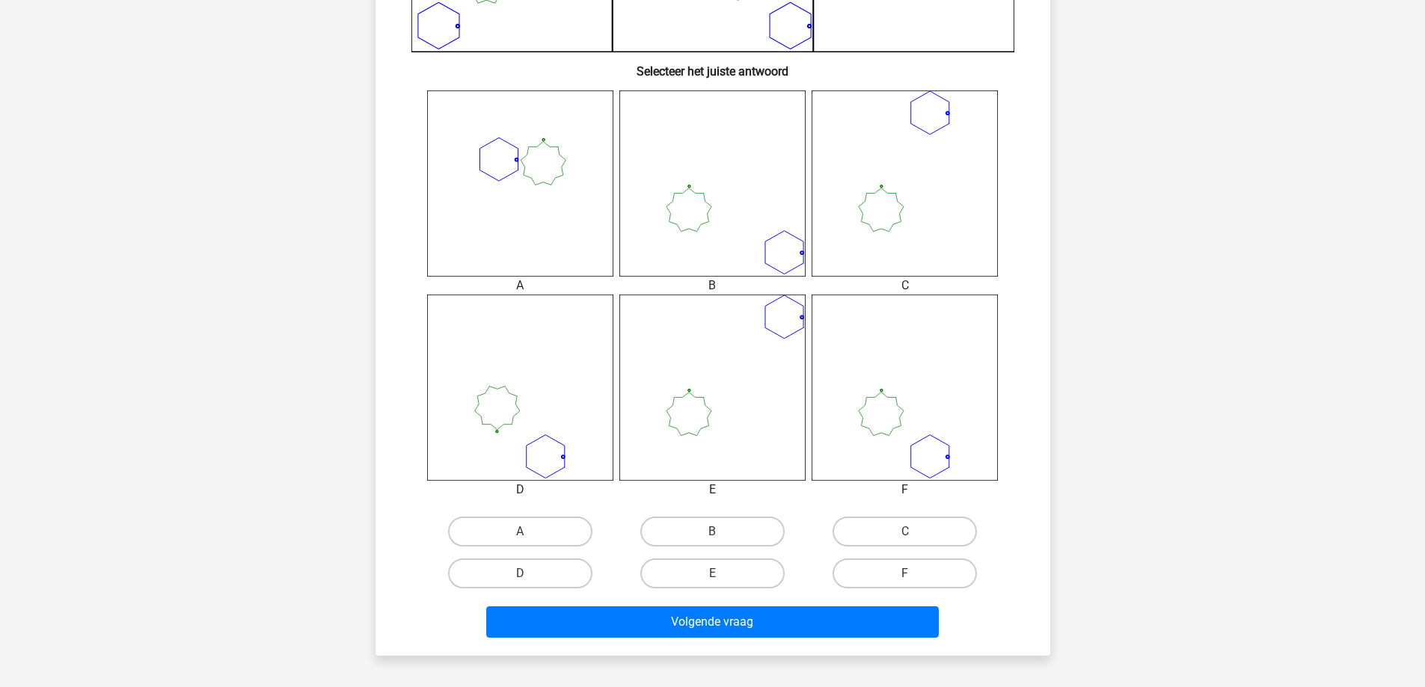
click at [720, 581] on input "E" at bounding box center [717, 579] width 10 height 10
radio input "true"
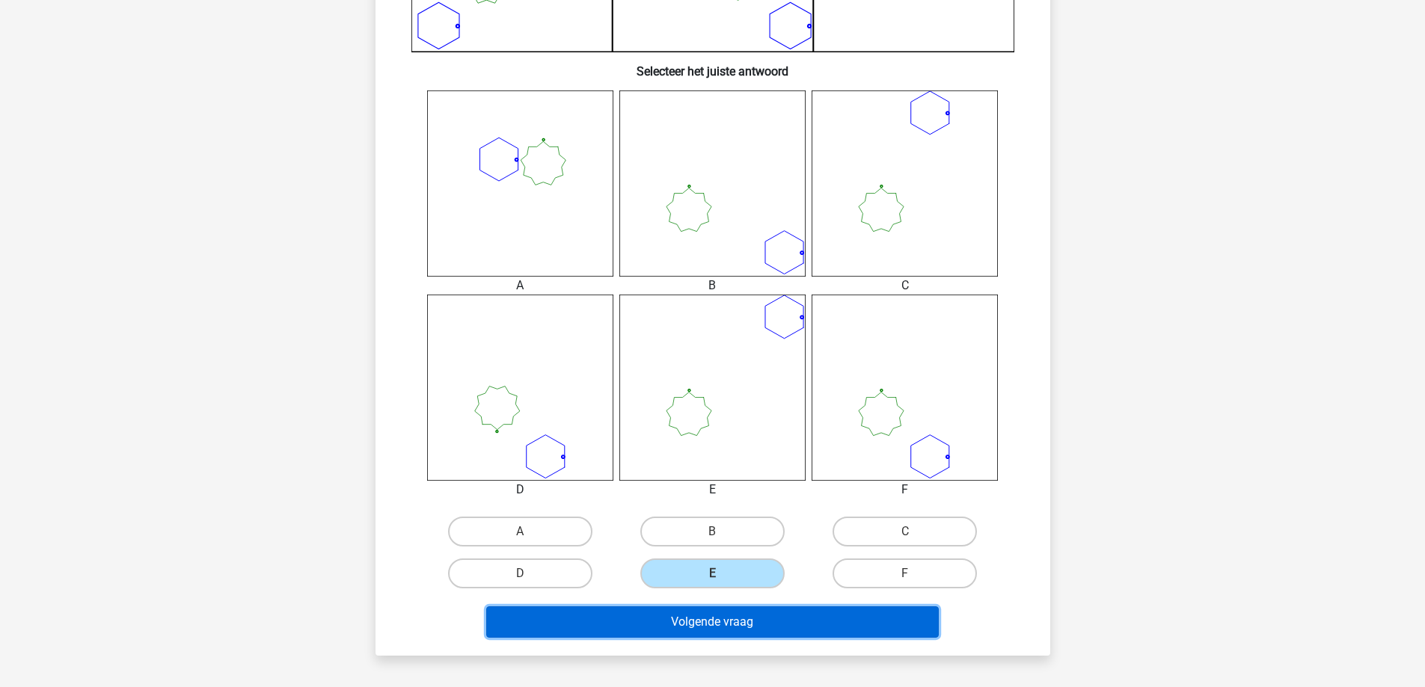
click at [740, 614] on button "Volgende vraag" at bounding box center [712, 622] width 453 height 31
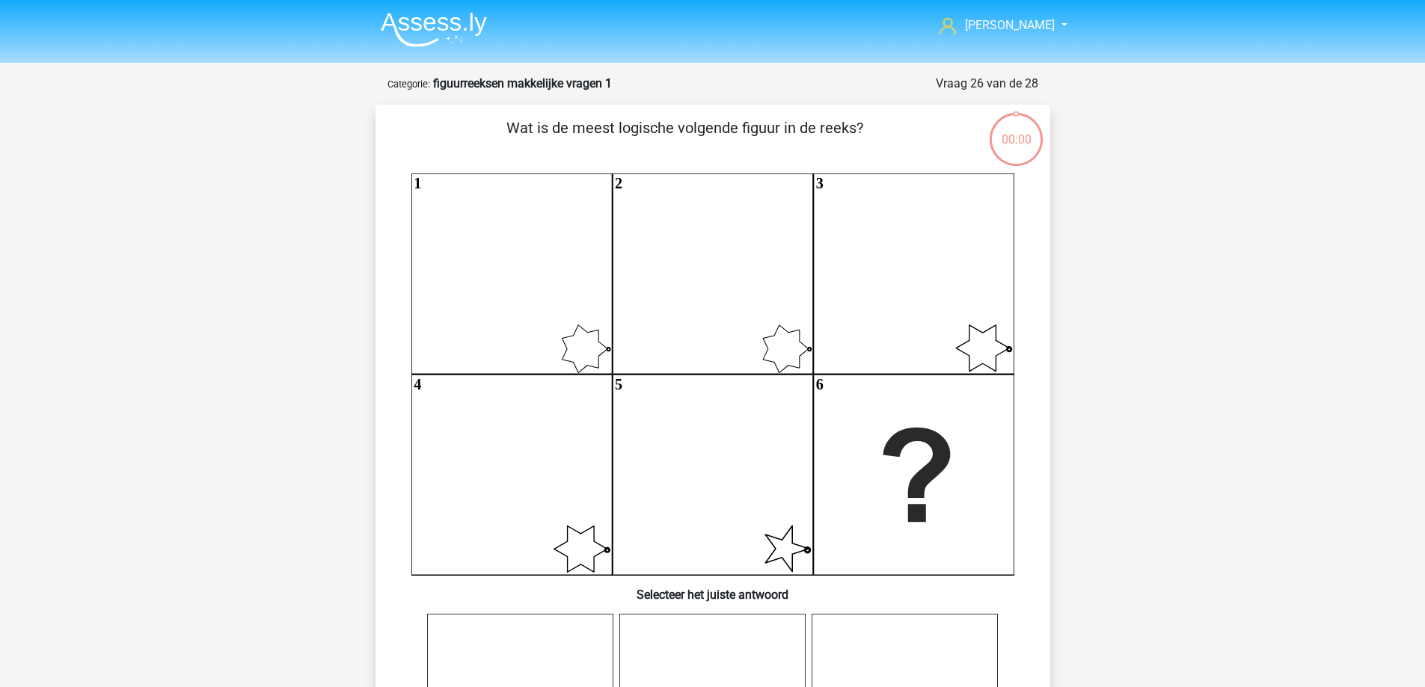
scroll to position [524, 0]
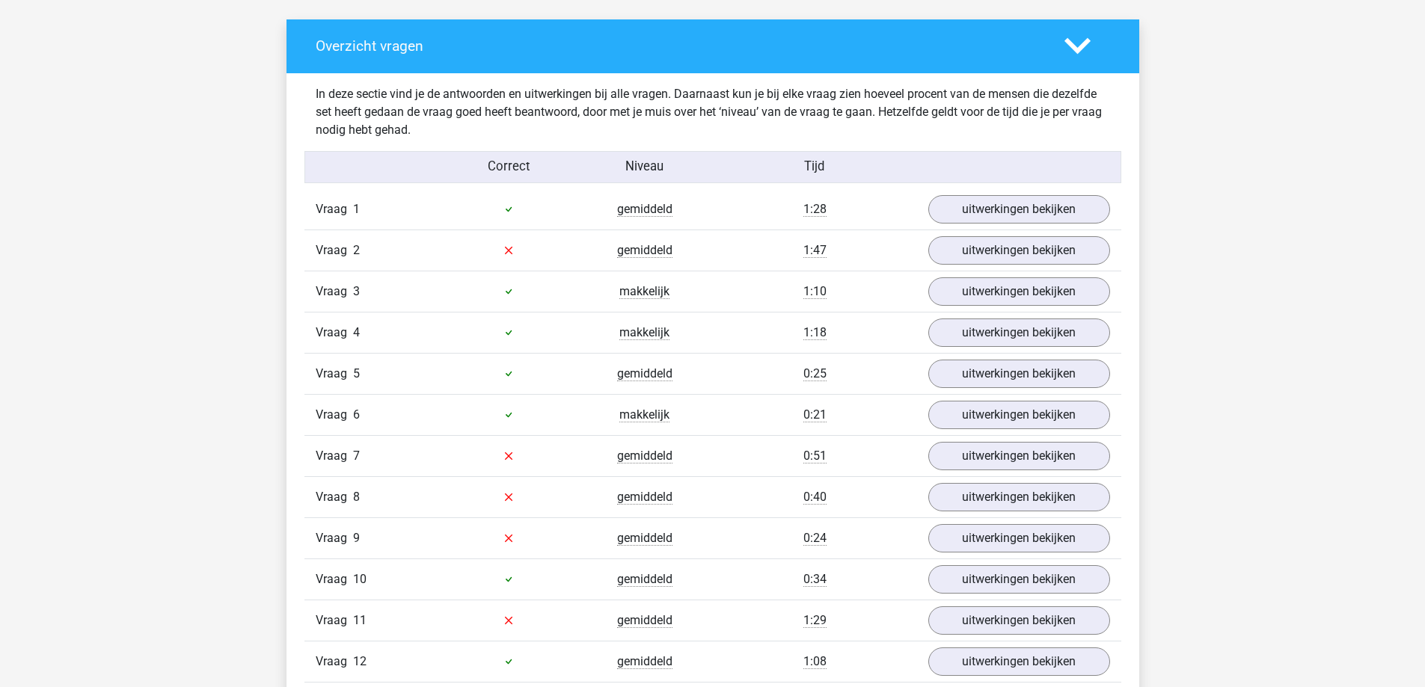
scroll to position [823, 0]
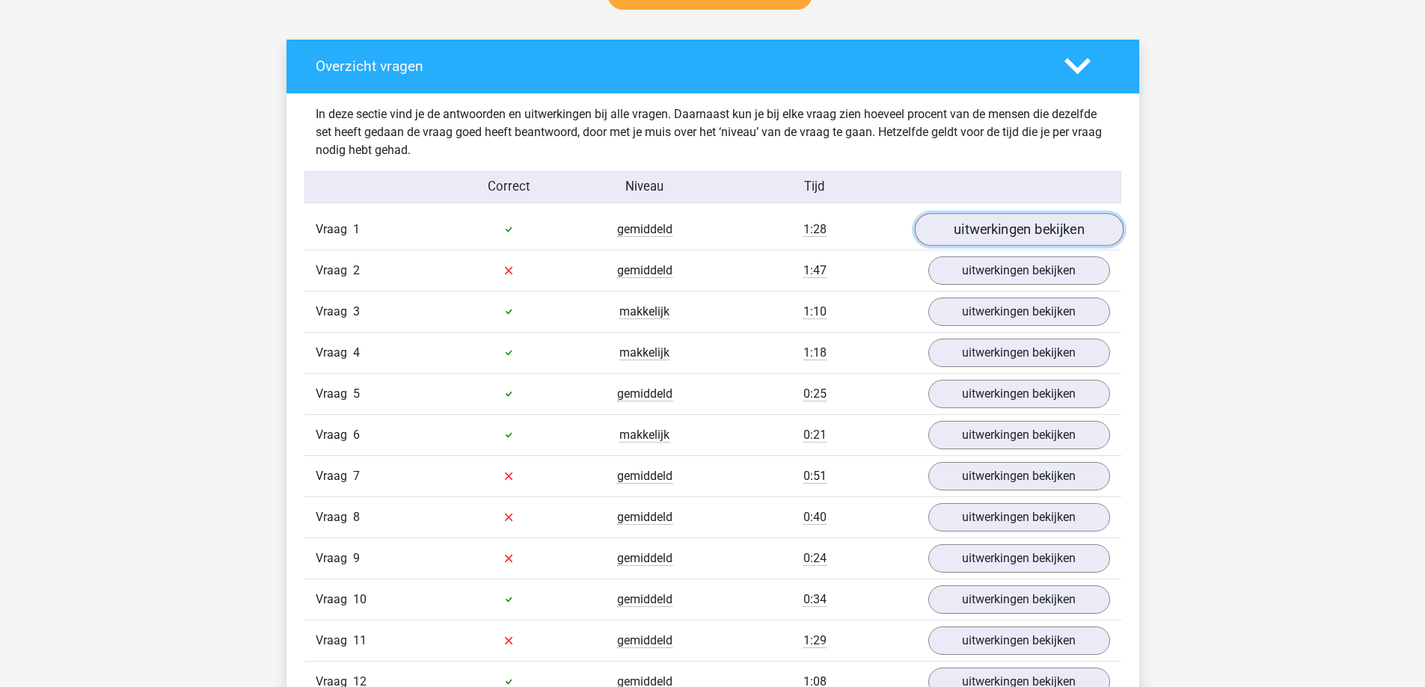
click at [999, 224] on link "uitwerkingen bekijken" at bounding box center [1018, 229] width 209 height 33
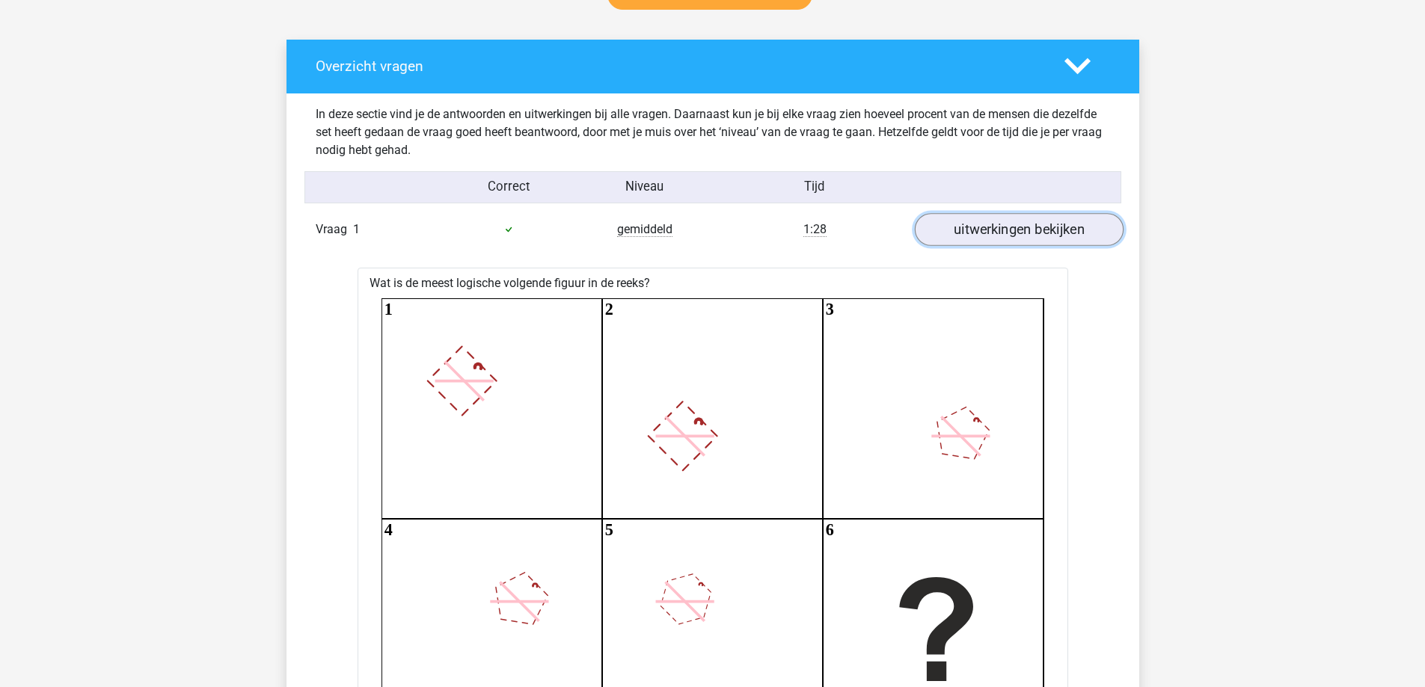
click at [1007, 230] on link "uitwerkingen bekijken" at bounding box center [1018, 229] width 209 height 33
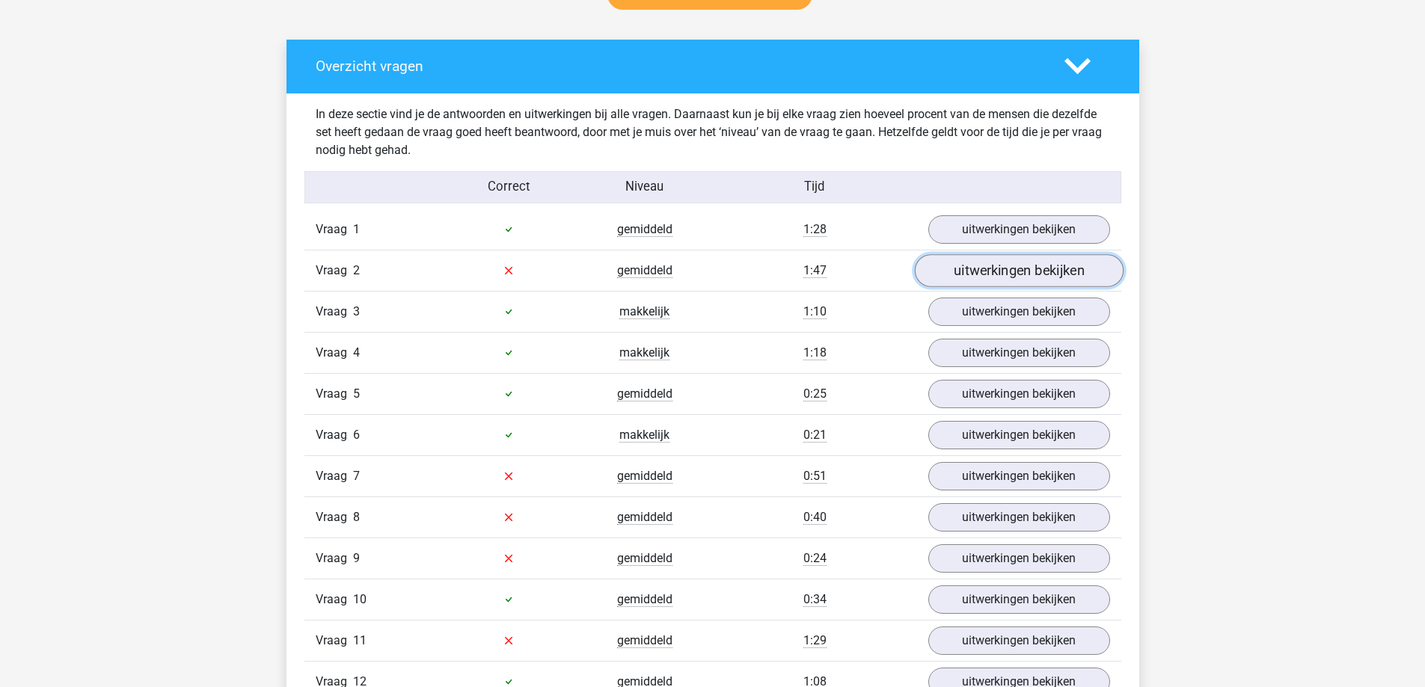
click at [993, 267] on link "uitwerkingen bekijken" at bounding box center [1018, 270] width 209 height 33
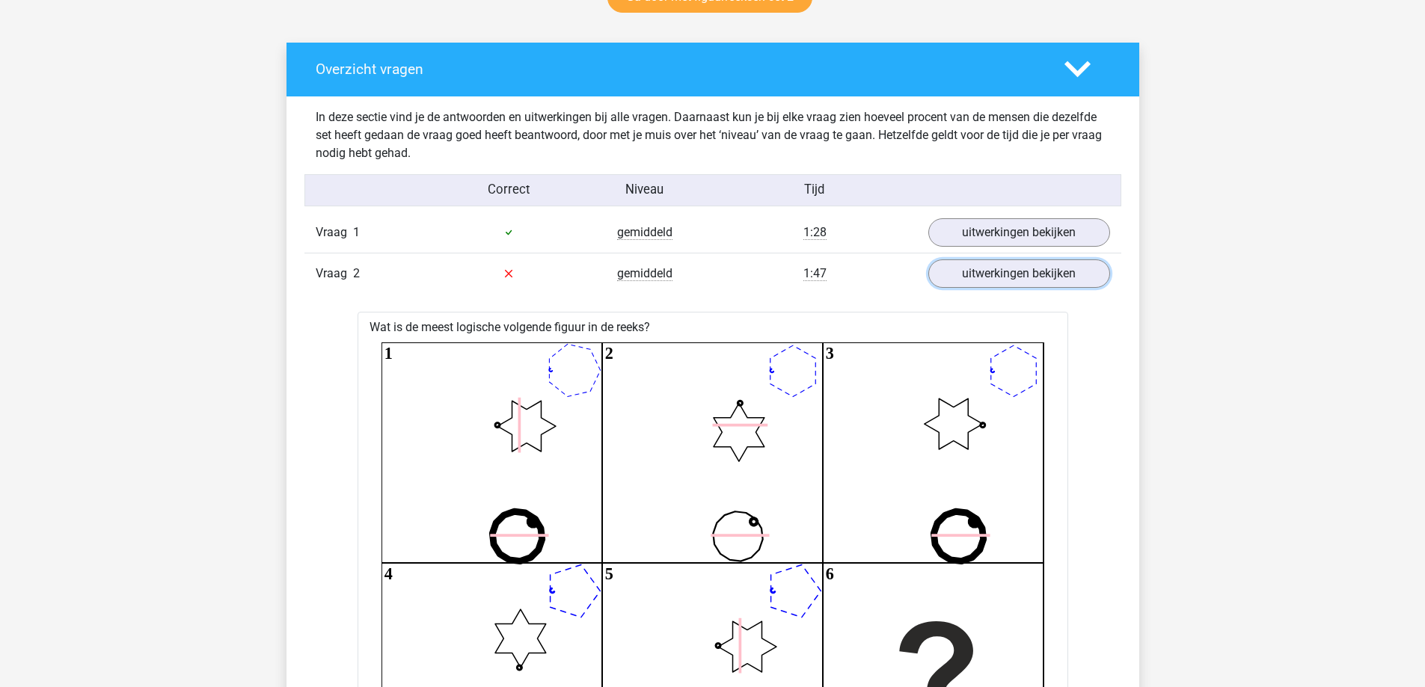
scroll to position [748, 0]
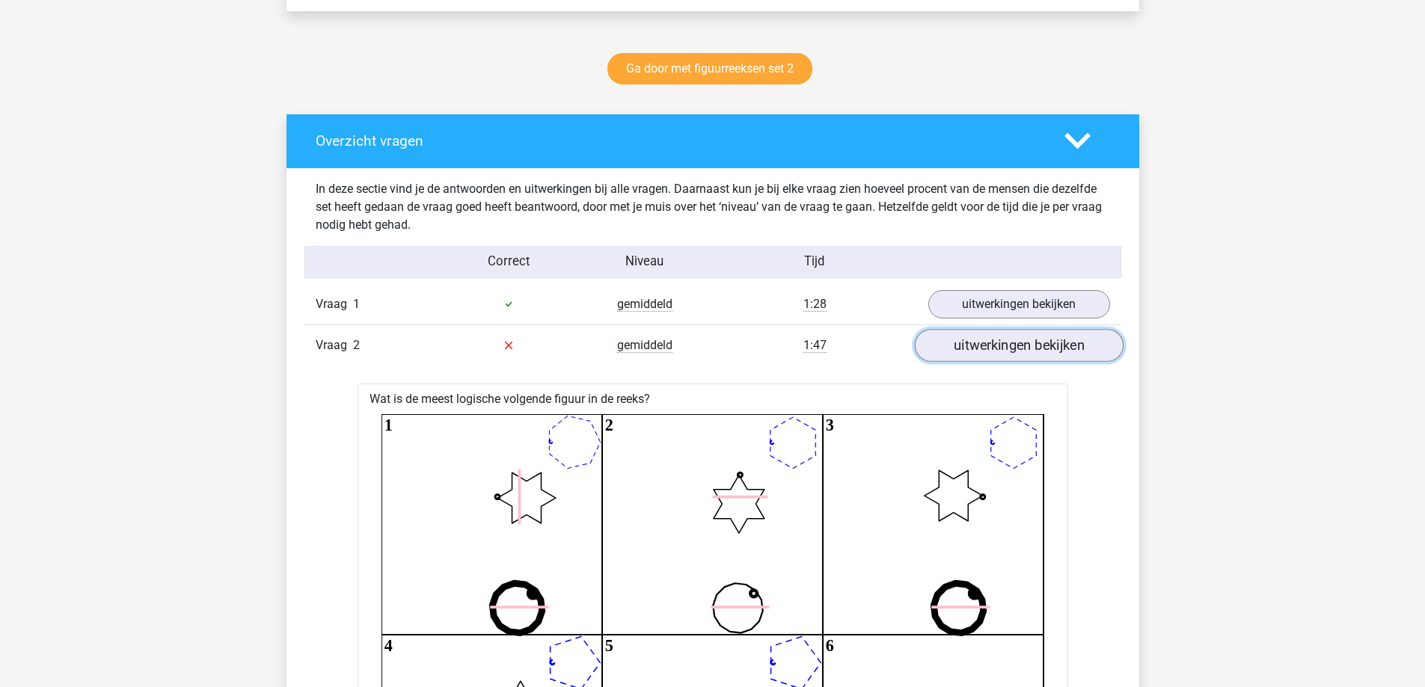
click at [963, 348] on link "uitwerkingen bekijken" at bounding box center [1018, 345] width 209 height 33
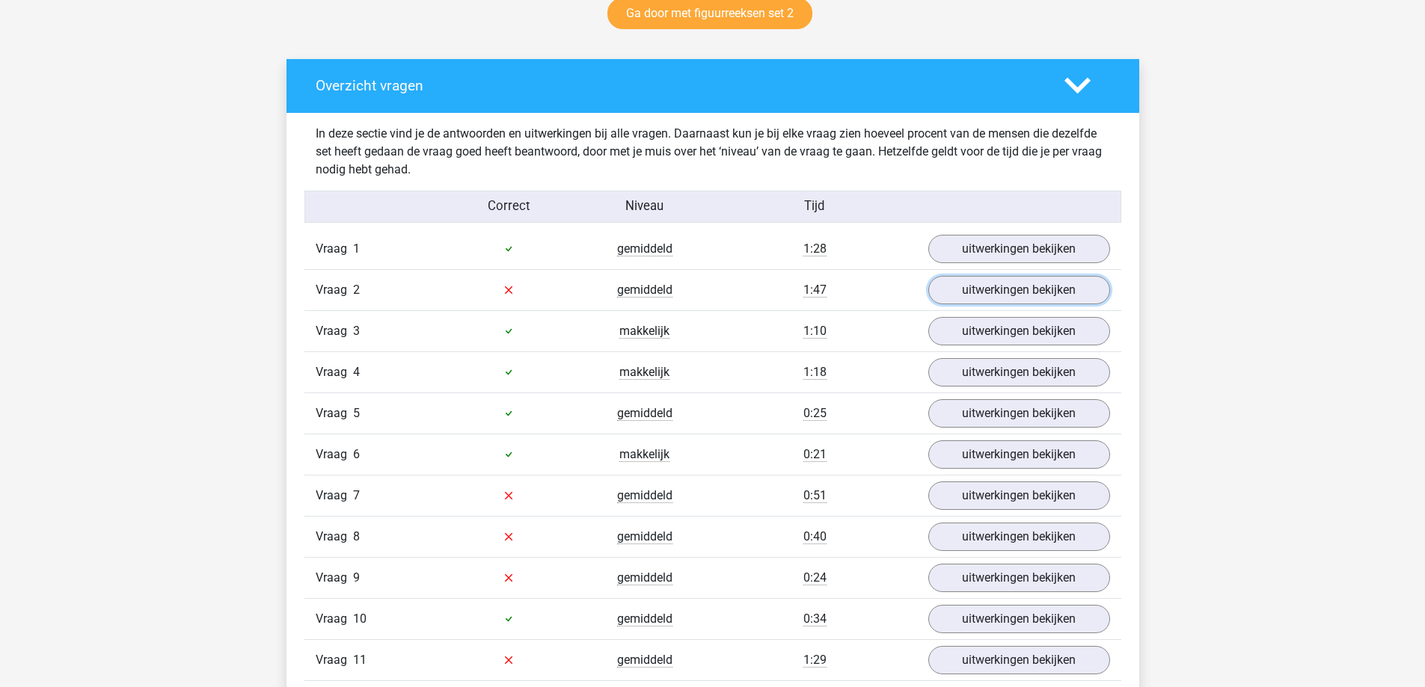
scroll to position [898, 0]
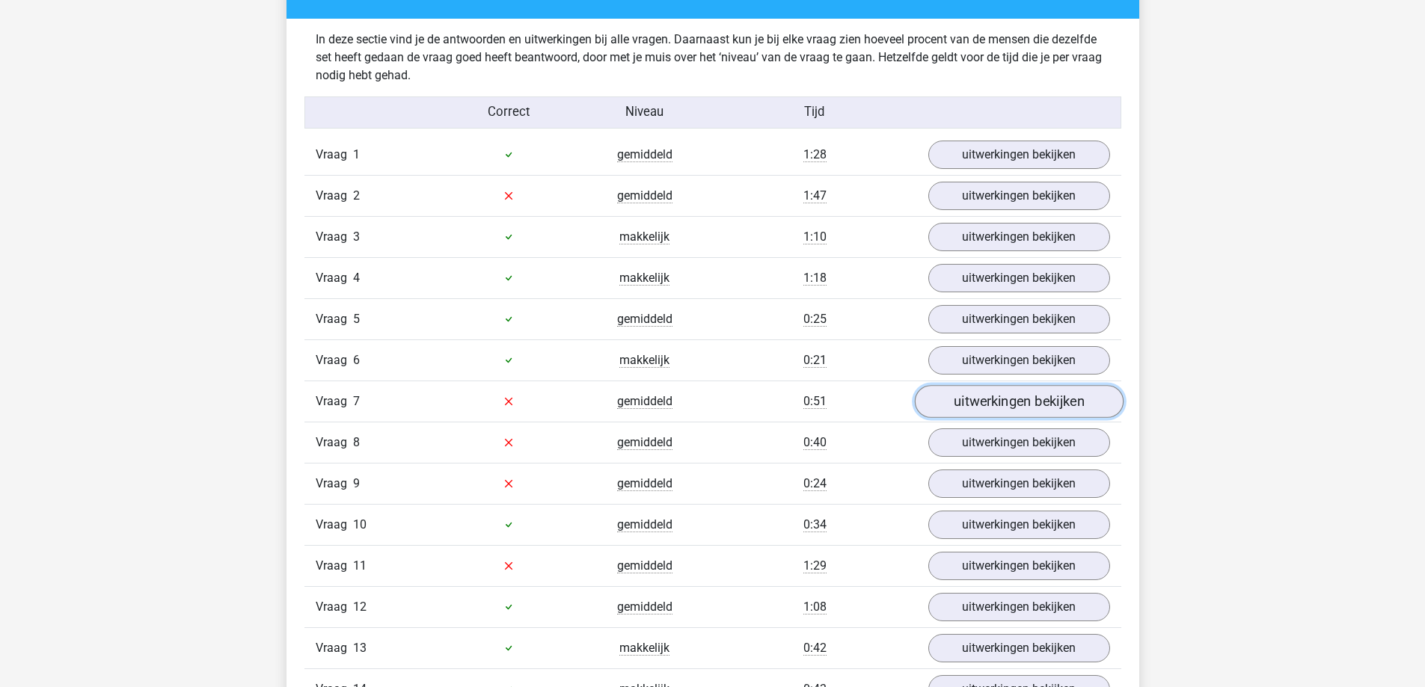
click at [1008, 400] on link "uitwerkingen bekijken" at bounding box center [1018, 401] width 209 height 33
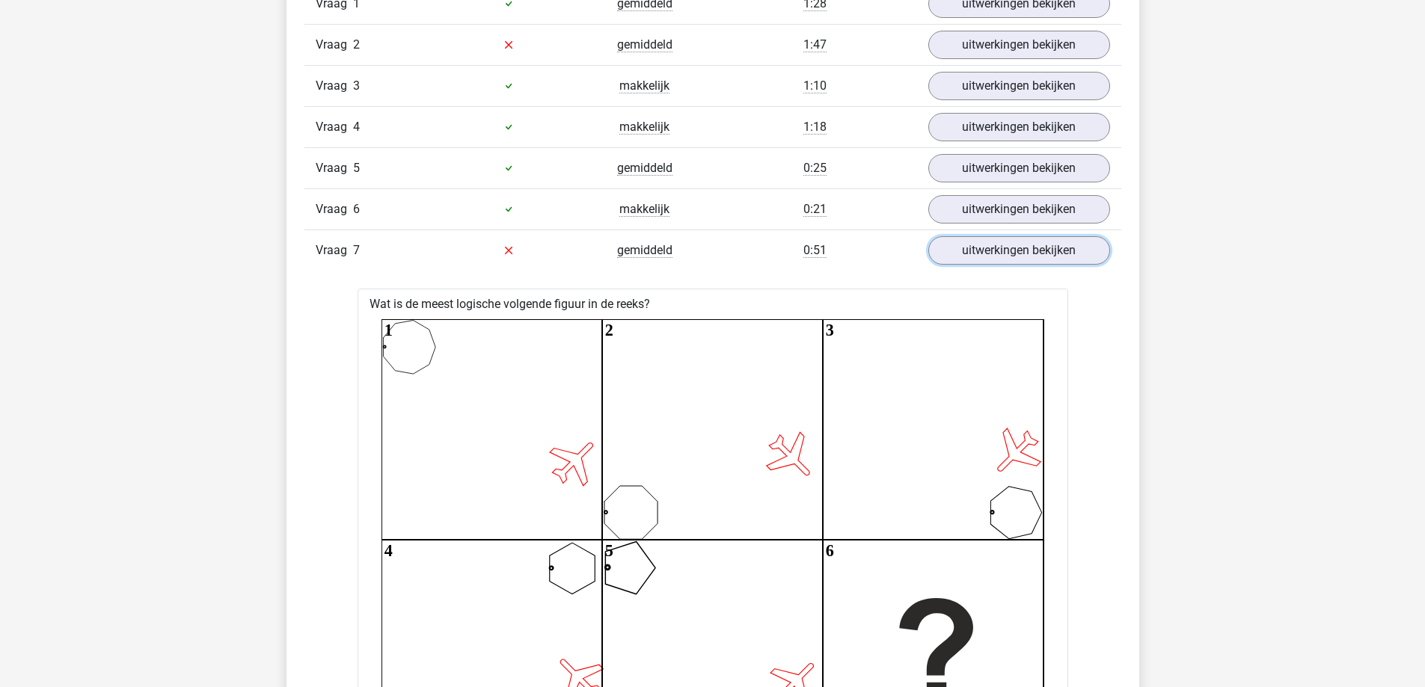
scroll to position [1047, 0]
click at [1005, 251] on link "uitwerkingen bekijken" at bounding box center [1018, 252] width 209 height 33
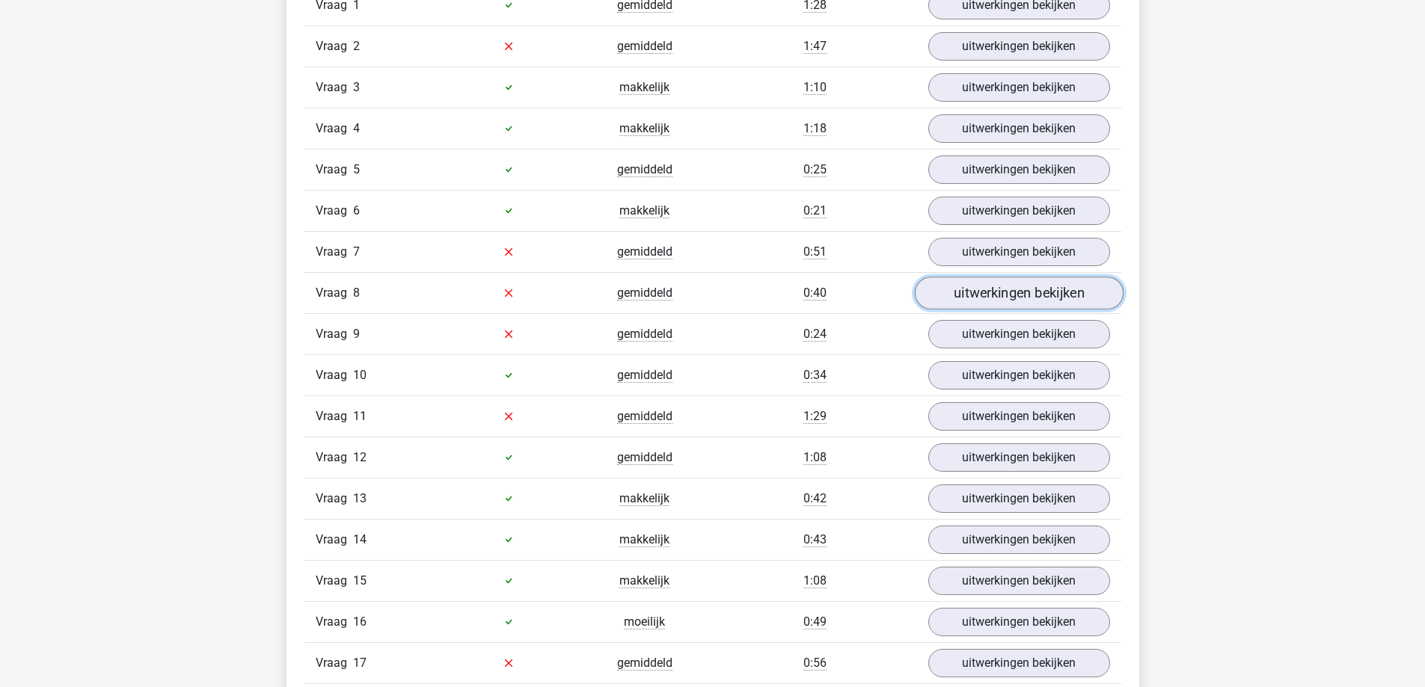
click at [997, 295] on link "uitwerkingen bekijken" at bounding box center [1018, 293] width 209 height 33
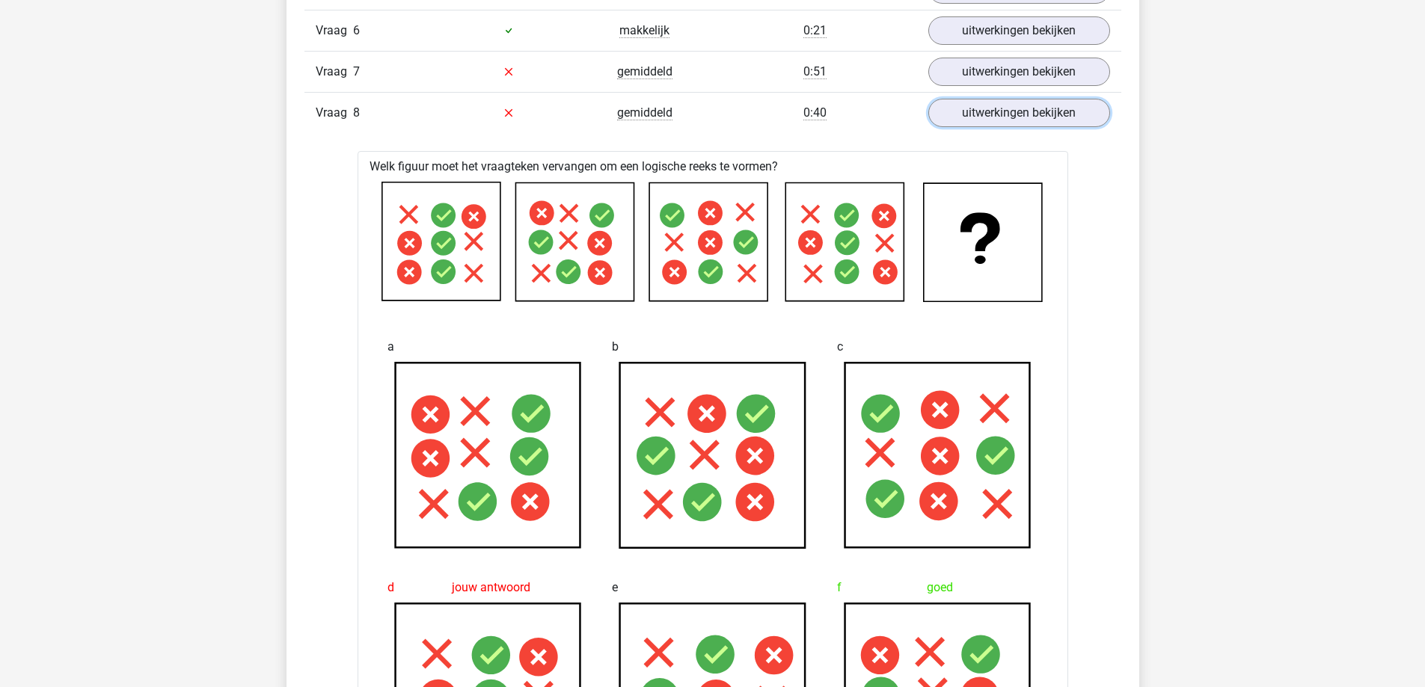
scroll to position [1122, 0]
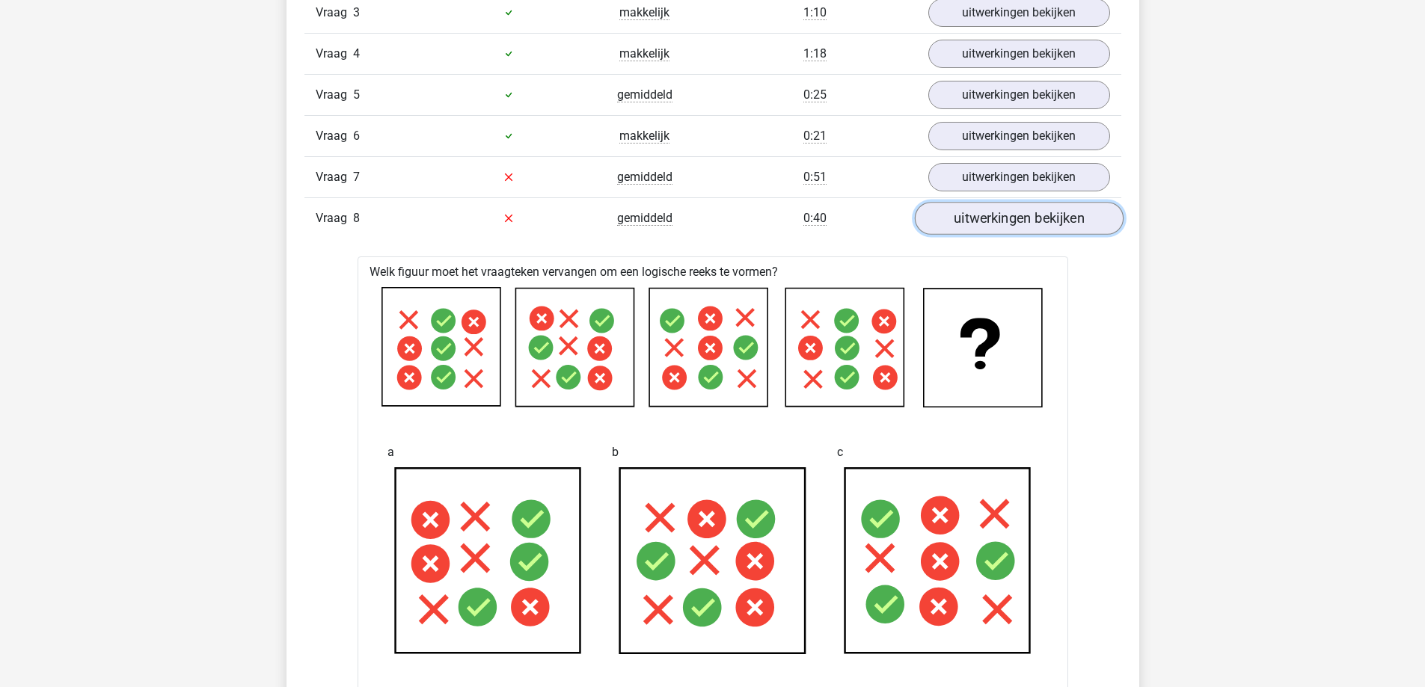
click at [997, 218] on link "uitwerkingen bekijken" at bounding box center [1018, 218] width 209 height 33
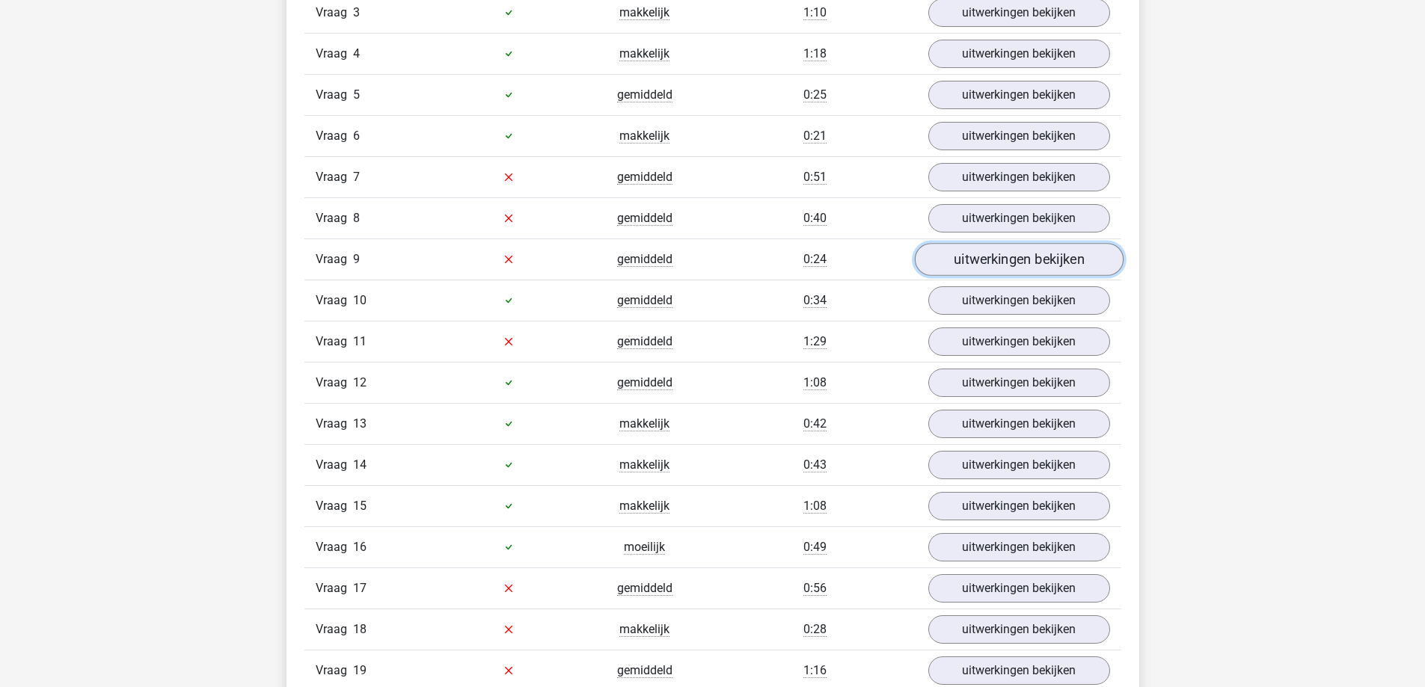
click at [1000, 259] on link "uitwerkingen bekijken" at bounding box center [1018, 259] width 209 height 33
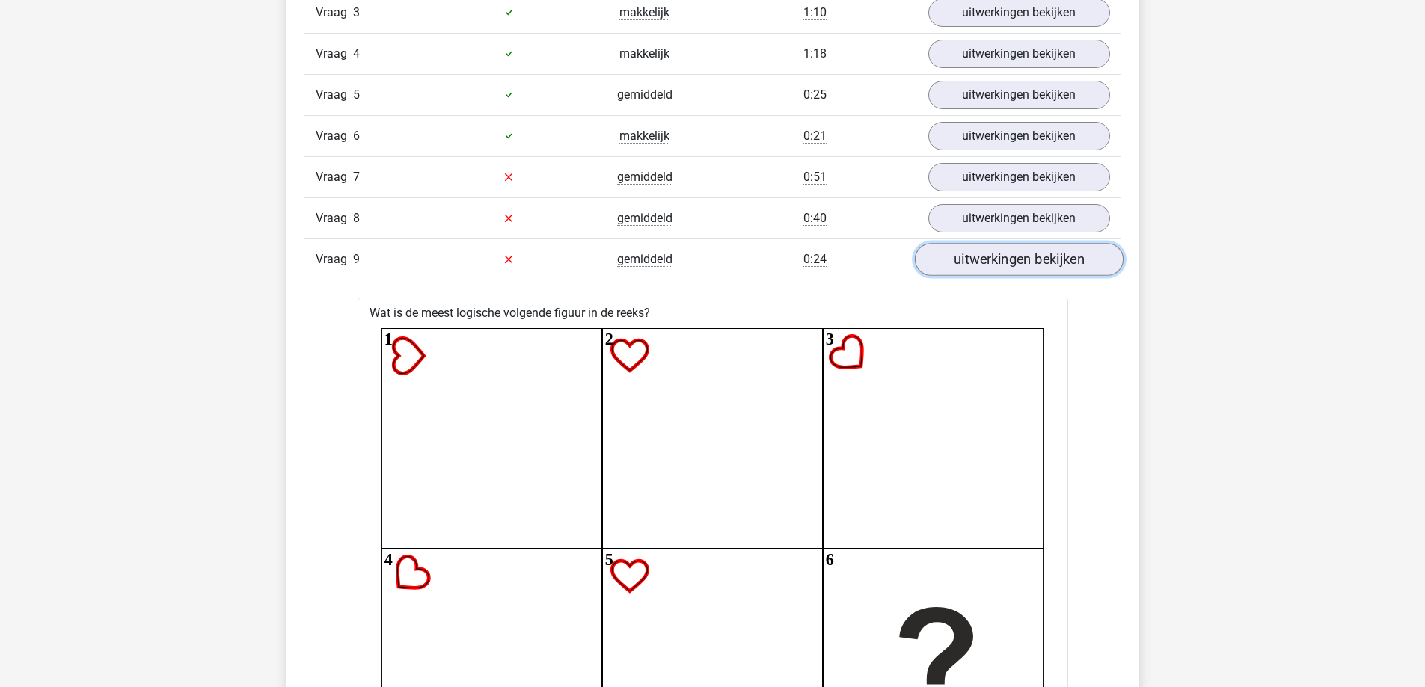
click at [983, 258] on link "uitwerkingen bekijken" at bounding box center [1018, 259] width 209 height 33
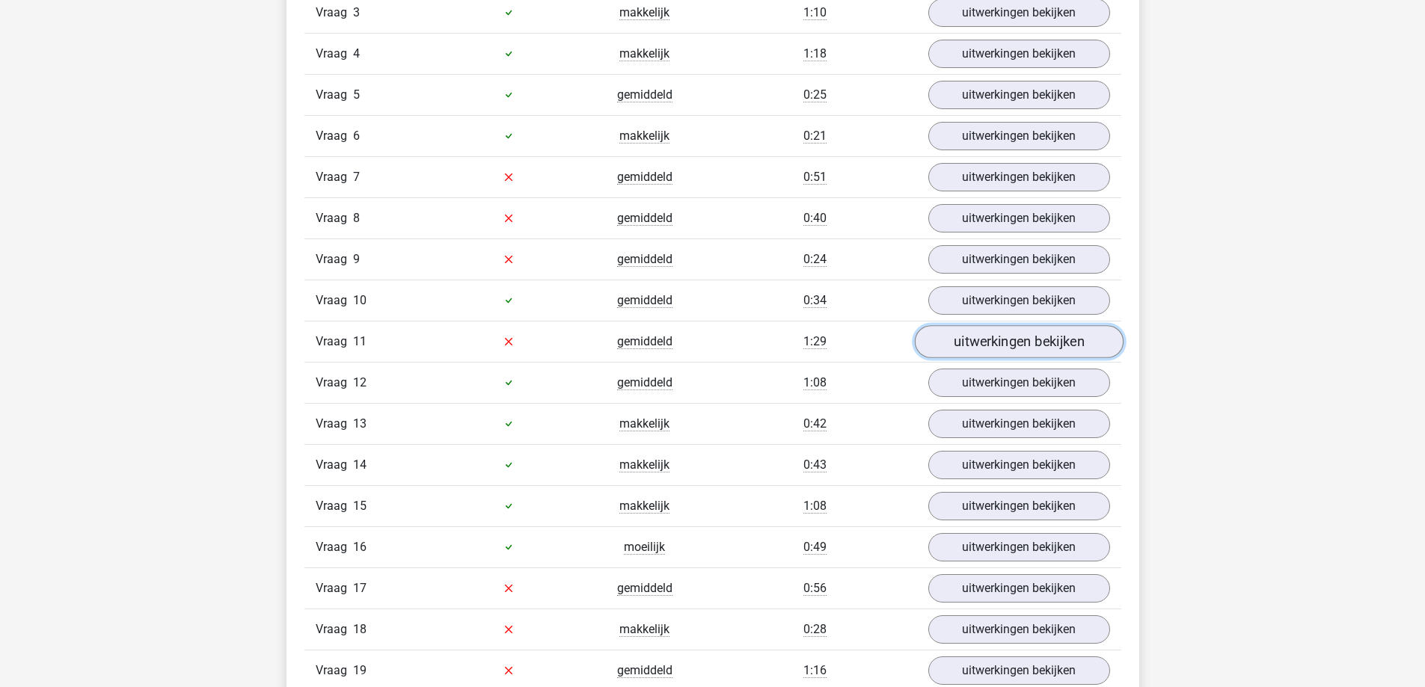
click at [966, 340] on link "uitwerkingen bekijken" at bounding box center [1018, 341] width 209 height 33
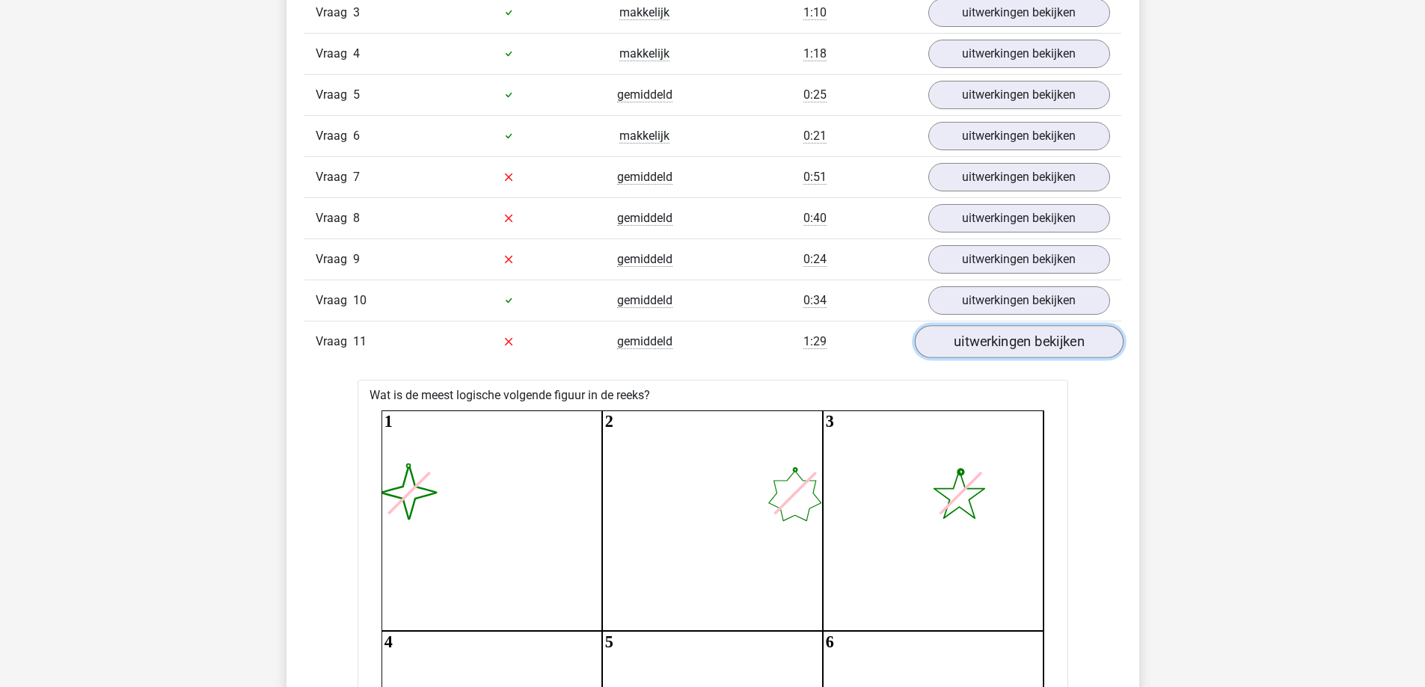
click at [960, 342] on link "uitwerkingen bekijken" at bounding box center [1018, 341] width 209 height 33
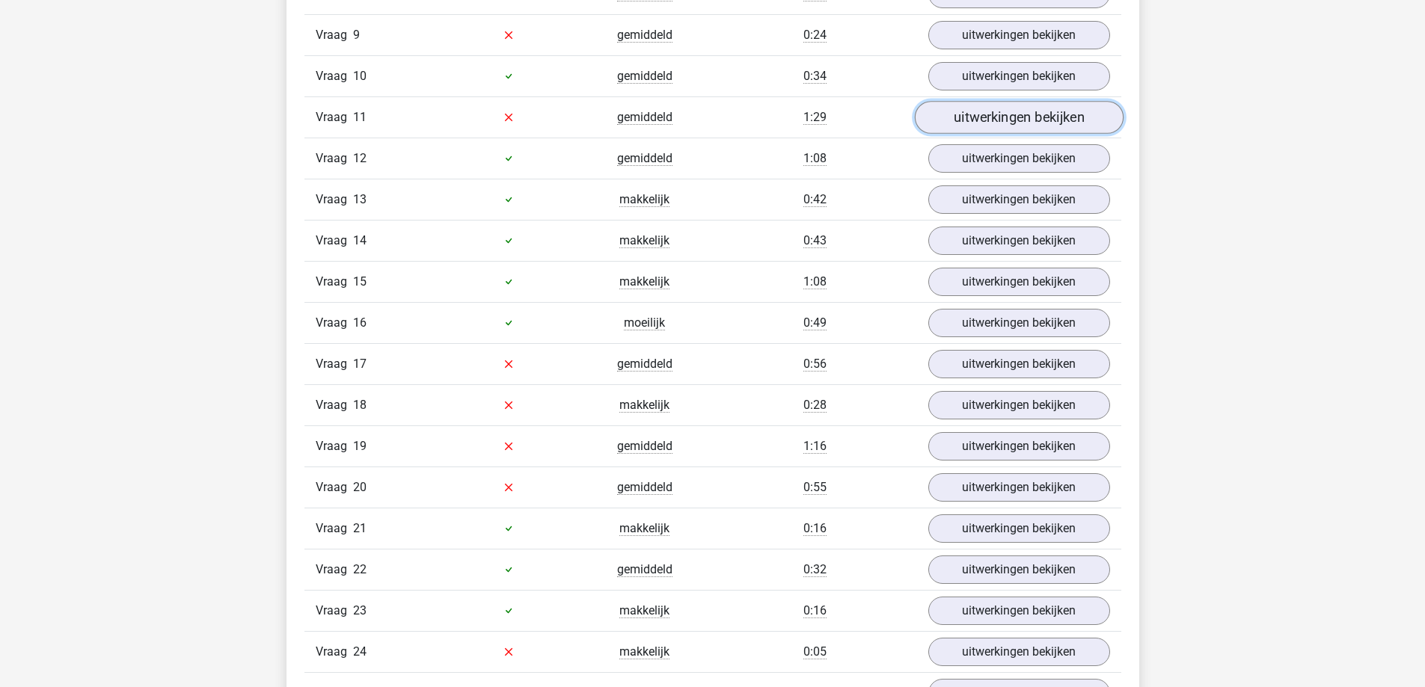
scroll to position [1421, 0]
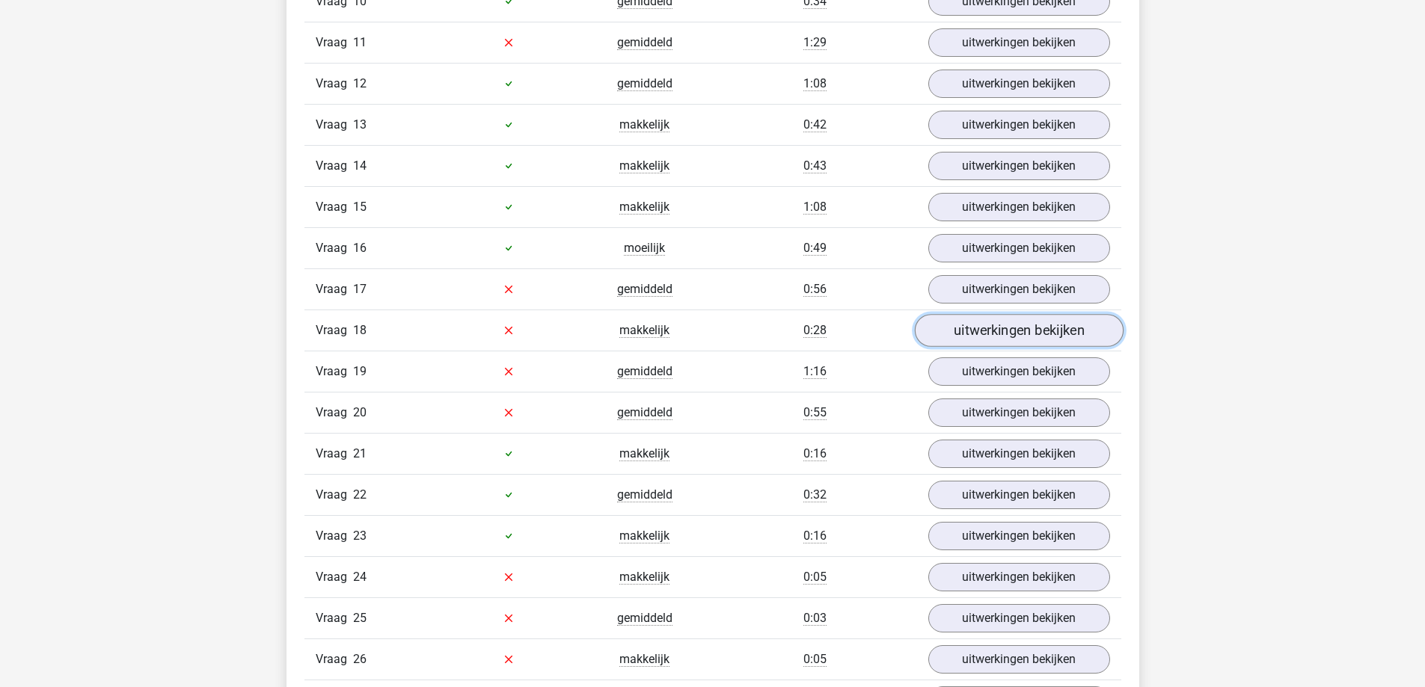
click at [980, 331] on link "uitwerkingen bekijken" at bounding box center [1018, 330] width 209 height 33
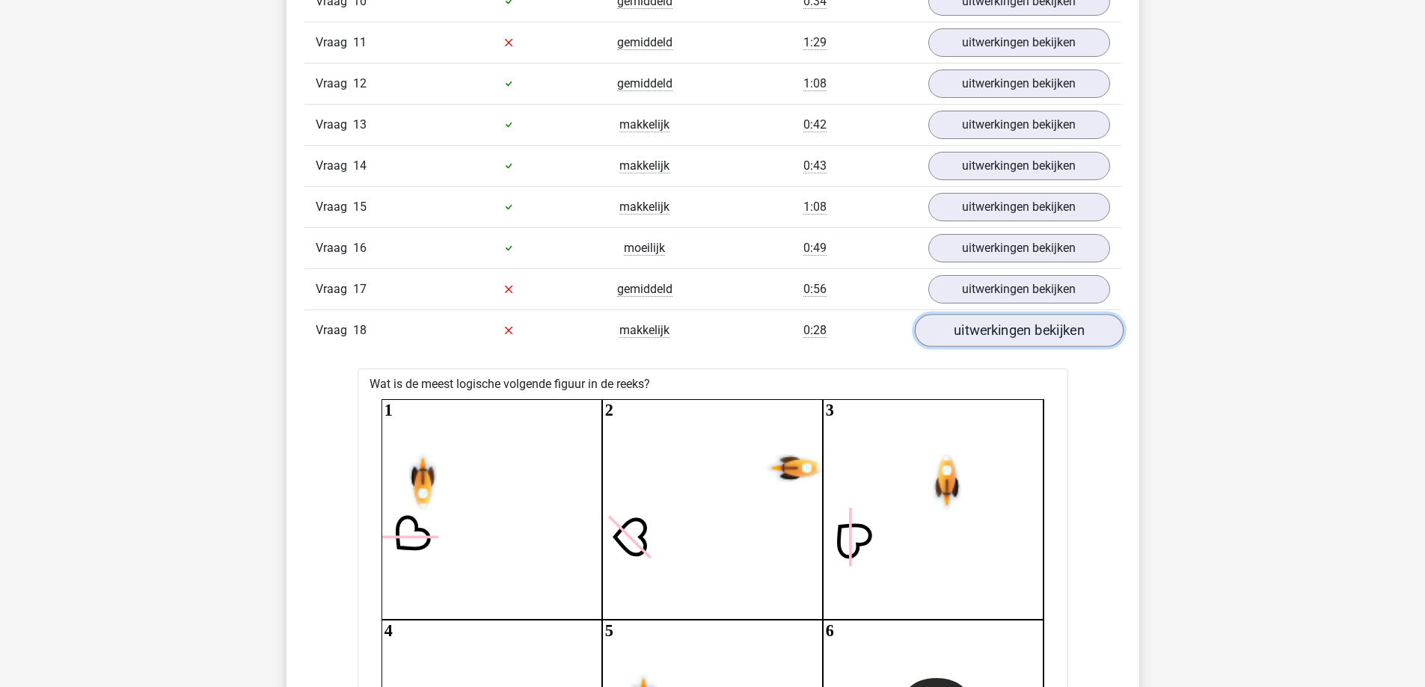
click at [980, 331] on link "uitwerkingen bekijken" at bounding box center [1018, 330] width 209 height 33
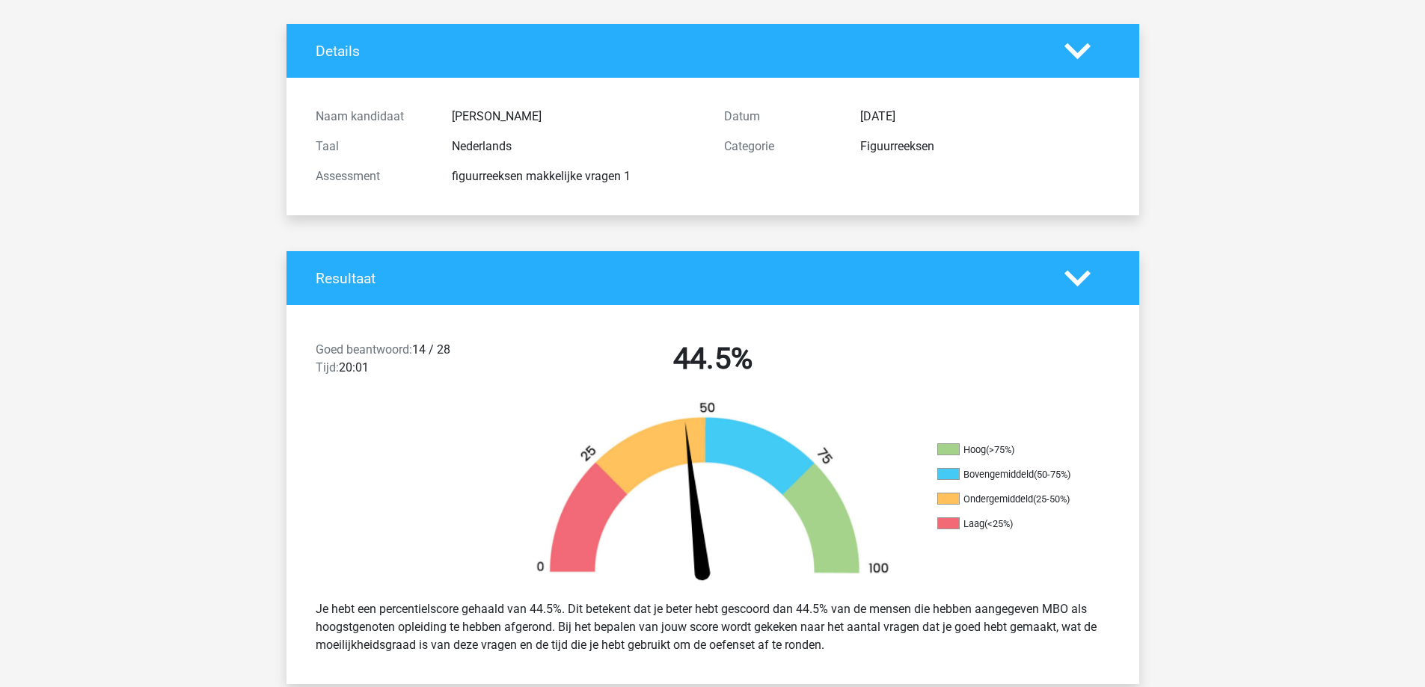
scroll to position [0, 0]
